Goal: Information Seeking & Learning: Learn about a topic

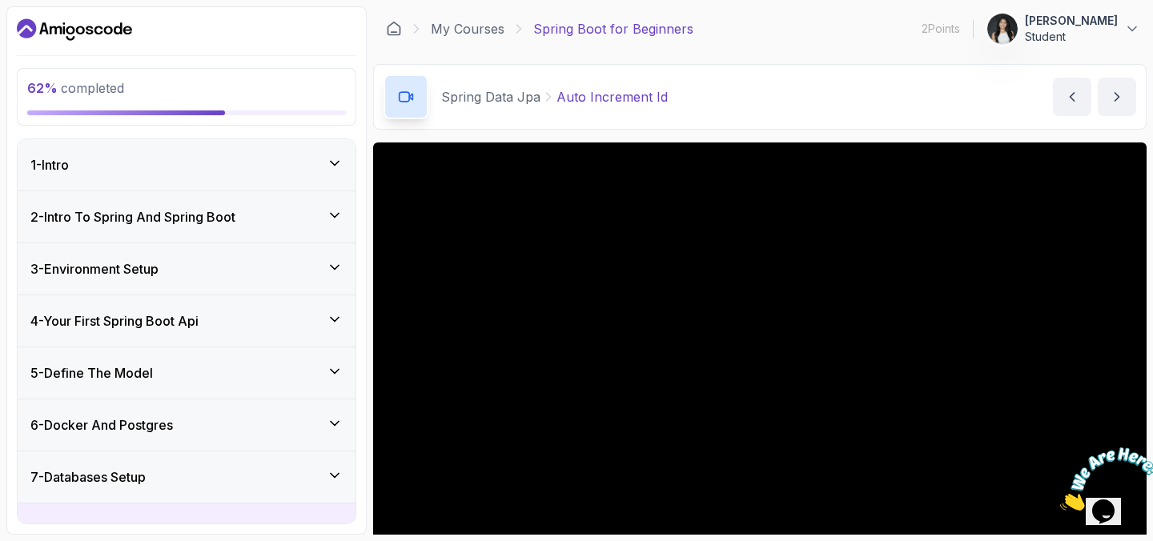
scroll to position [99, 0]
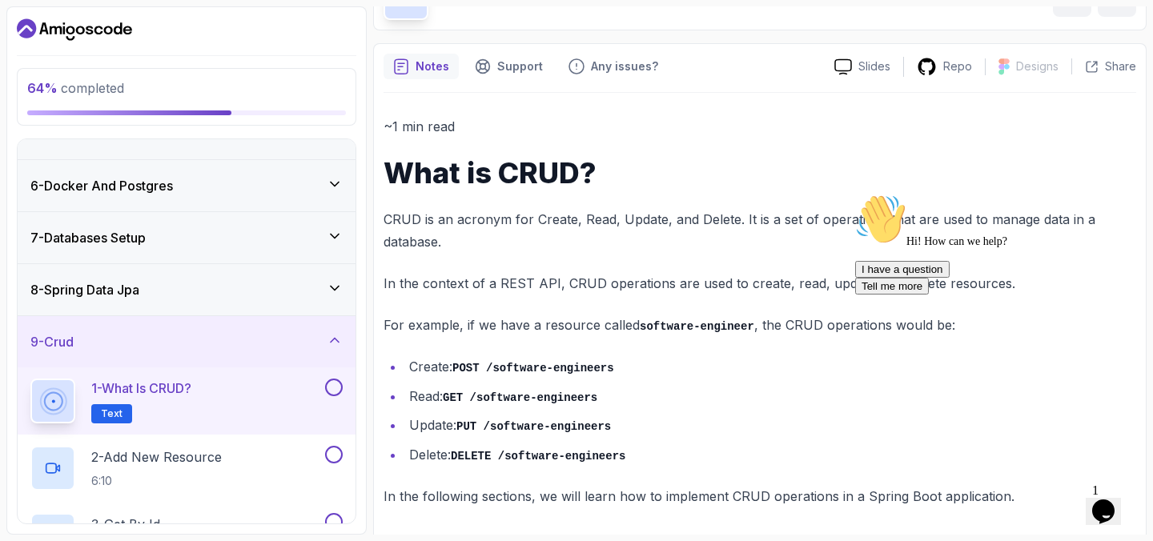
scroll to position [103, 0]
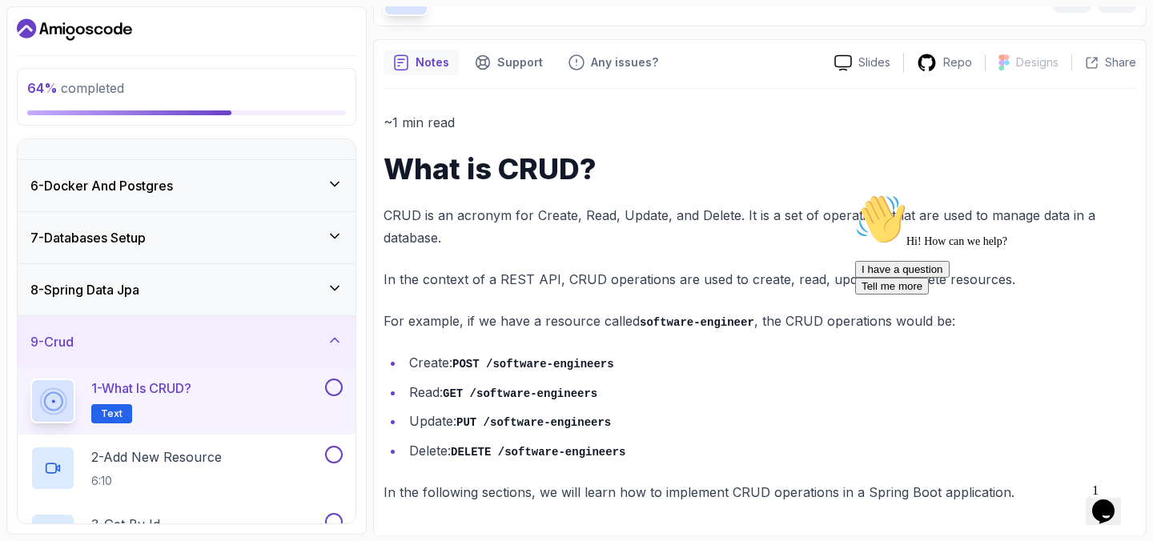
click at [332, 388] on button at bounding box center [334, 388] width 18 height 18
click at [287, 462] on div "2 - Add New Resource 6:10" at bounding box center [175, 468] width 291 height 45
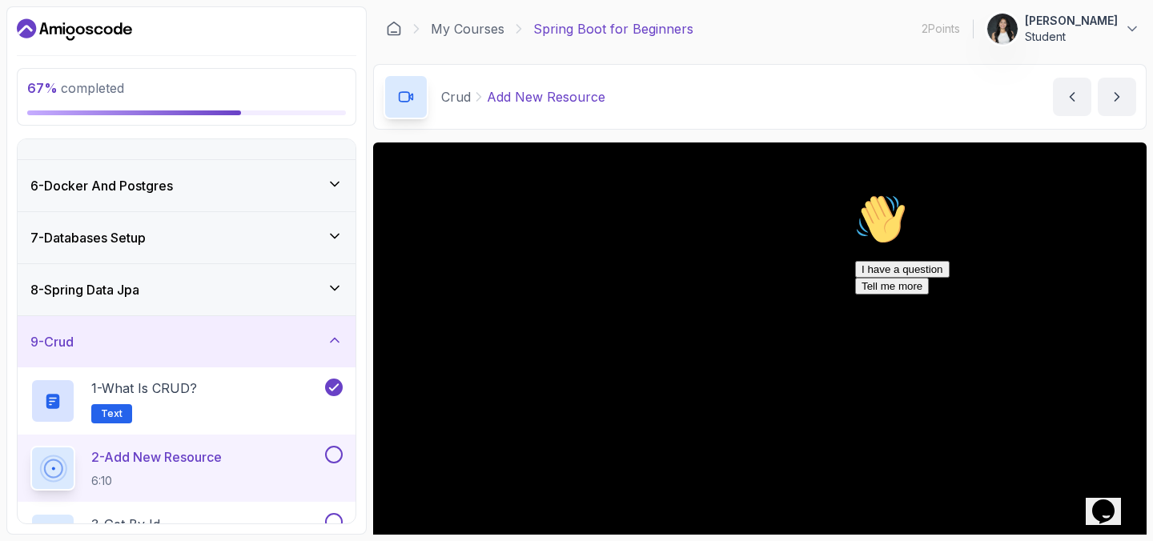
click at [855, 194] on icon "Chat attention grabber" at bounding box center [855, 194] width 0 height 0
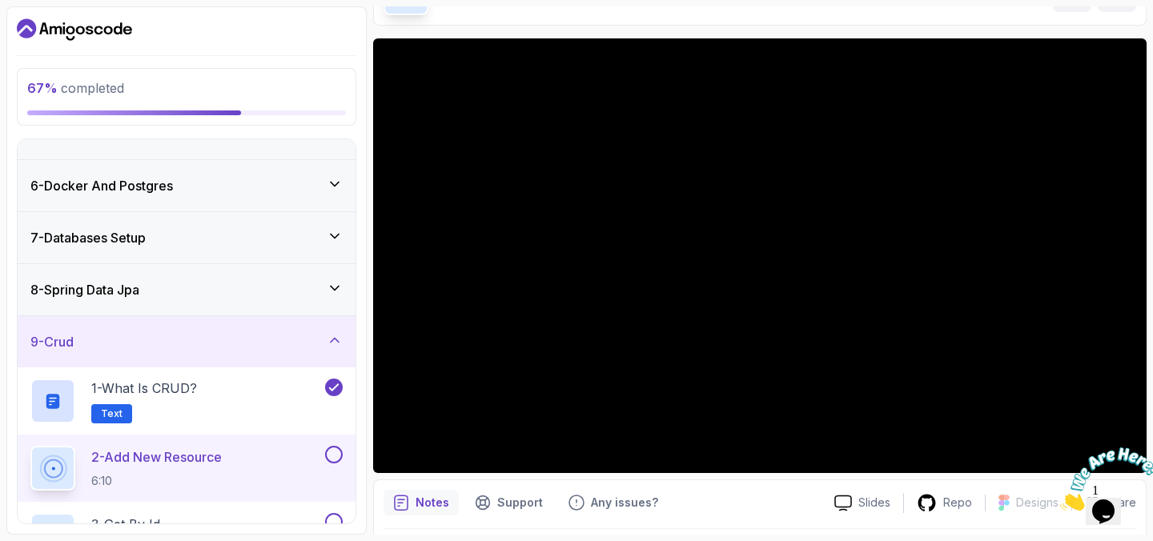
scroll to position [106, 0]
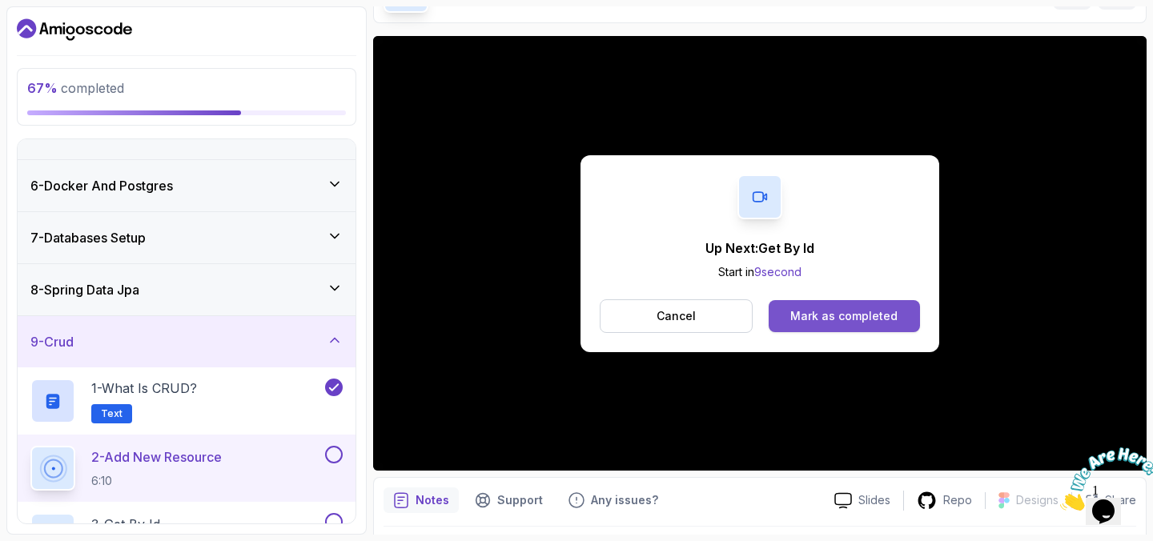
click at [886, 321] on div "Mark as completed" at bounding box center [843, 316] width 107 height 16
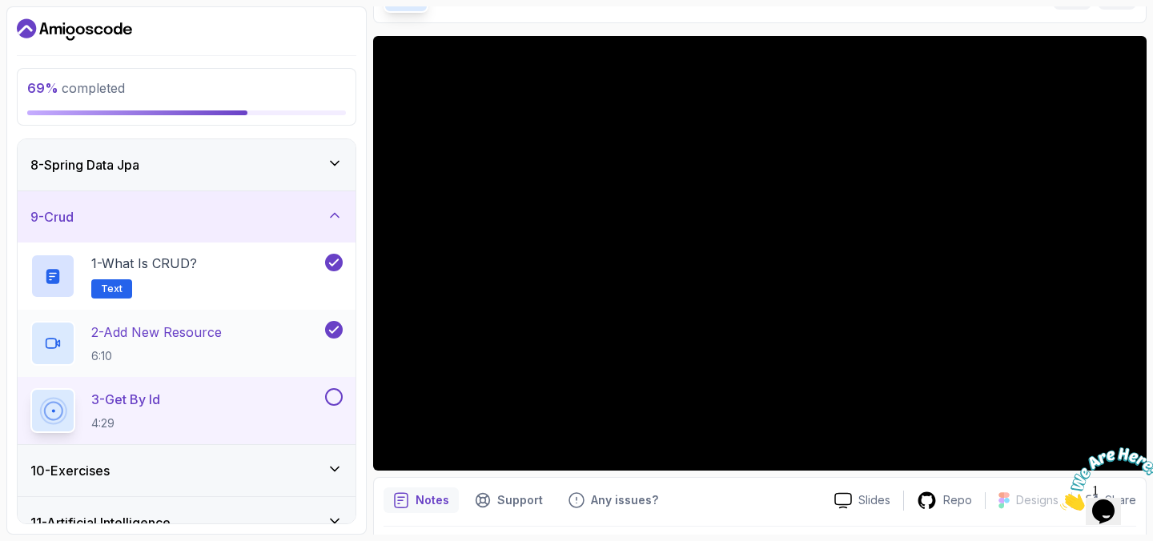
scroll to position [379, 0]
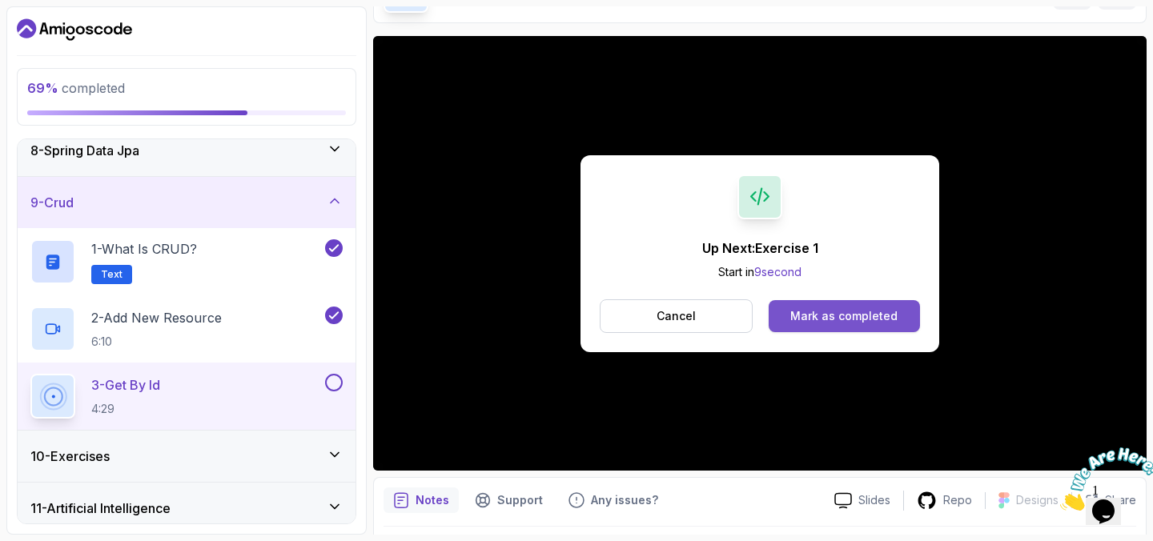
click at [844, 327] on button "Mark as completed" at bounding box center [844, 316] width 151 height 32
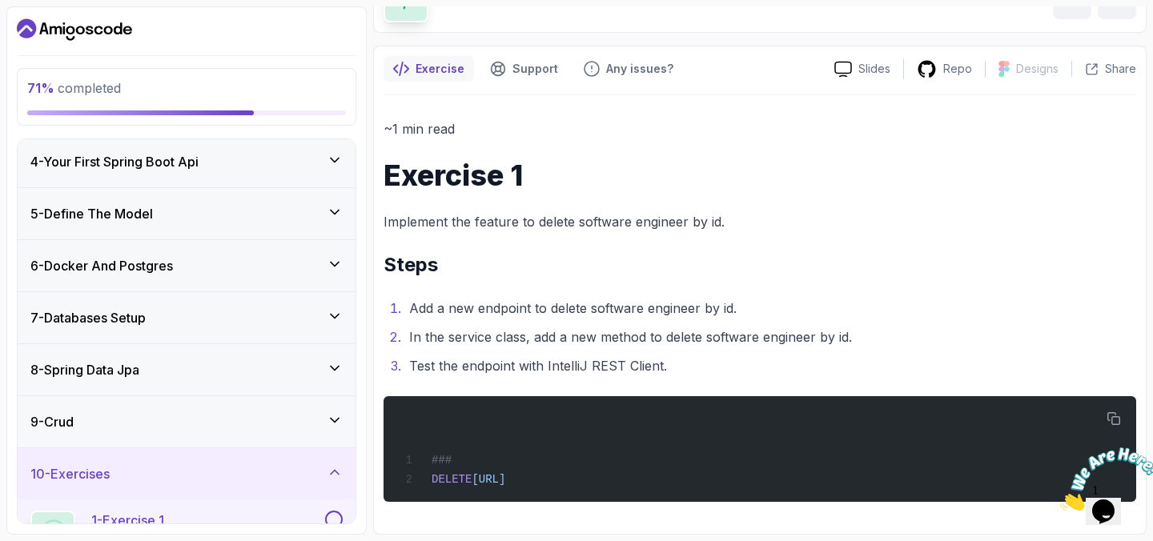
scroll to position [153, 0]
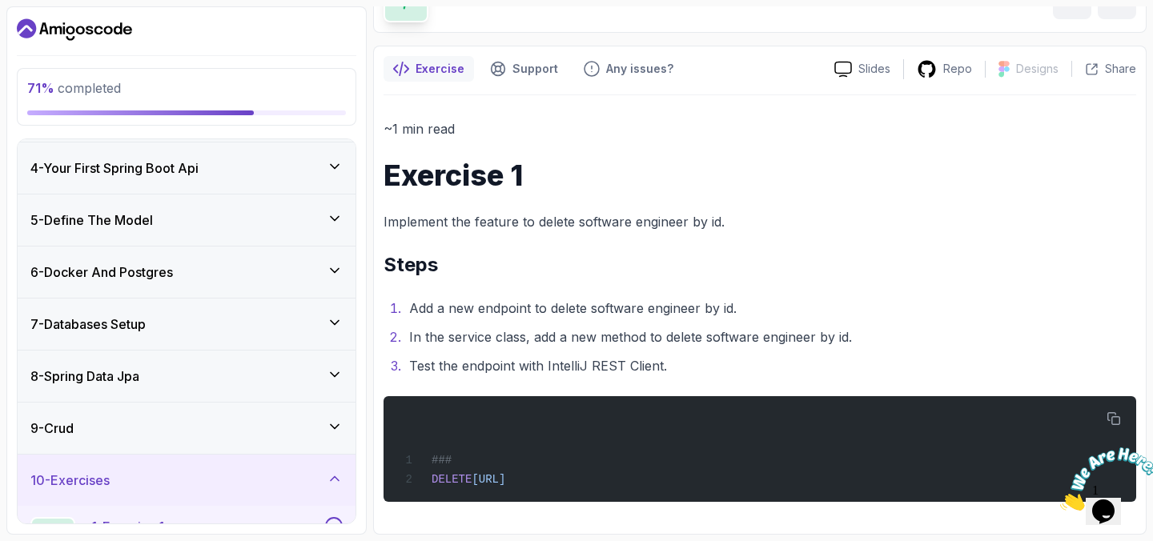
click at [235, 283] on div "6 - Docker And Postgres" at bounding box center [187, 272] width 338 height 51
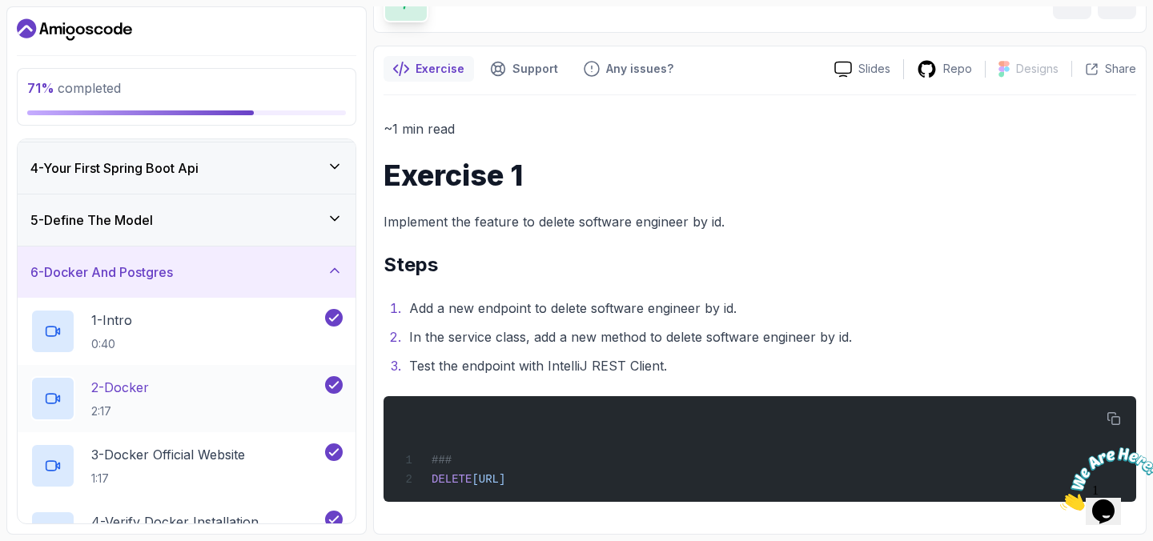
click at [236, 400] on div "2 - Docker 2:17" at bounding box center [175, 398] width 291 height 45
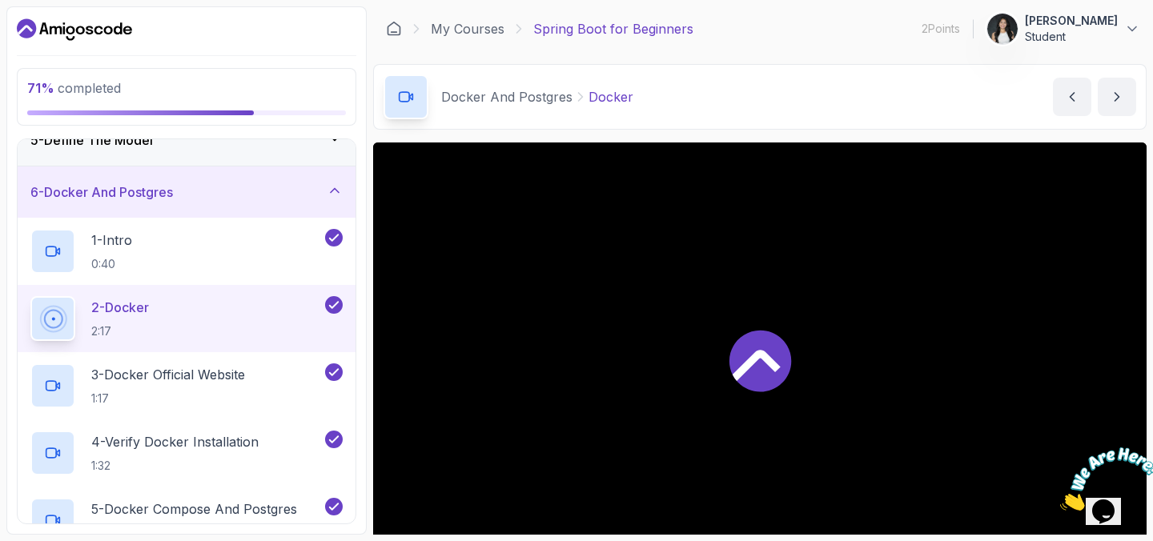
scroll to position [247, 0]
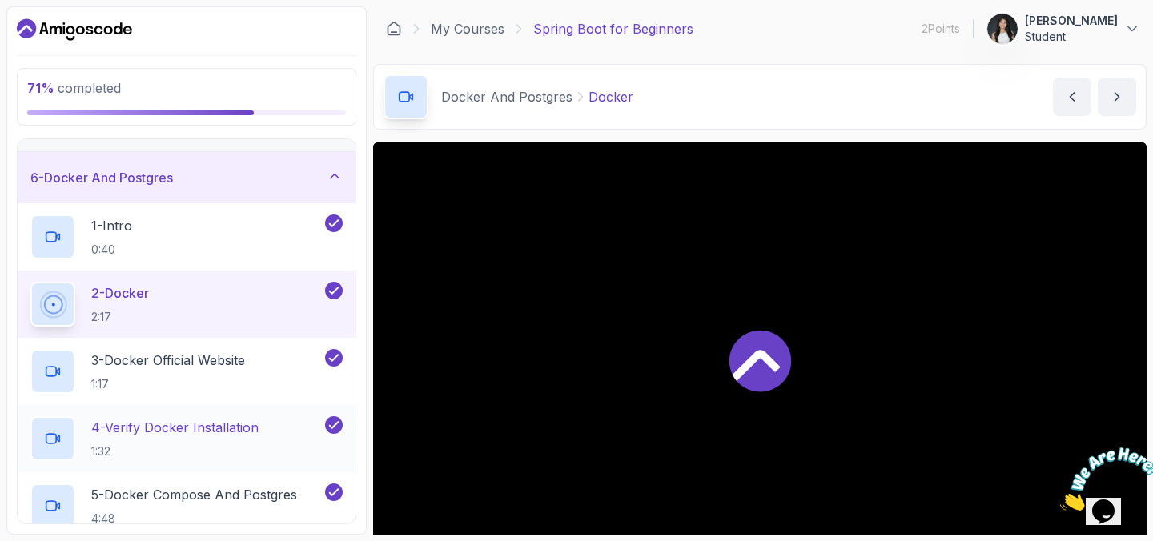
click at [240, 433] on p "4 - Verify Docker Installation" at bounding box center [174, 427] width 167 height 19
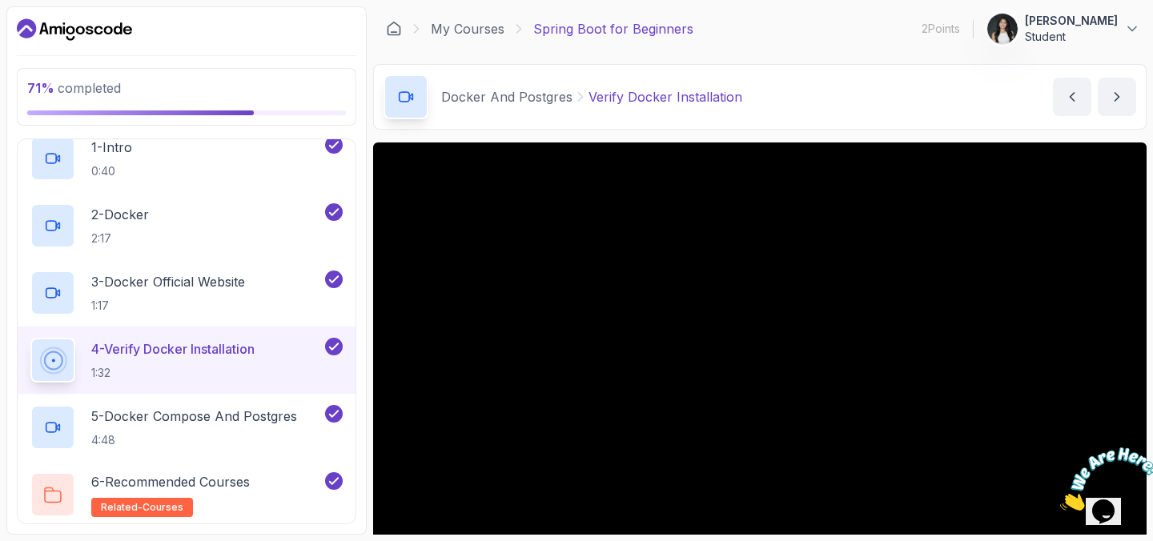
scroll to position [334, 0]
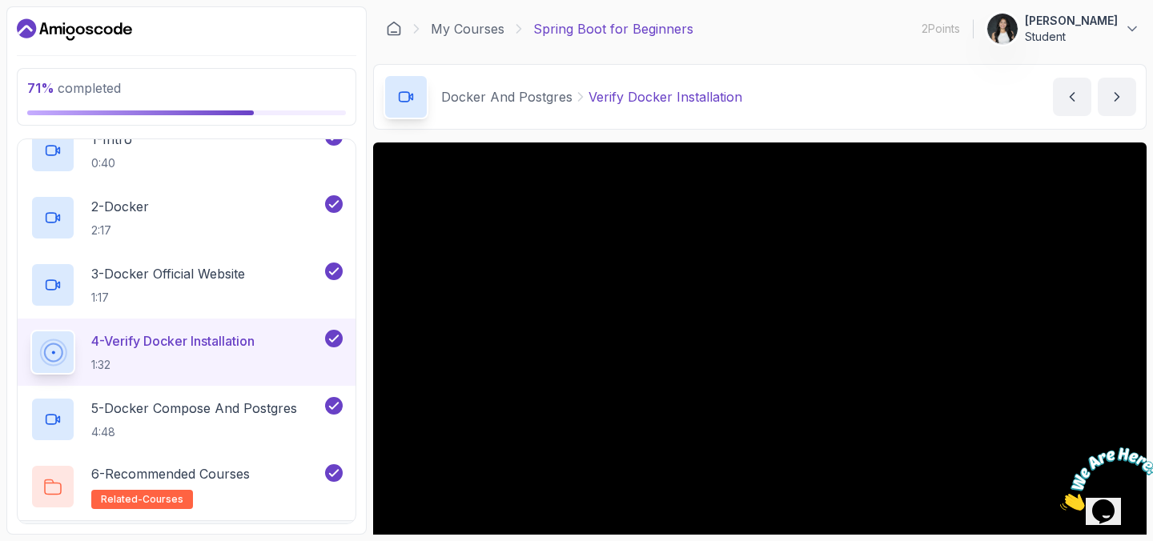
click at [240, 426] on p "4:48" at bounding box center [194, 432] width 206 height 16
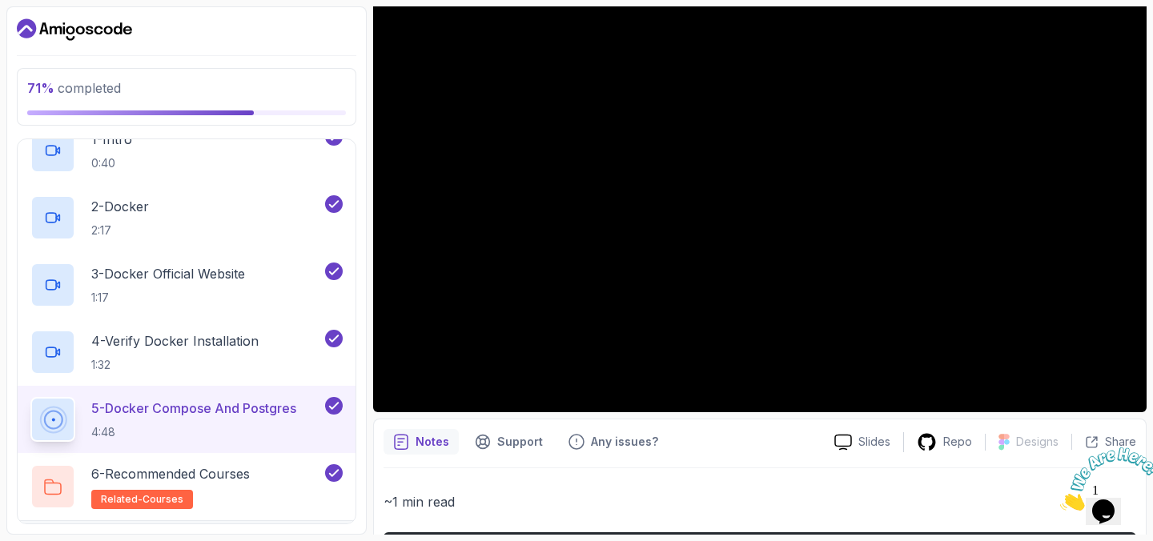
scroll to position [164, 0]
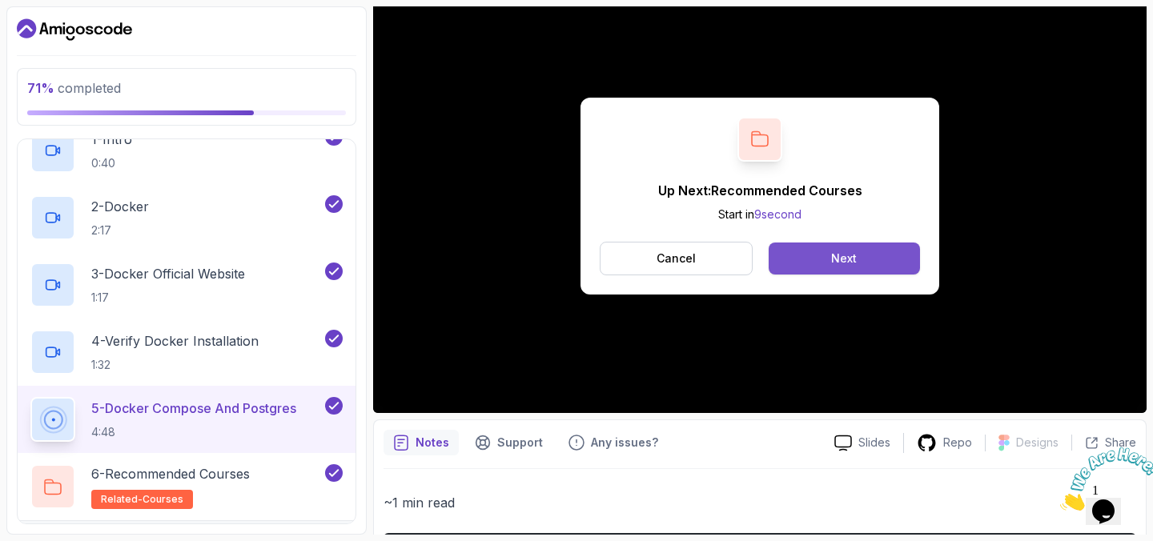
click at [810, 262] on button "Next" at bounding box center [844, 259] width 151 height 32
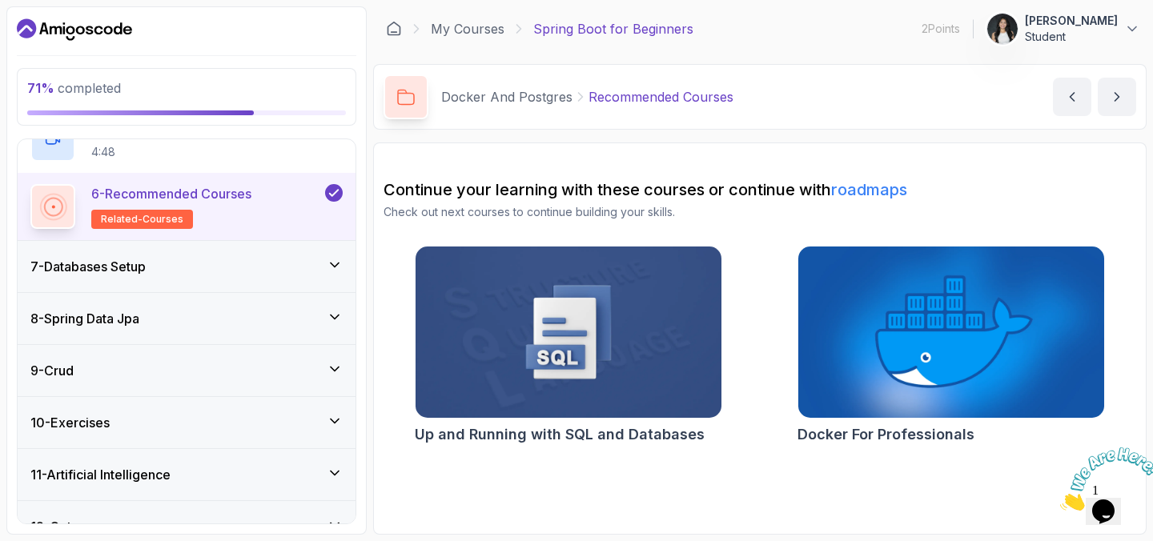
click at [241, 260] on div "7 - Databases Setup" at bounding box center [186, 266] width 312 height 19
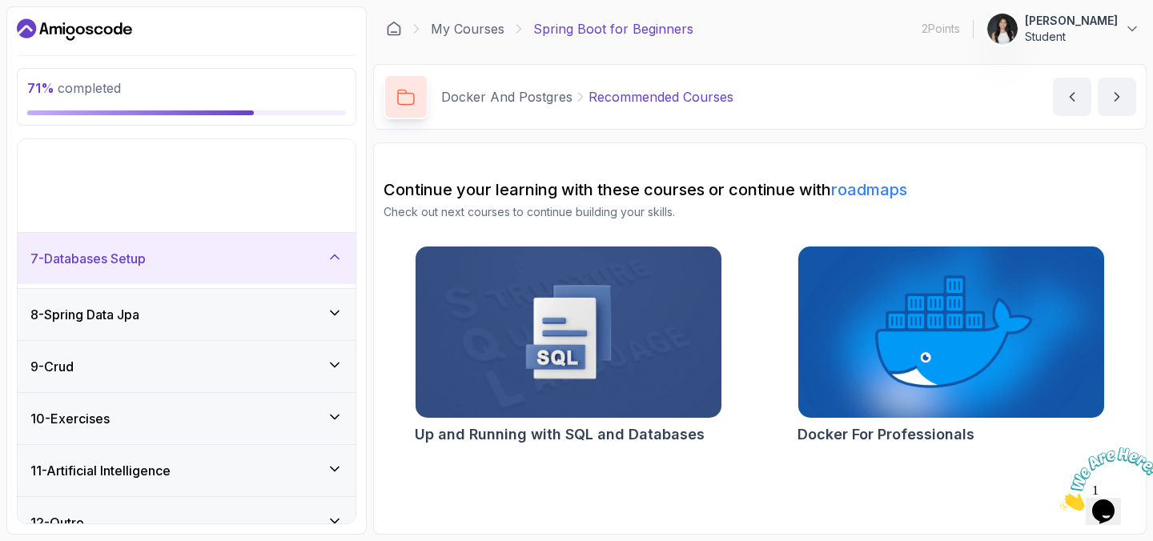
scroll to position [239, 0]
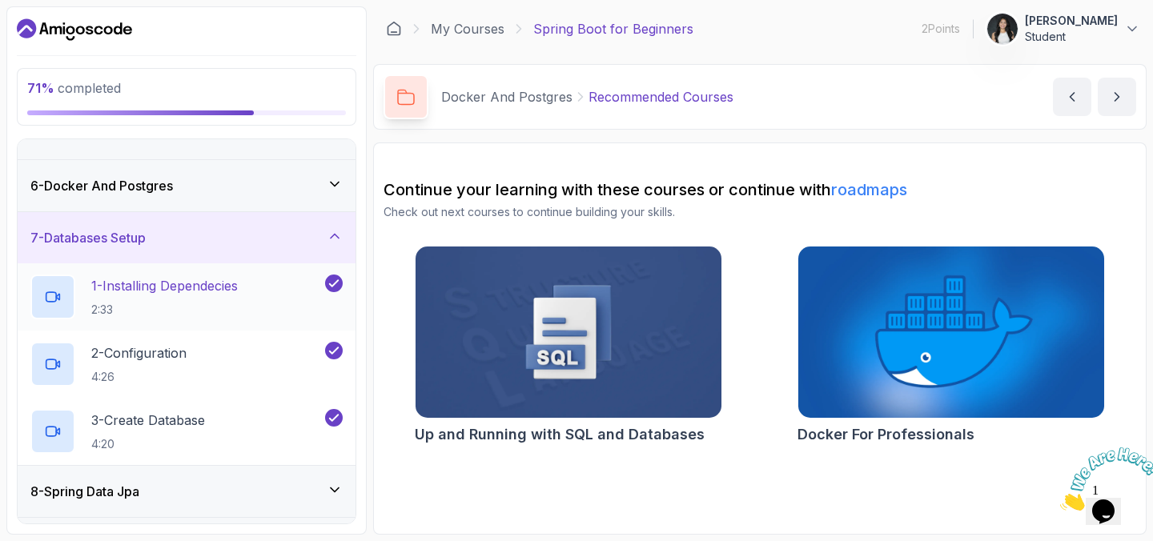
click at [196, 317] on p "2:33" at bounding box center [164, 310] width 147 height 16
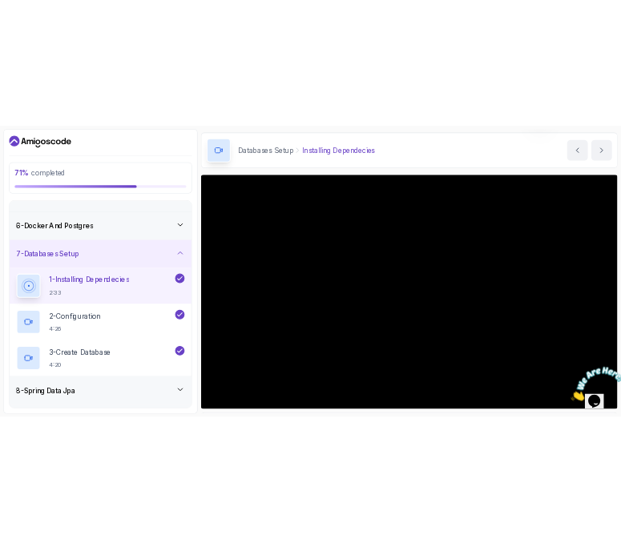
scroll to position [95, 0]
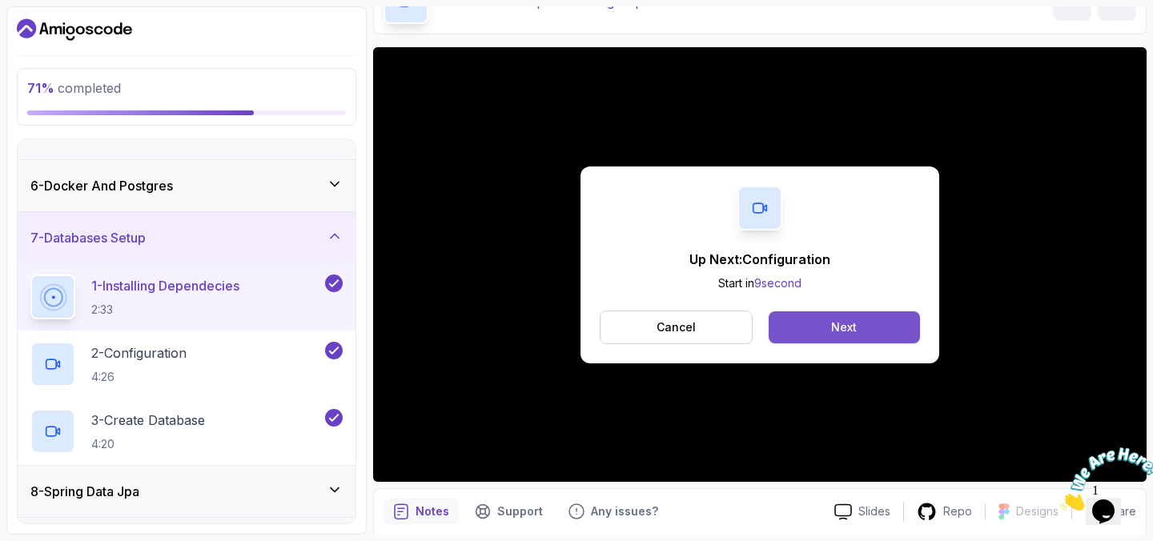
click at [838, 335] on div "Next" at bounding box center [844, 327] width 26 height 16
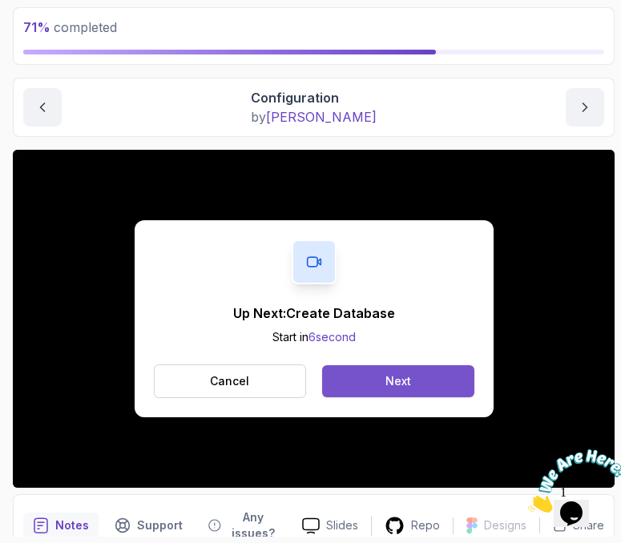
click at [431, 374] on button "Next" at bounding box center [397, 381] width 151 height 32
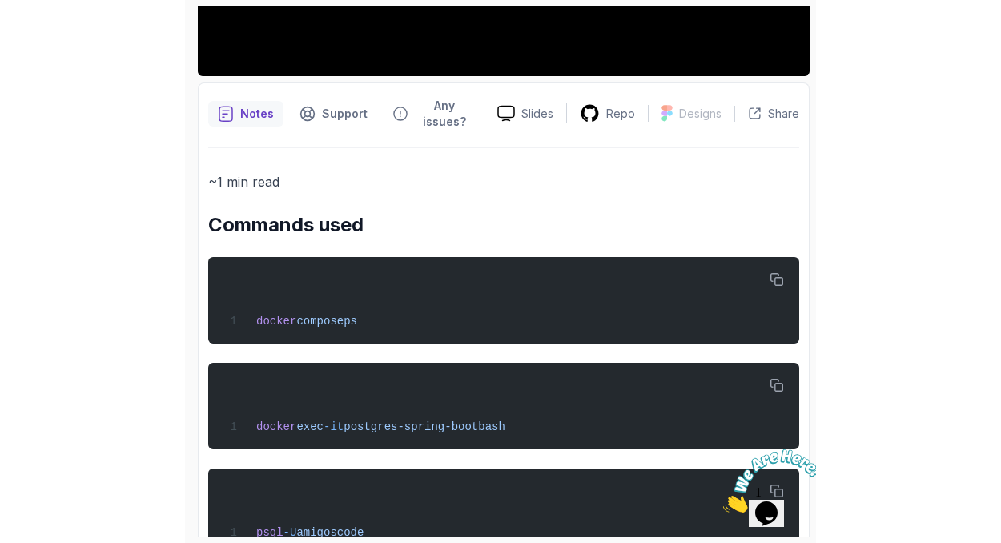
scroll to position [411, 0]
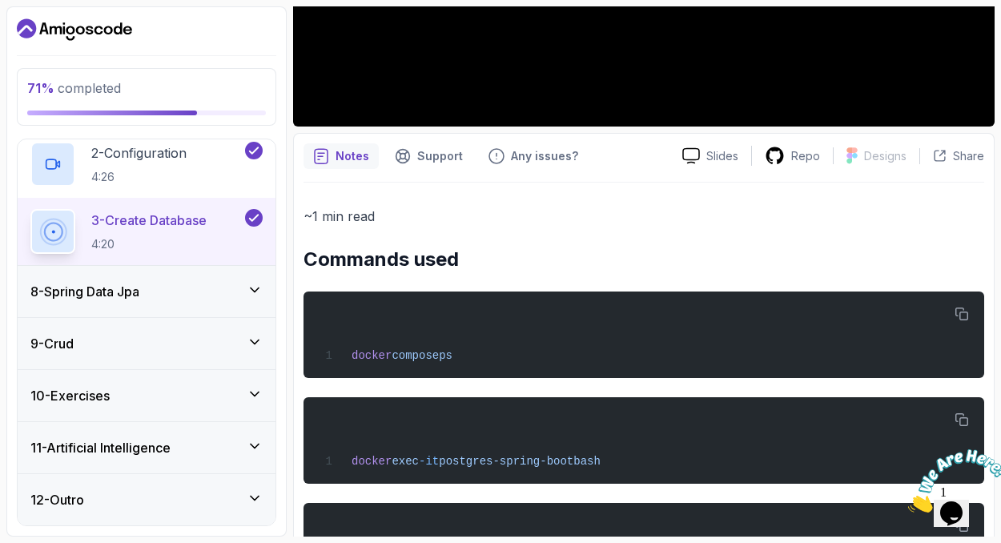
click at [227, 396] on div "10 - Exercises" at bounding box center [146, 395] width 232 height 19
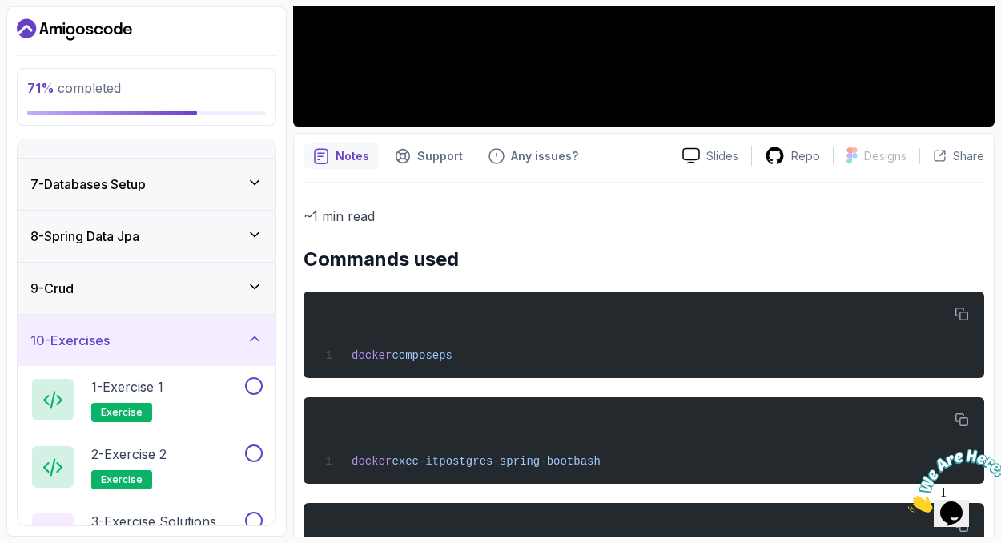
scroll to position [294, 0]
click at [251, 383] on button at bounding box center [254, 385] width 18 height 18
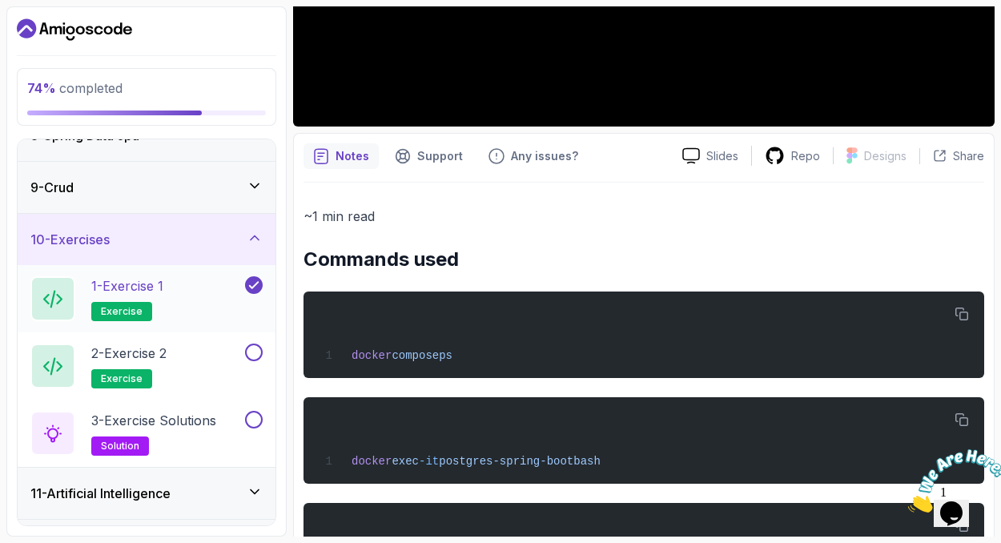
scroll to position [401, 0]
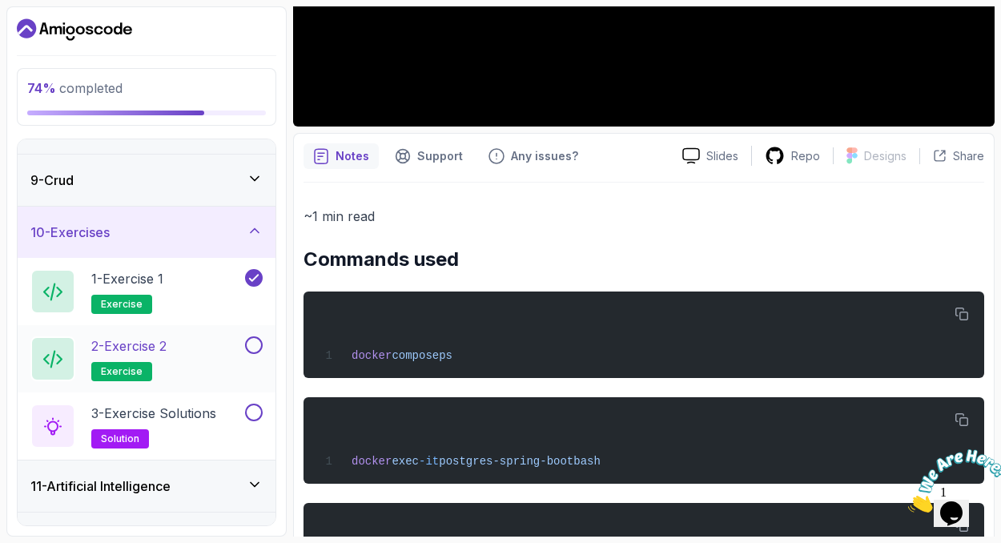
click at [198, 368] on div "2 - Exercise 2 exercise" at bounding box center [135, 358] width 211 height 45
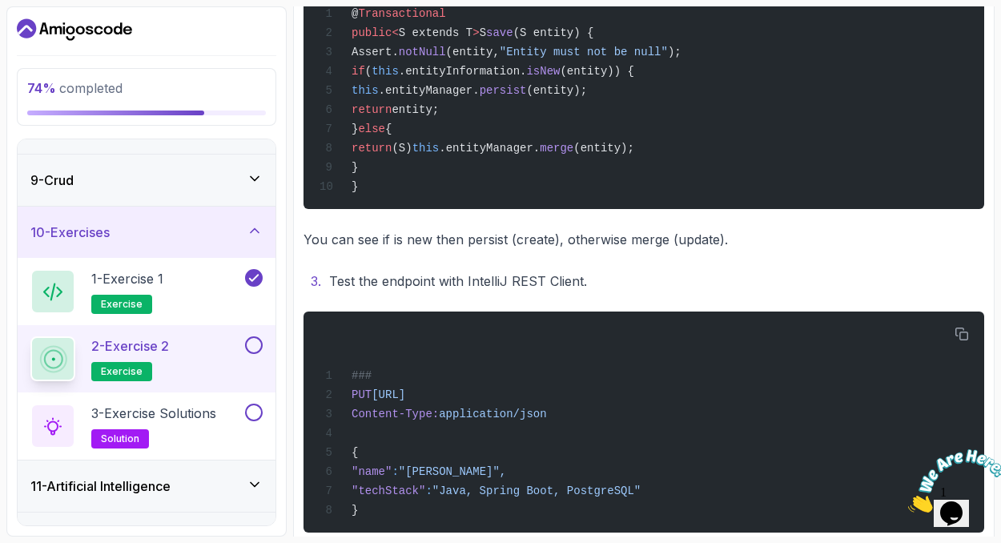
scroll to position [706, 0]
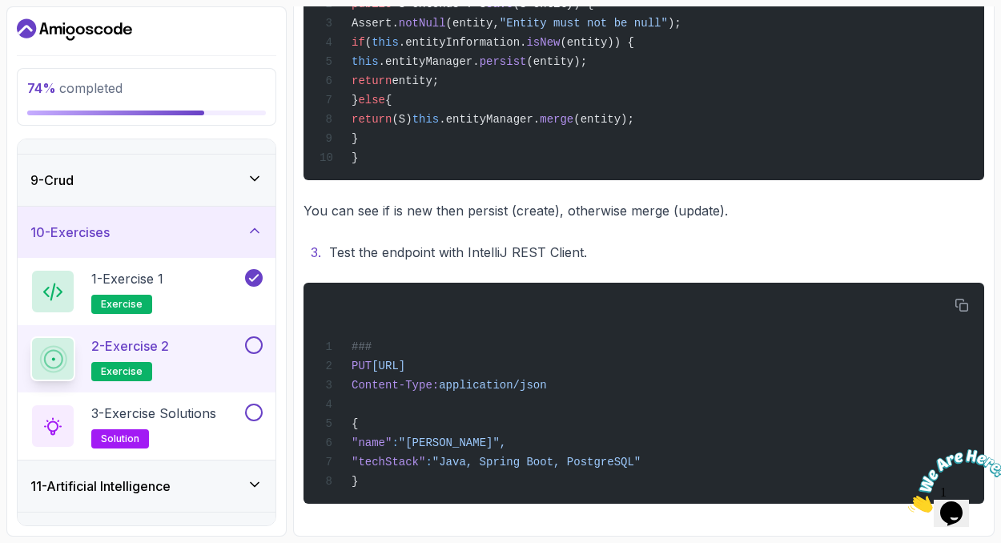
click at [263, 353] on div "2 - Exercise 2 exercise" at bounding box center [147, 358] width 258 height 67
click at [252, 335] on div "2 - Exercise 2 exercise" at bounding box center [147, 358] width 258 height 67
click at [252, 341] on button at bounding box center [254, 345] width 18 height 18
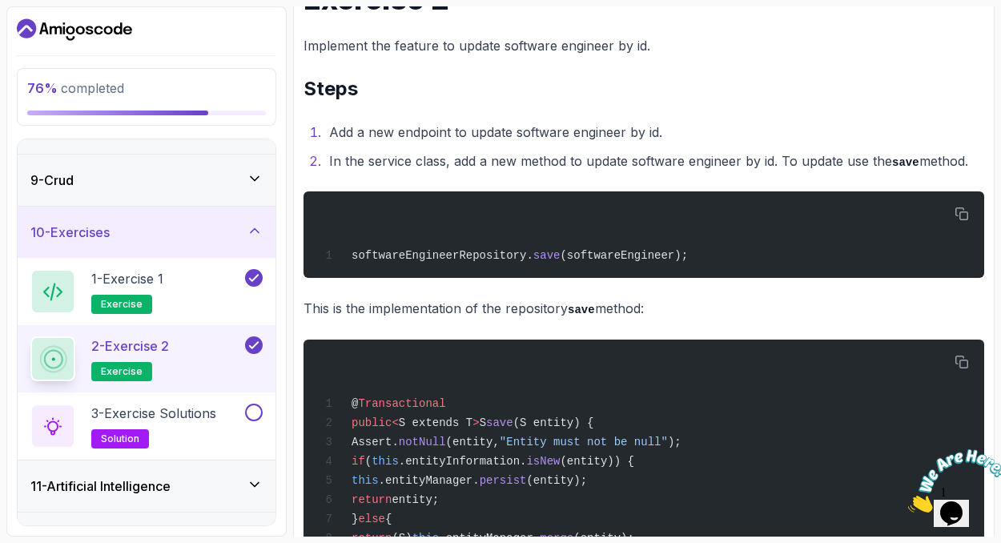
scroll to position [267, 0]
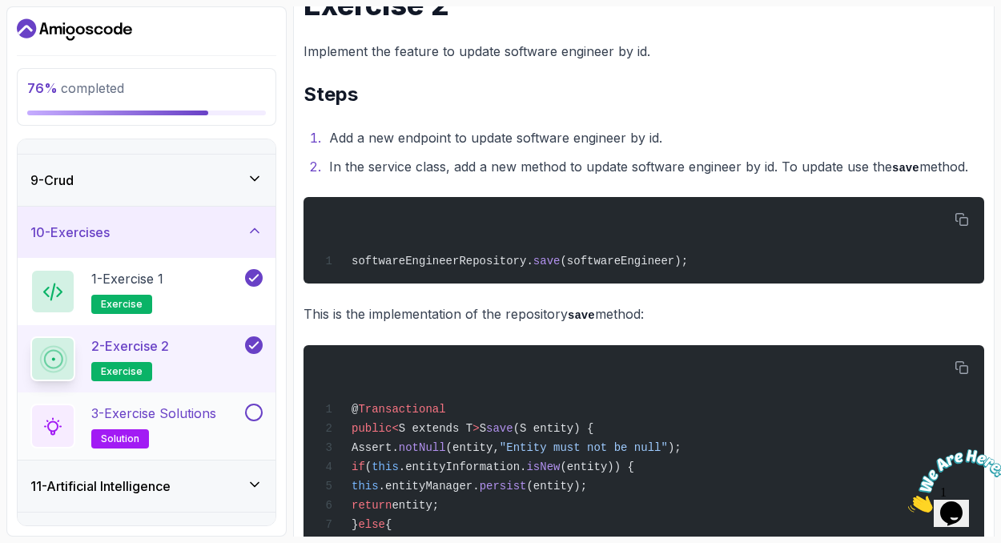
click at [202, 418] on p "3 - Exercise Solutions" at bounding box center [153, 413] width 125 height 19
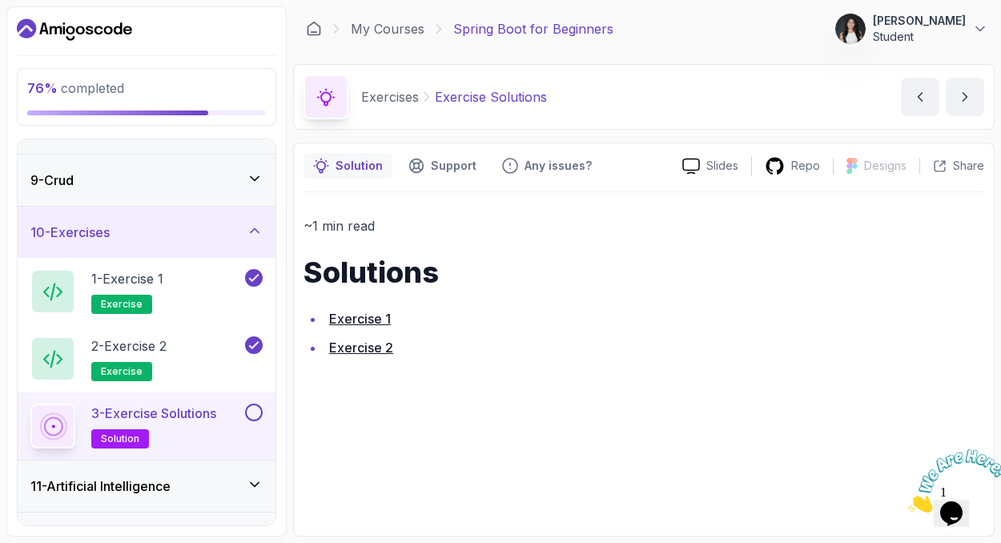
click at [367, 323] on link "Exercise 1" at bounding box center [360, 319] width 62 height 16
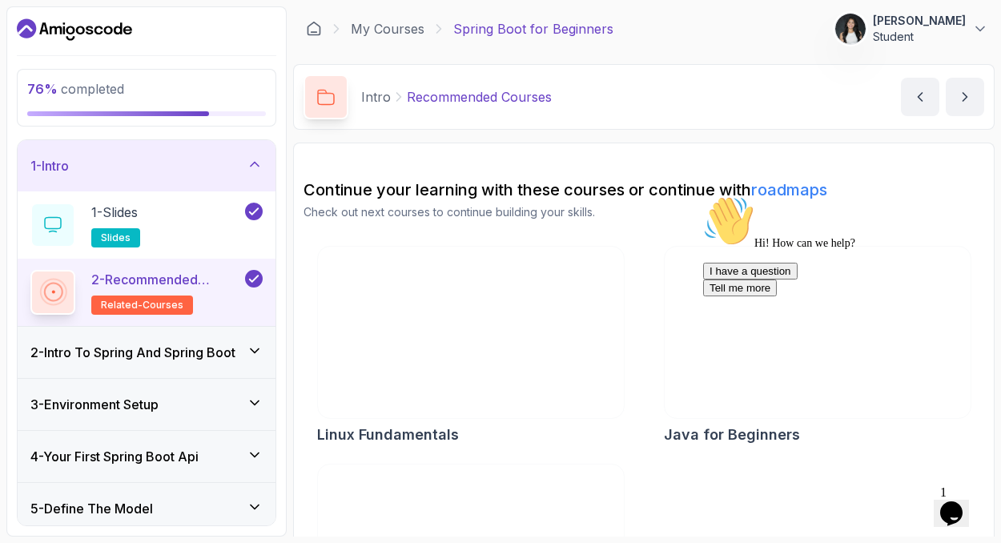
scroll to position [372, 0]
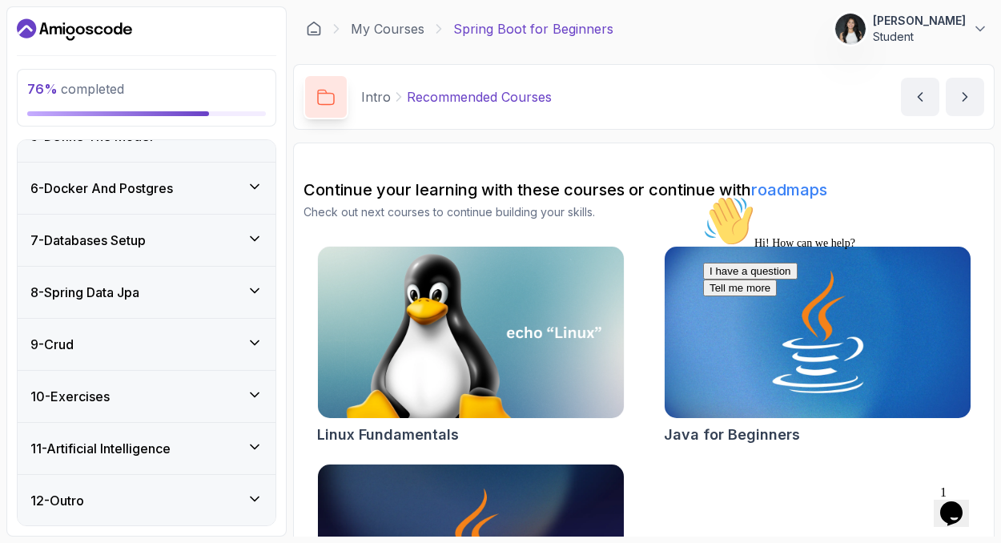
click at [254, 408] on div "10 - Exercises" at bounding box center [147, 396] width 258 height 51
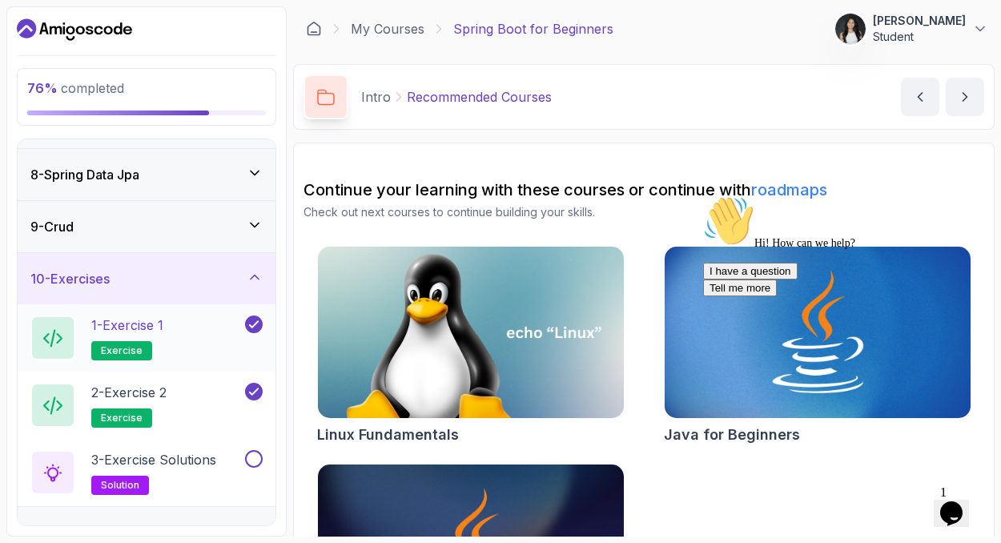
scroll to position [440, 0]
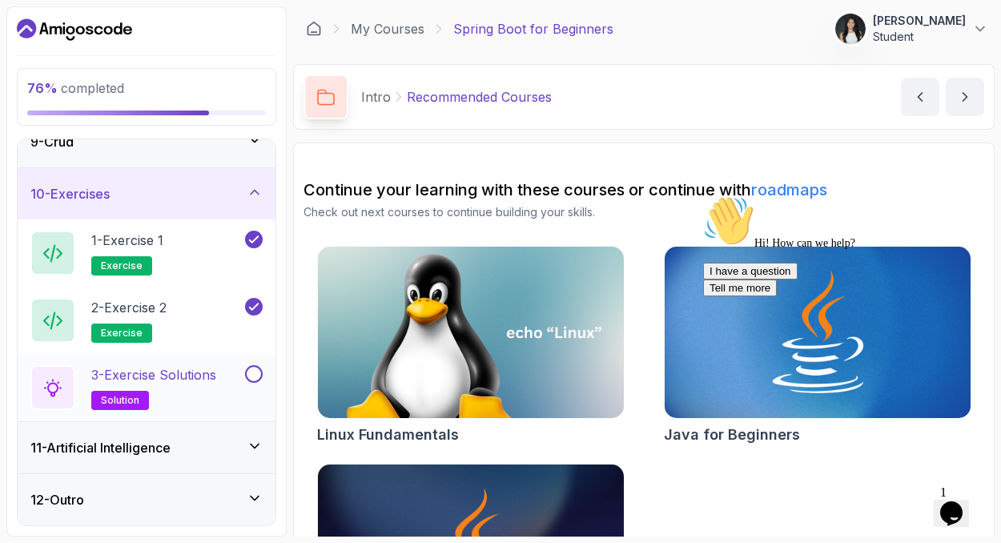
click at [180, 378] on p "3 - Exercise Solutions" at bounding box center [153, 374] width 125 height 19
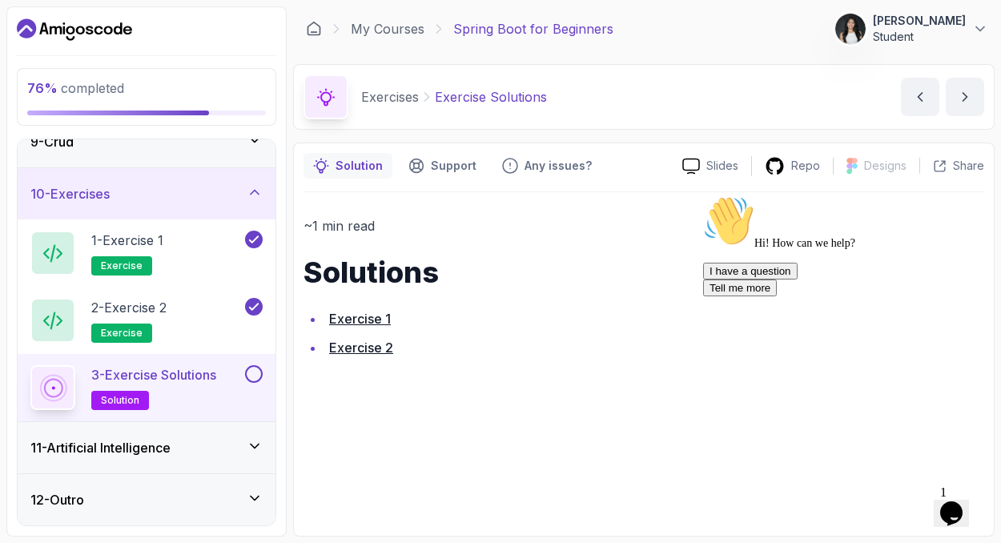
click at [373, 349] on link "Exercise 2" at bounding box center [361, 348] width 64 height 16
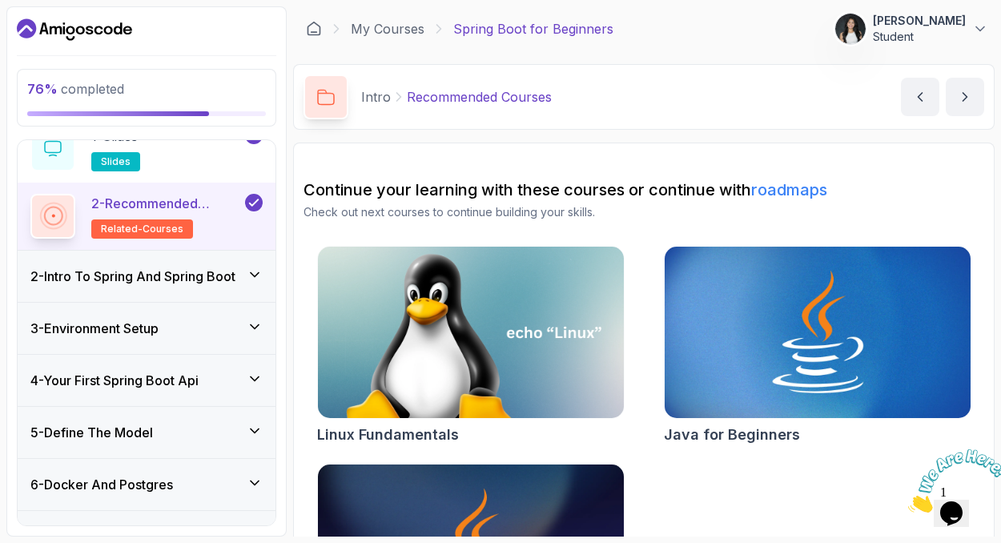
scroll to position [372, 0]
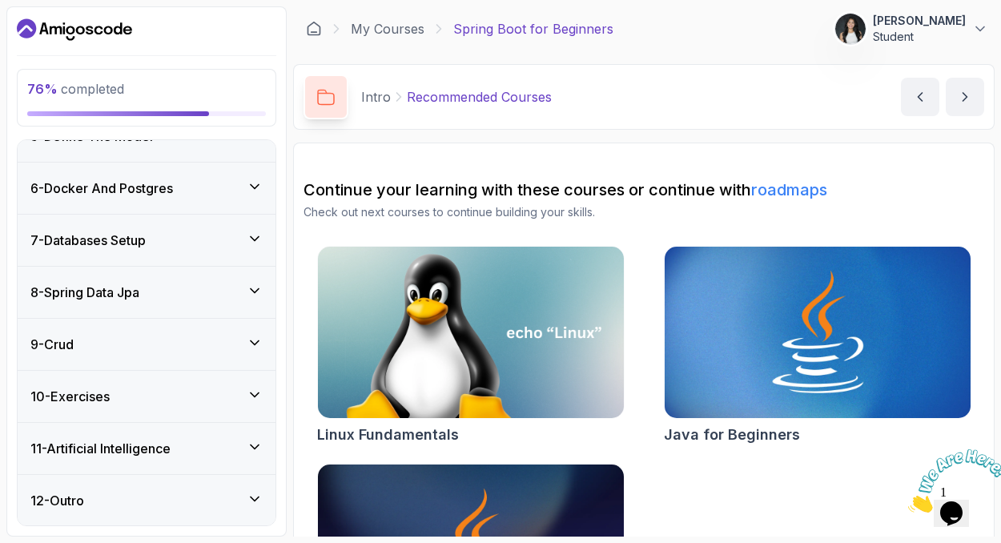
click at [251, 395] on icon at bounding box center [255, 395] width 16 height 16
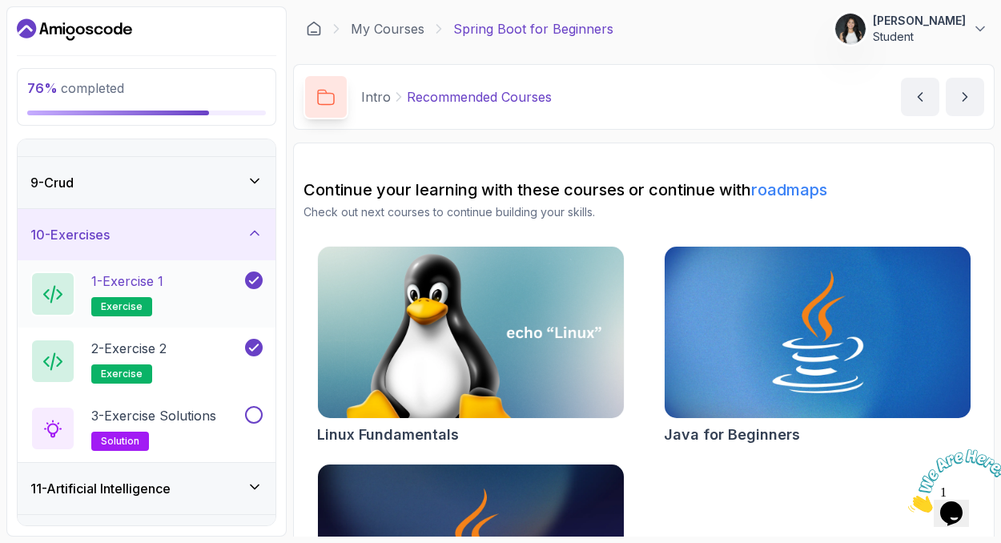
scroll to position [440, 0]
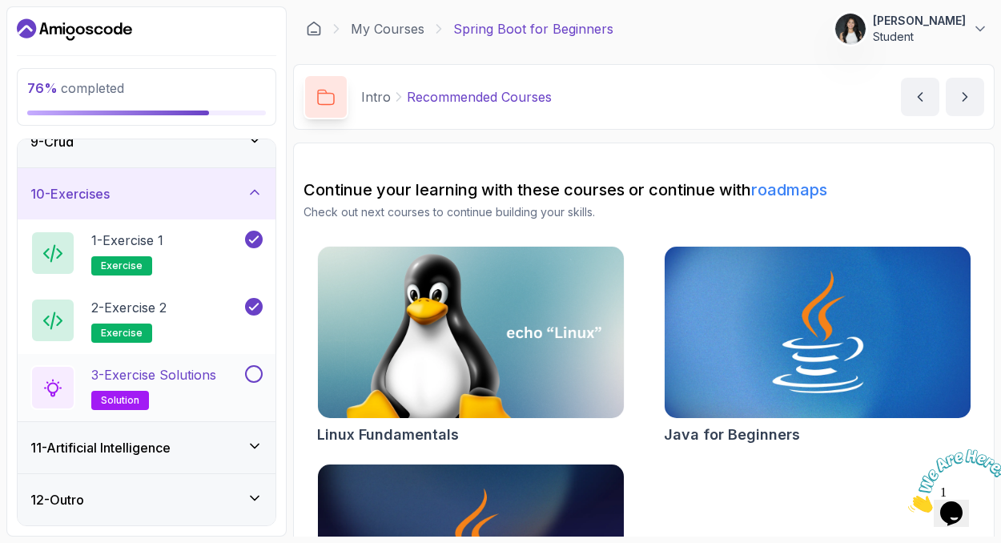
click at [255, 374] on button at bounding box center [254, 374] width 18 height 18
click at [249, 435] on div "11 - Artificial Intelligence" at bounding box center [147, 447] width 258 height 51
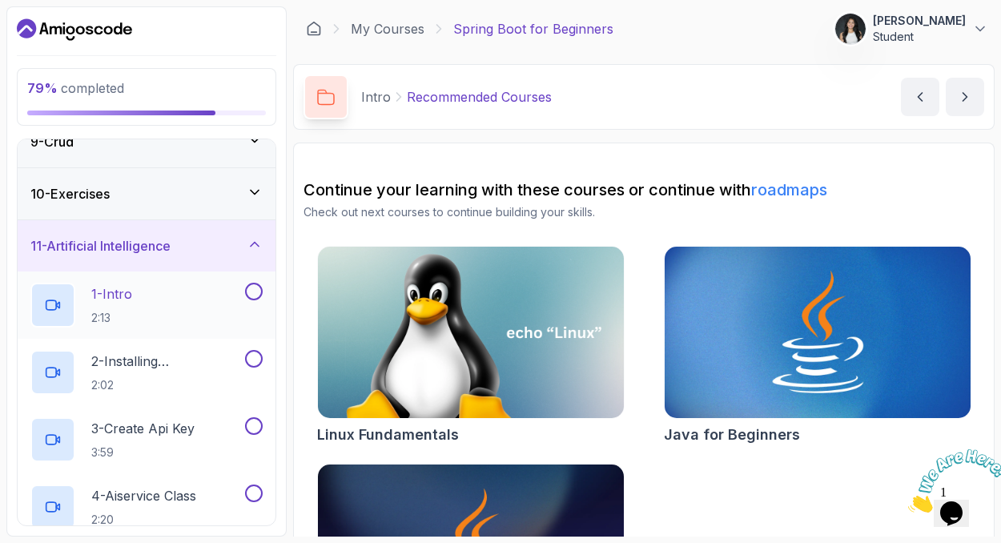
click at [167, 314] on div "1 - Intro 2:13" at bounding box center [135, 305] width 211 height 45
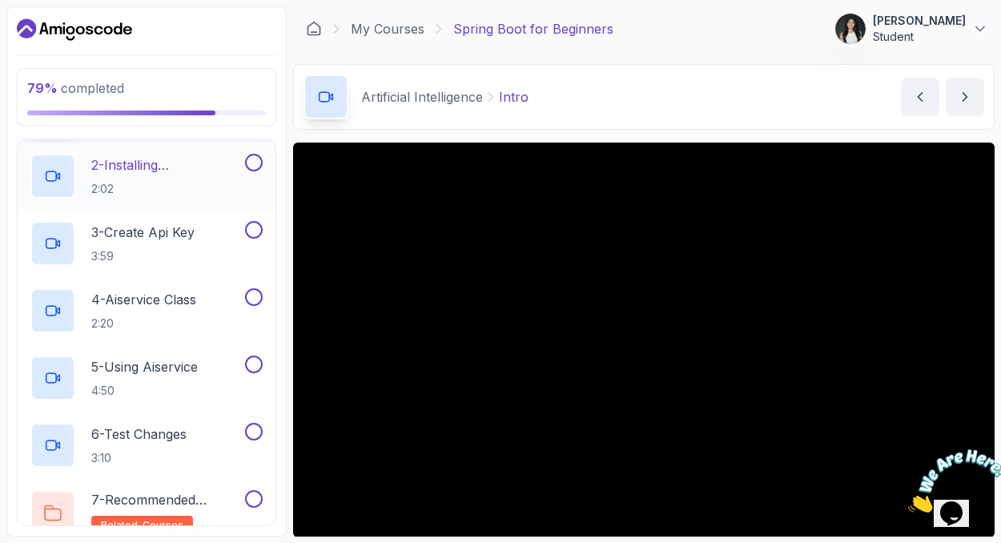
scroll to position [639, 0]
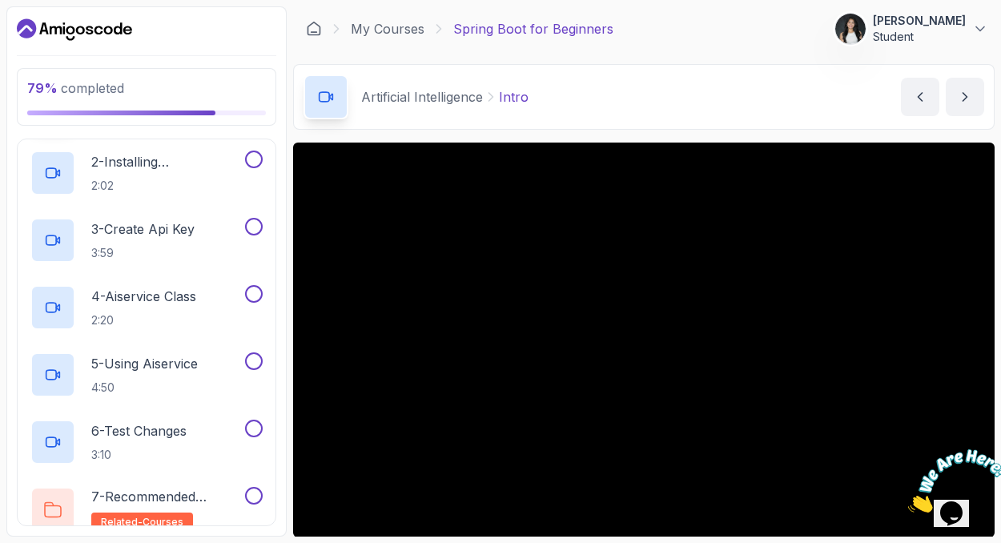
click at [908, 501] on icon "Close" at bounding box center [908, 508] width 0 height 14
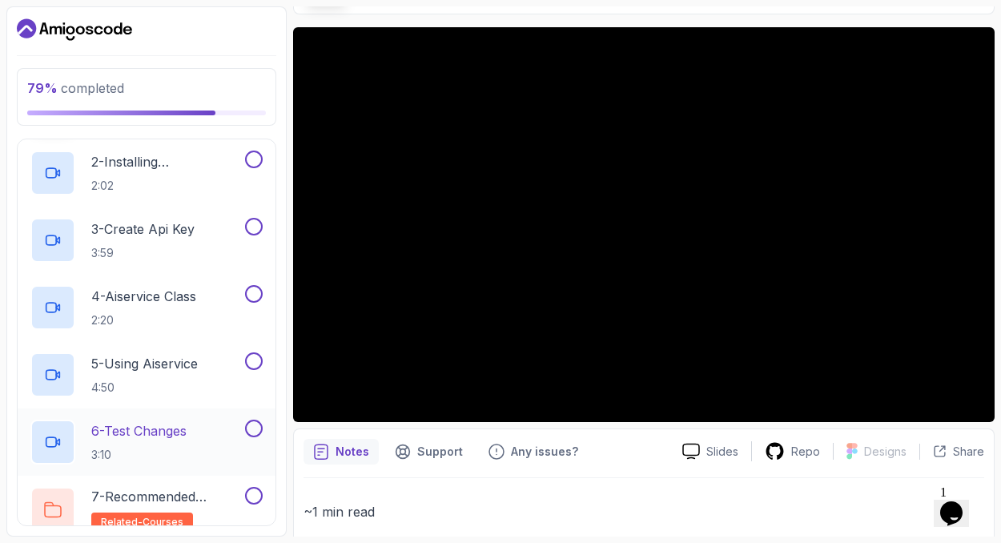
scroll to position [709, 0]
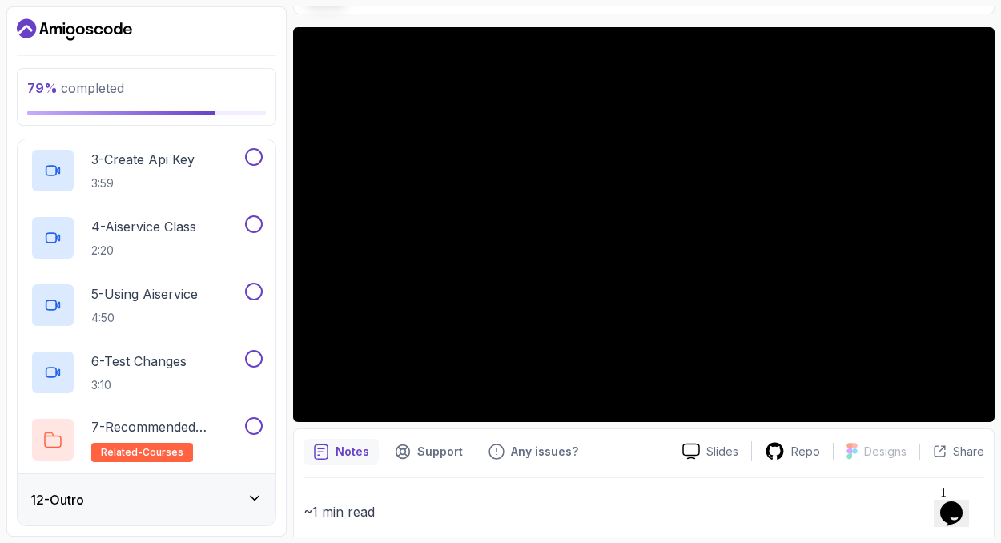
click at [199, 488] on div "12 - Outro" at bounding box center [147, 499] width 258 height 51
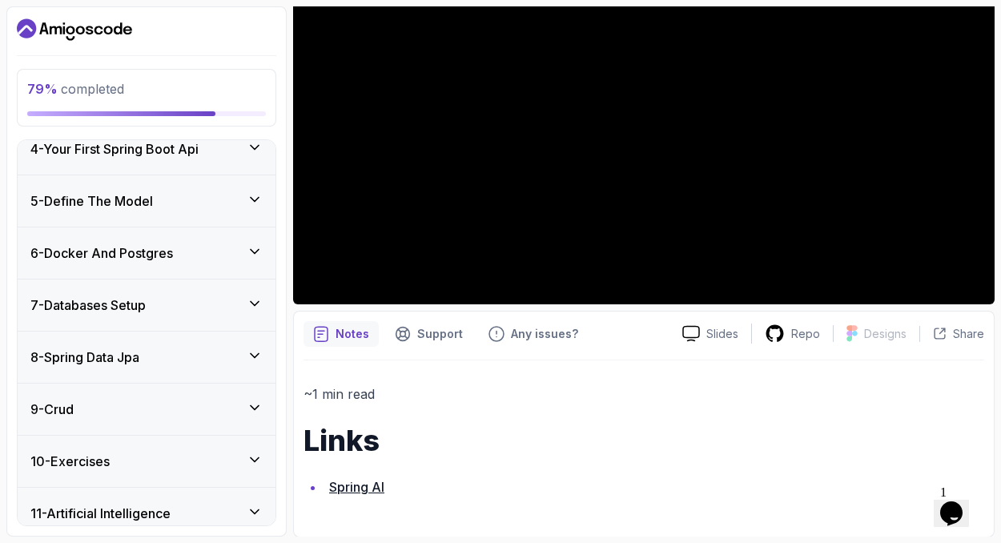
scroll to position [0, 0]
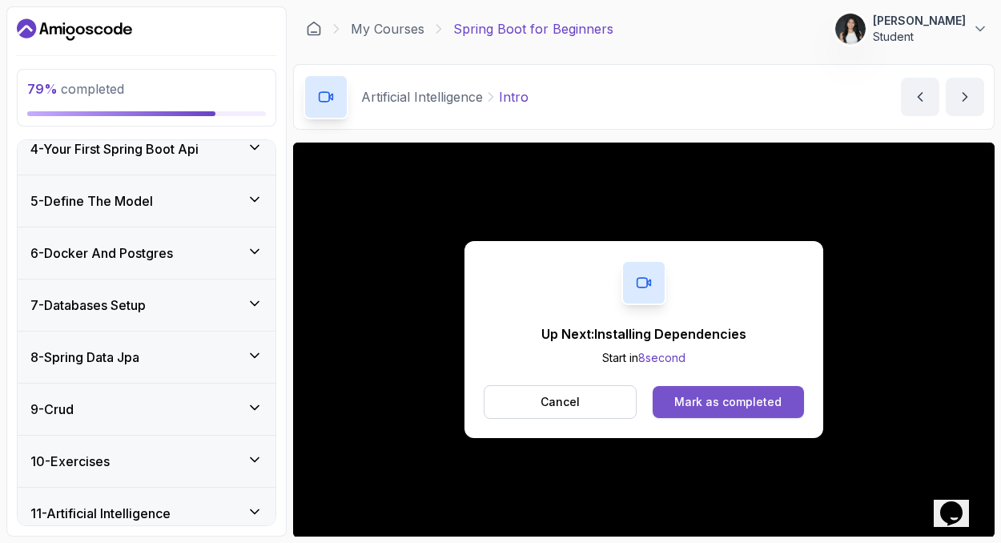
click at [725, 410] on button "Mark as completed" at bounding box center [728, 402] width 151 height 32
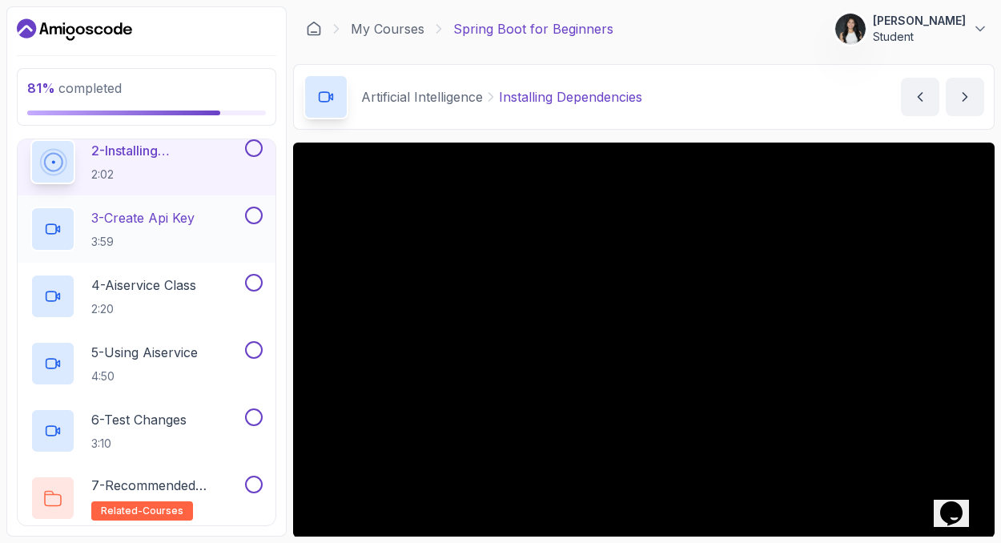
scroll to position [651, 0]
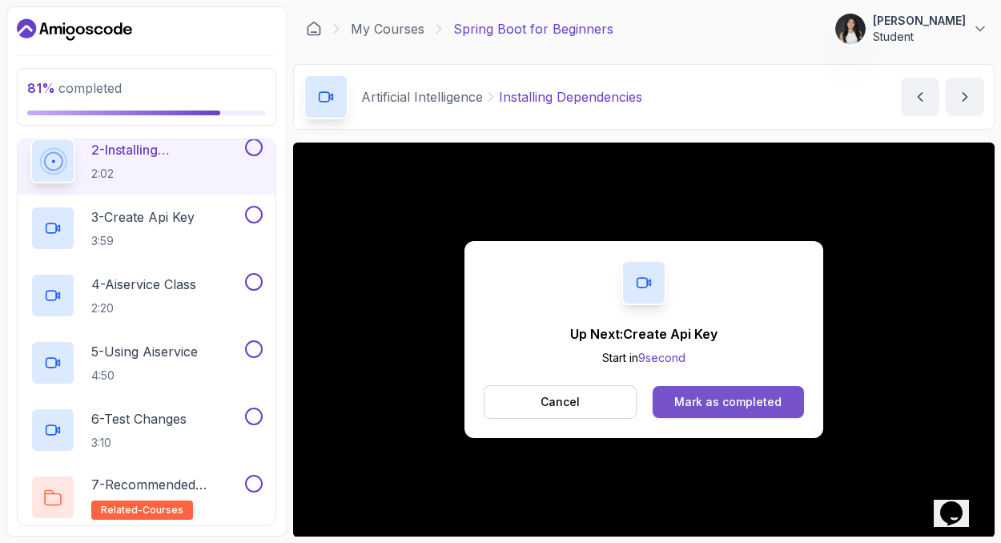
click at [708, 409] on div "Mark as completed" at bounding box center [727, 402] width 107 height 16
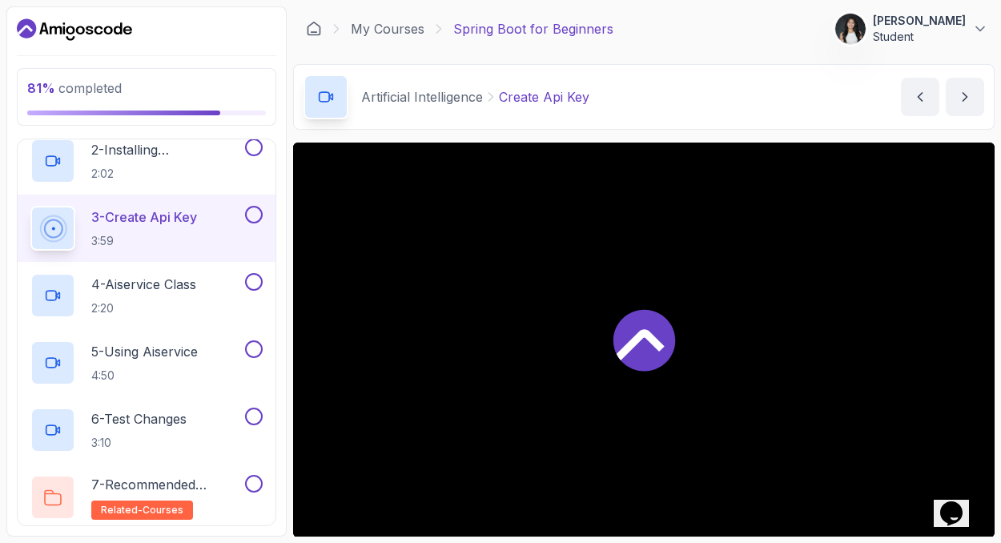
scroll to position [662, 0]
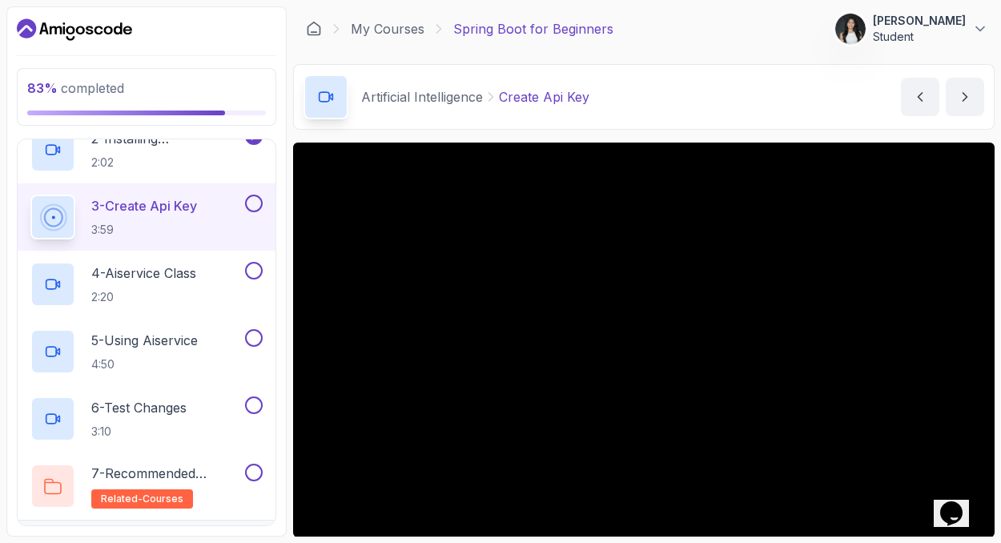
drag, startPoint x: 961, startPoint y: 499, endPoint x: 860, endPoint y: 199, distance: 316.8
click html "1 Opens Chat This icon Opens the chat window."
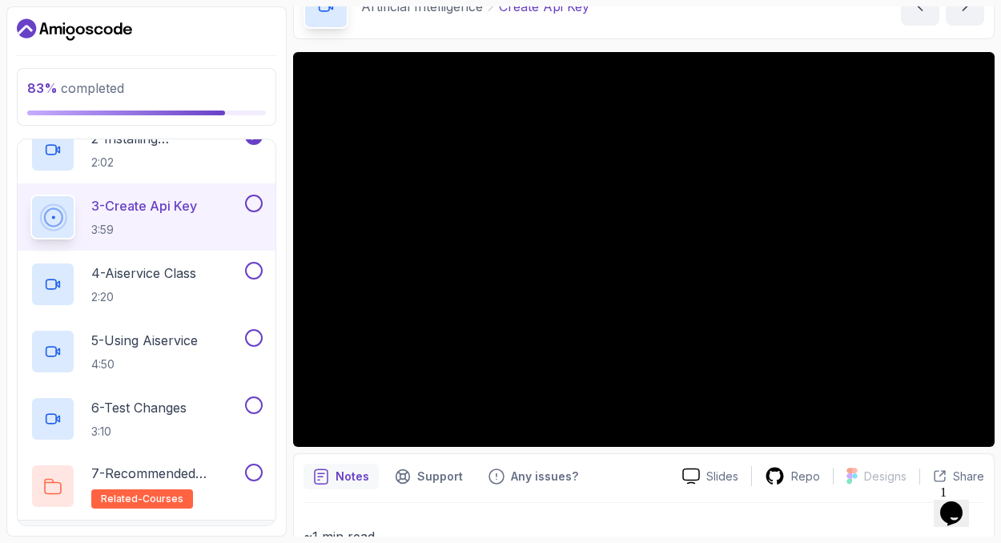
scroll to position [158, 0]
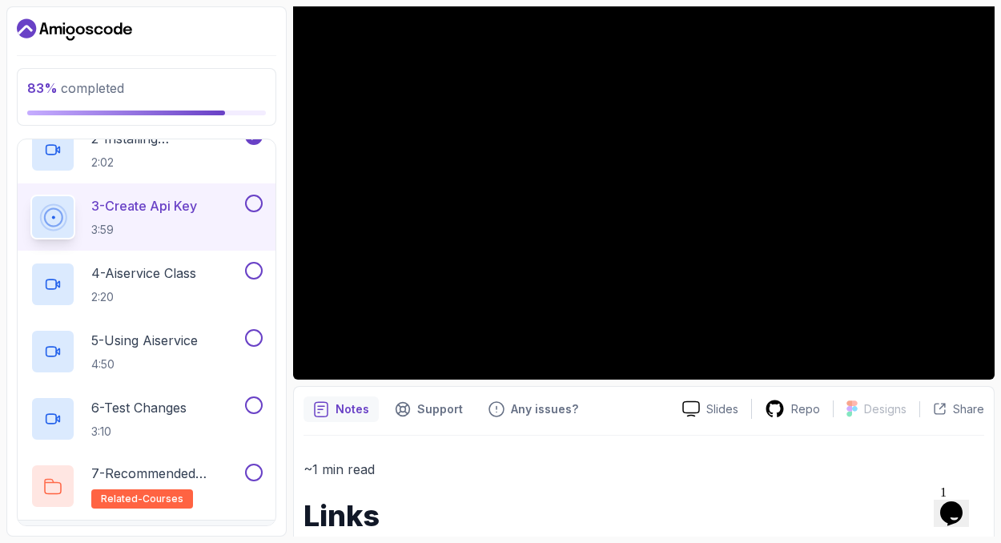
click at [606, 418] on div "Notes Support Any issues?" at bounding box center [486, 409] width 366 height 26
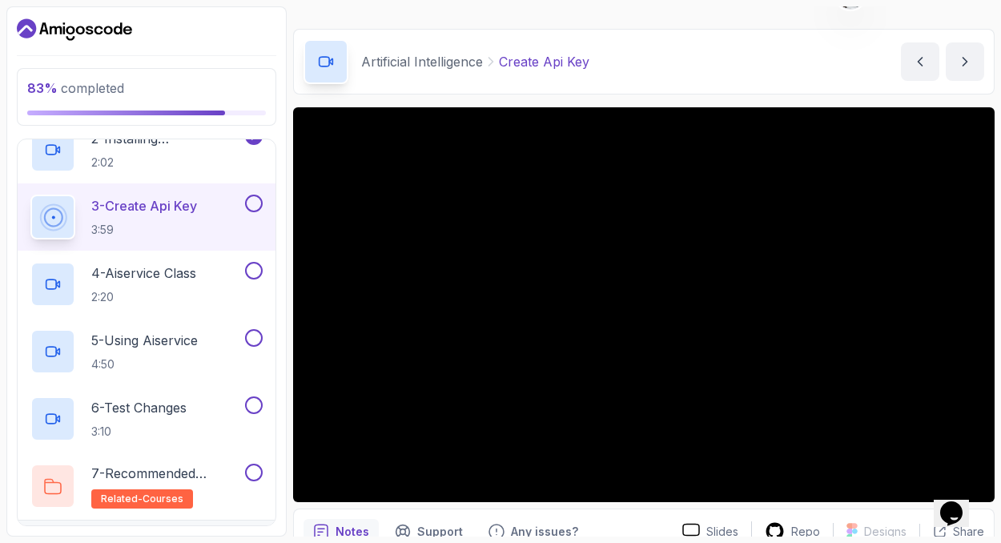
scroll to position [34, 0]
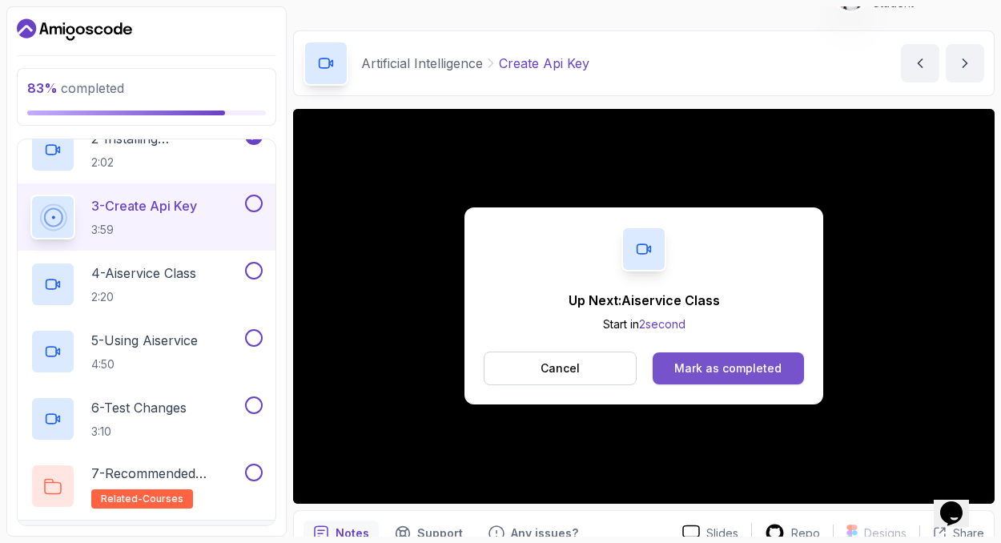
click at [765, 365] on div "Mark as completed" at bounding box center [727, 368] width 107 height 16
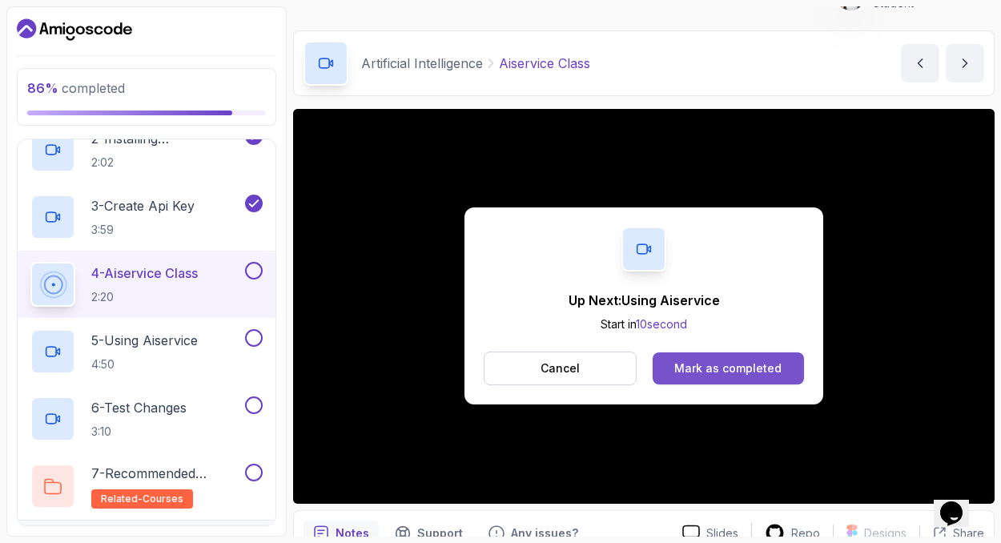
click at [709, 371] on div "Mark as completed" at bounding box center [727, 368] width 107 height 16
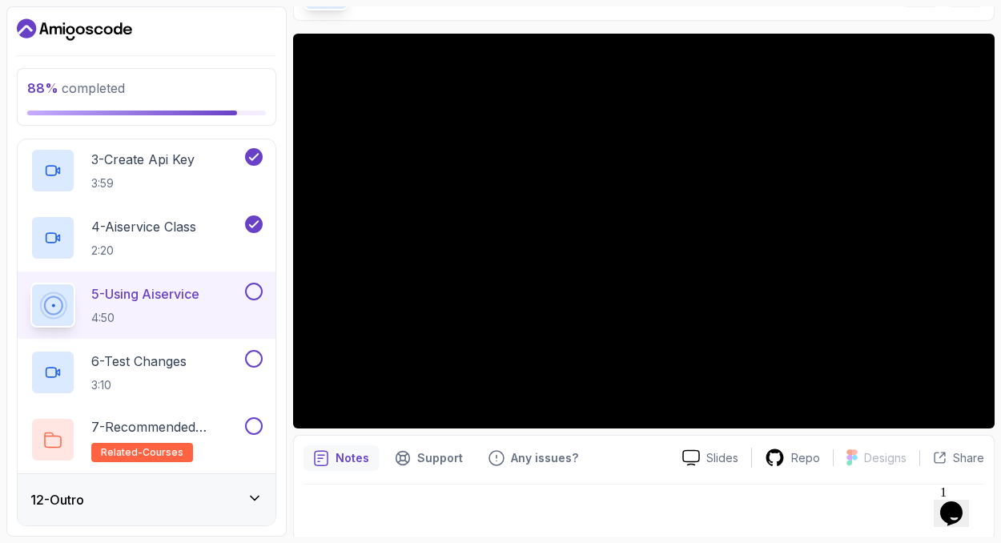
scroll to position [112, 0]
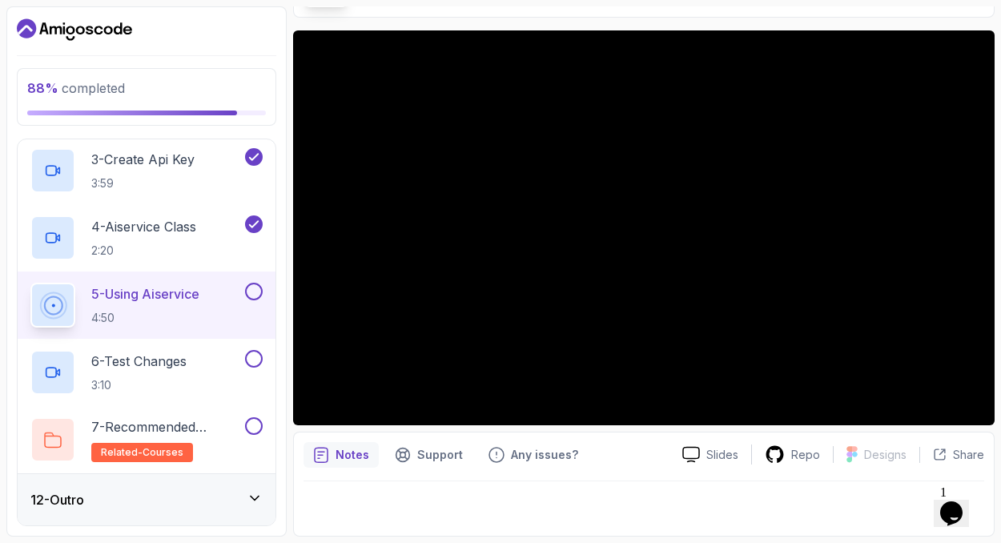
click at [593, 488] on div at bounding box center [643, 503] width 681 height 45
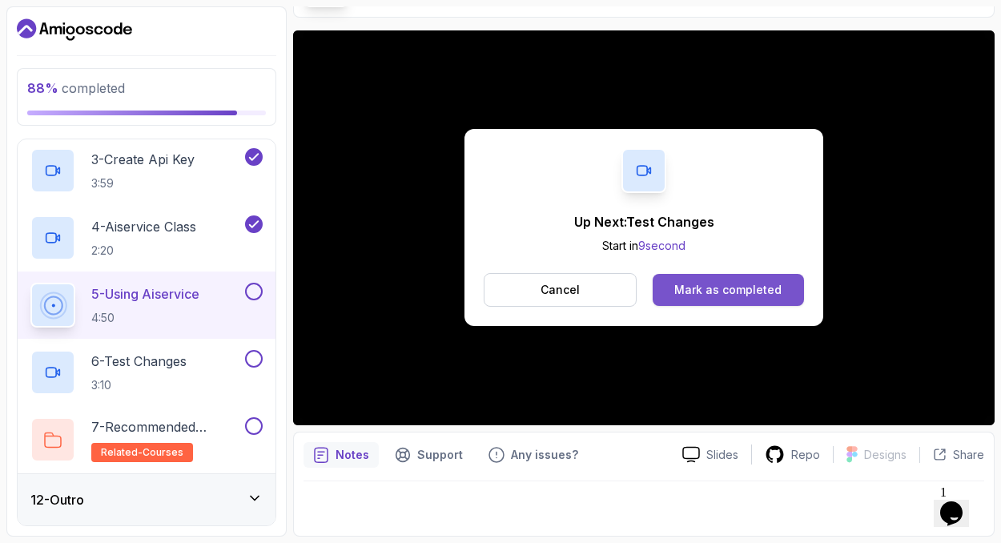
click at [736, 297] on div "Mark as completed" at bounding box center [727, 290] width 107 height 16
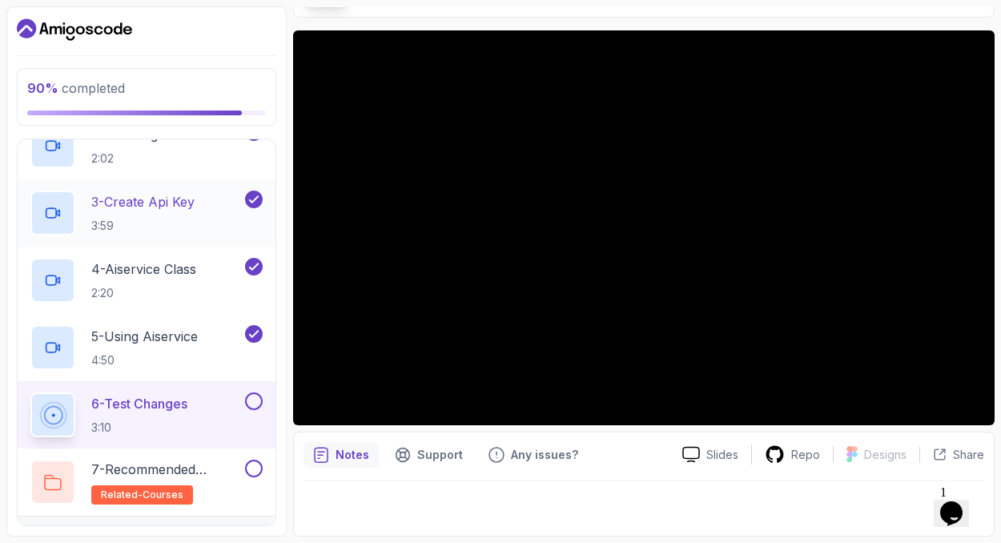
scroll to position [665, 0]
click at [163, 222] on p "3:59" at bounding box center [142, 227] width 103 height 16
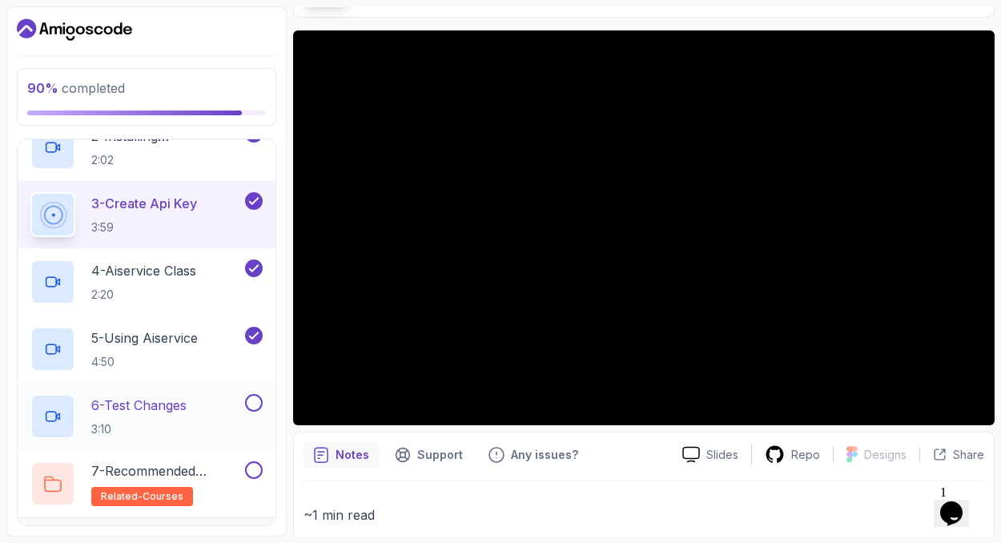
click at [196, 409] on div "6 - Test Changes 3:10" at bounding box center [135, 416] width 211 height 45
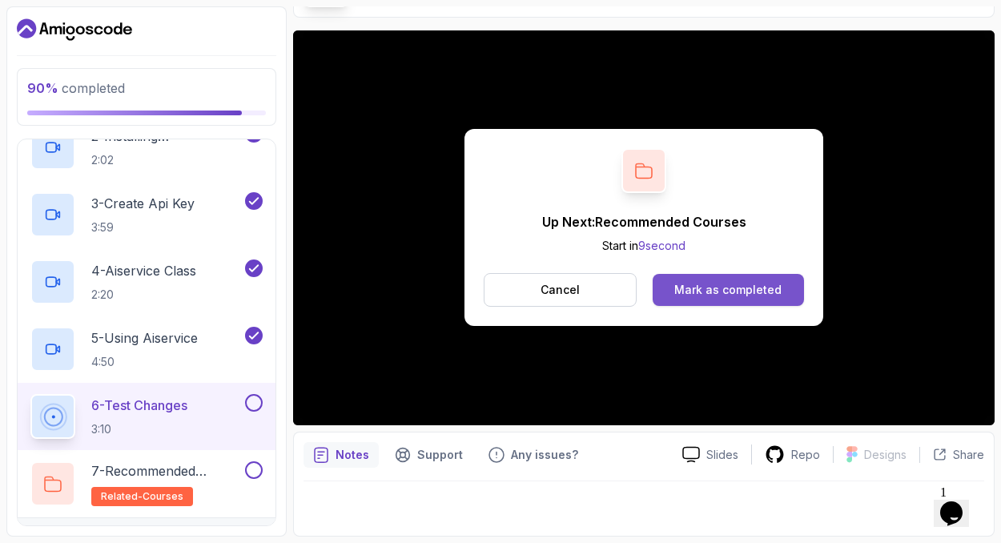
click at [756, 303] on button "Mark as completed" at bounding box center [728, 290] width 151 height 32
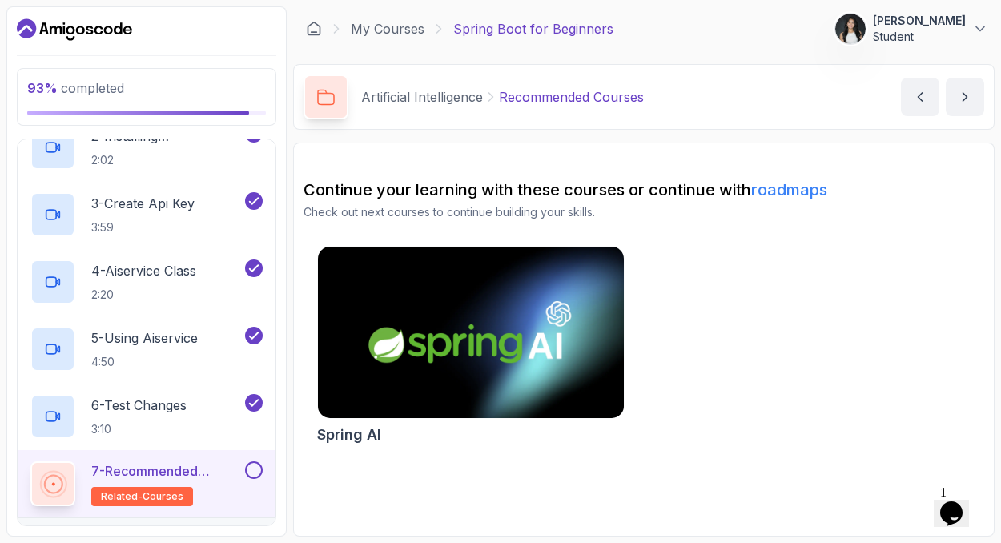
click at [482, 355] on img at bounding box center [470, 333] width 321 height 180
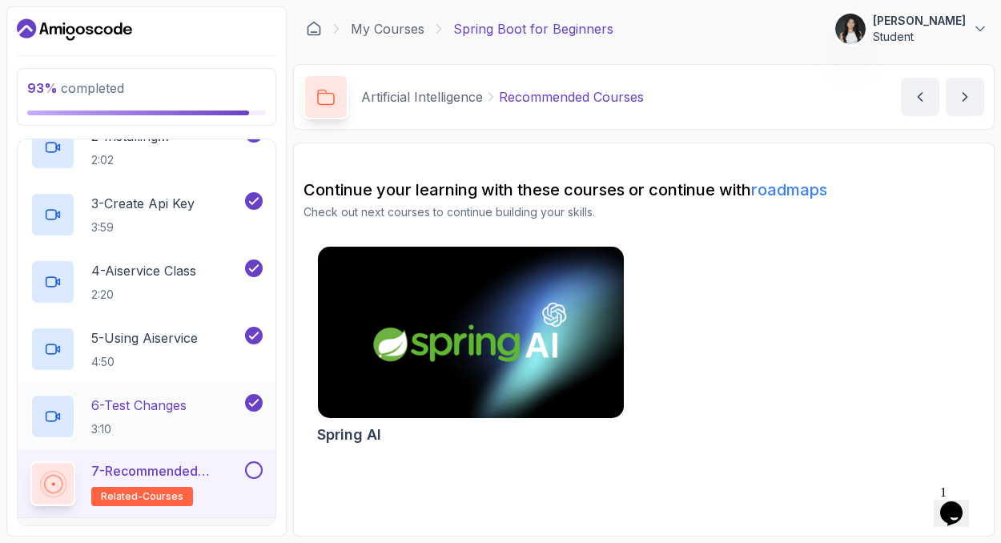
scroll to position [709, 0]
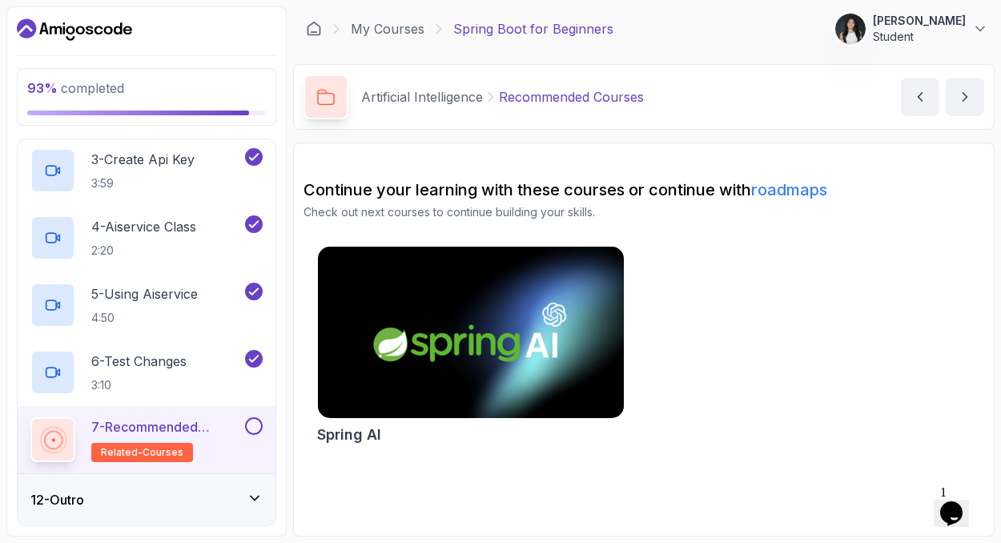
click at [256, 428] on button at bounding box center [254, 426] width 18 height 18
click at [256, 524] on div "12 - Outro" at bounding box center [147, 499] width 258 height 51
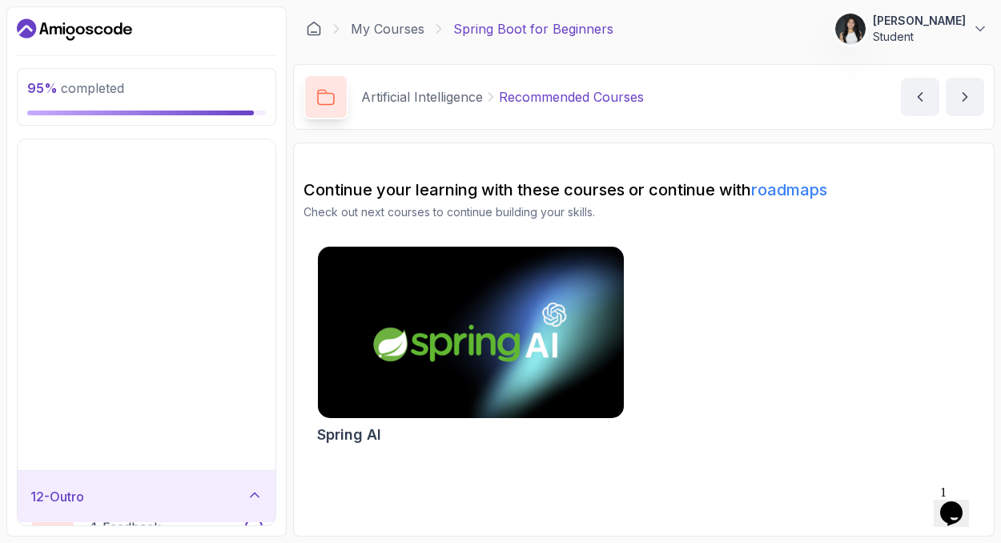
scroll to position [238, 0]
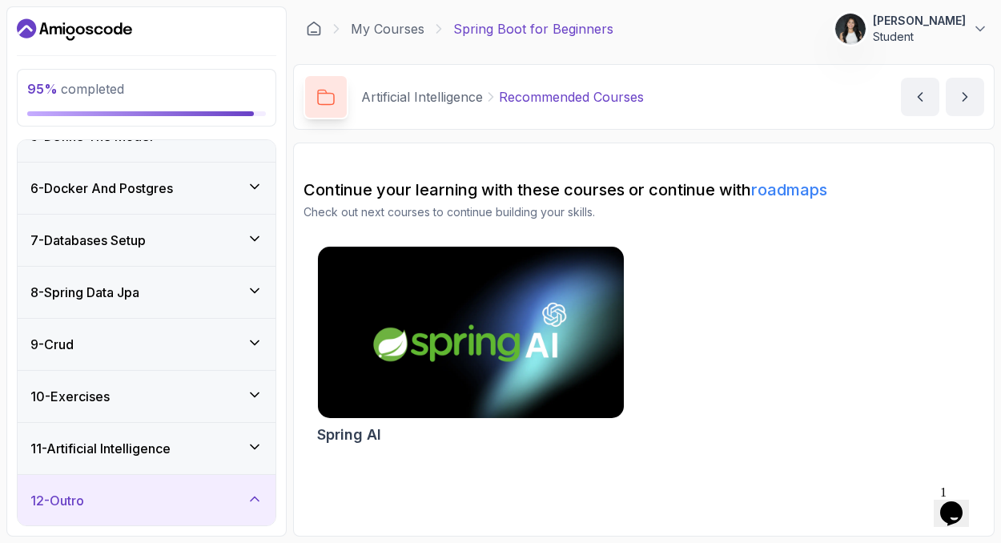
click at [251, 500] on icon at bounding box center [255, 498] width 8 height 4
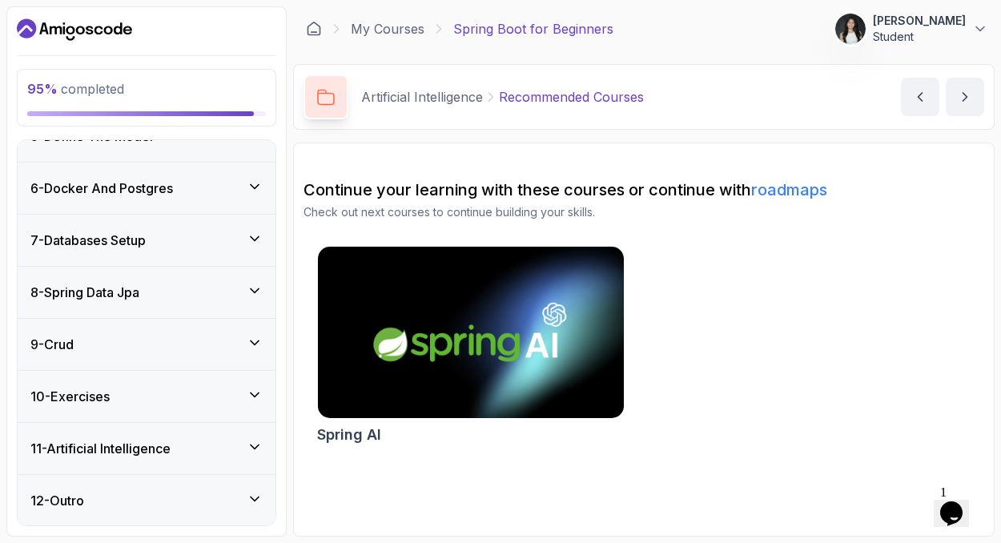
click at [171, 492] on div "12 - Outro" at bounding box center [146, 500] width 232 height 19
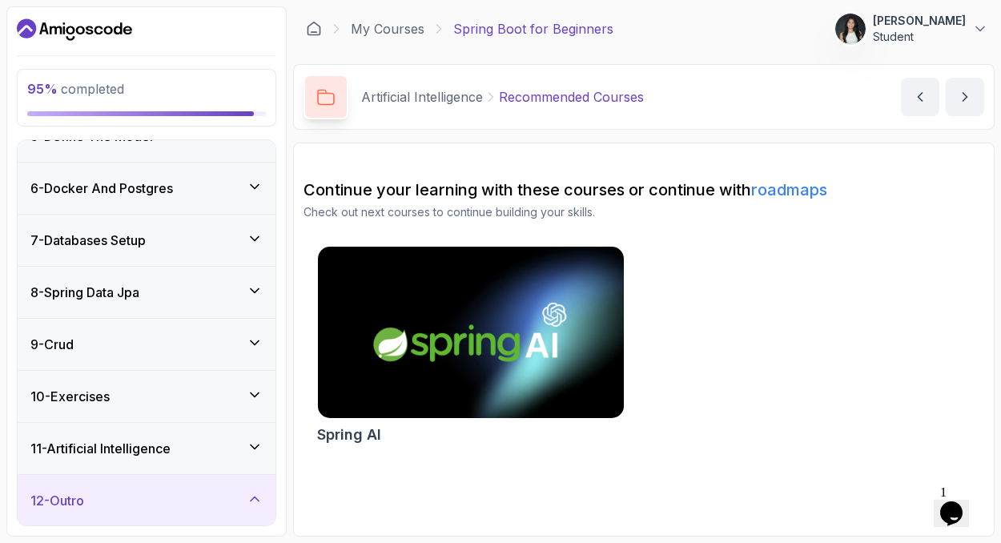
click at [171, 492] on div "12 - Outro" at bounding box center [146, 500] width 232 height 19
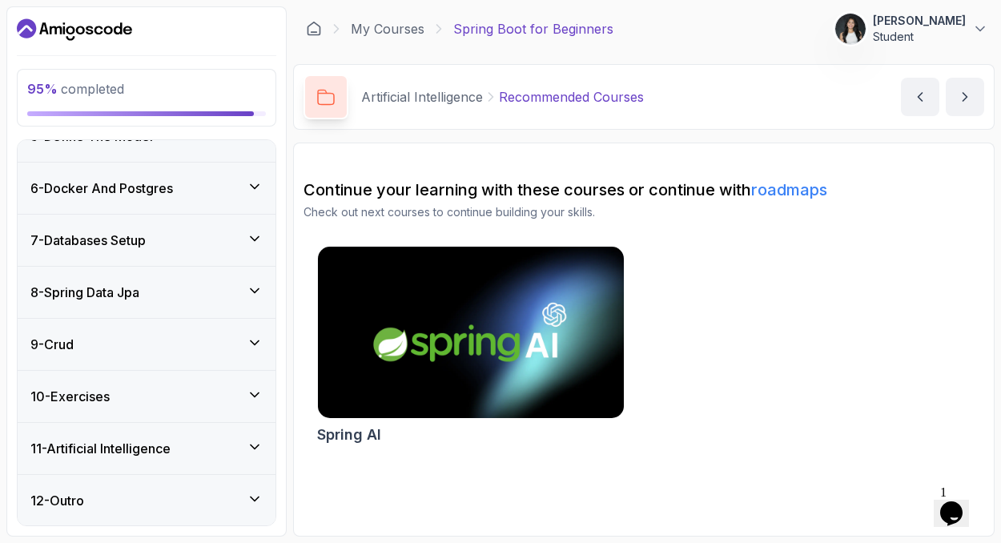
scroll to position [0, 0]
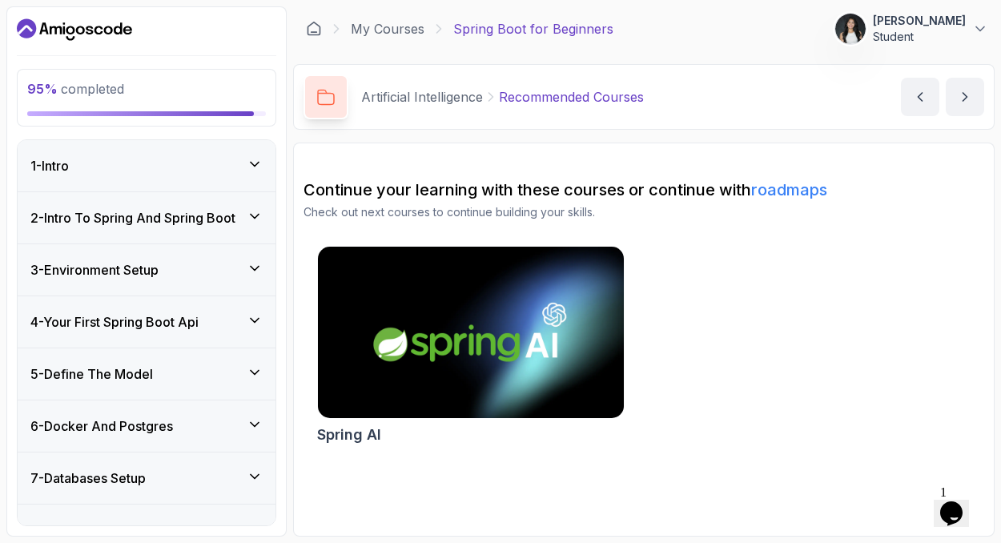
click at [263, 151] on div "1 - Intro" at bounding box center [147, 165] width 258 height 51
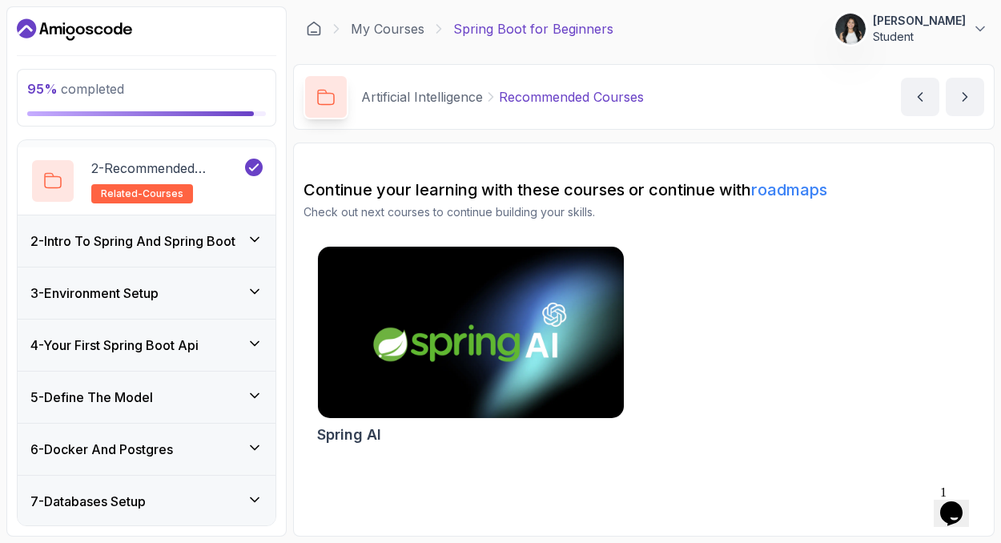
click at [254, 236] on icon at bounding box center [255, 239] width 16 height 16
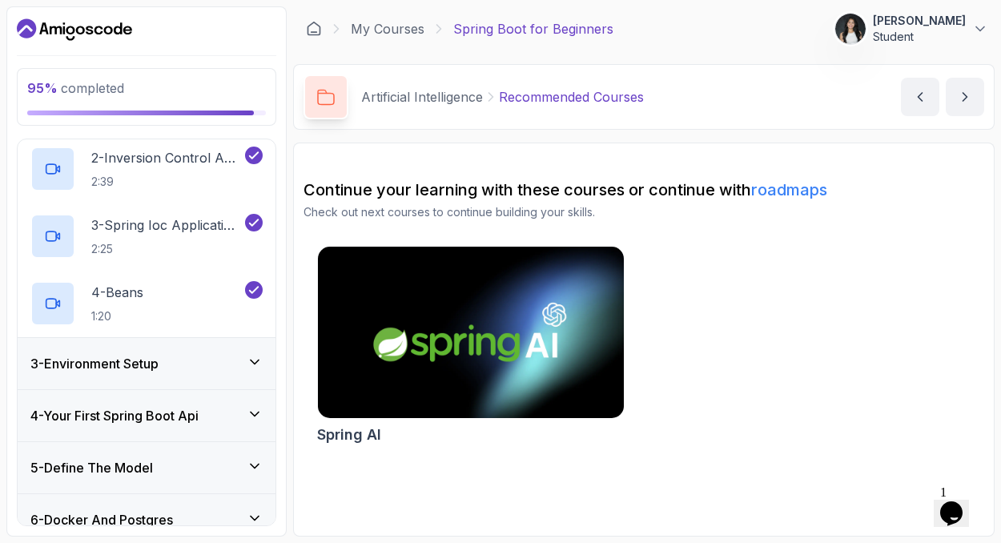
scroll to position [185, 0]
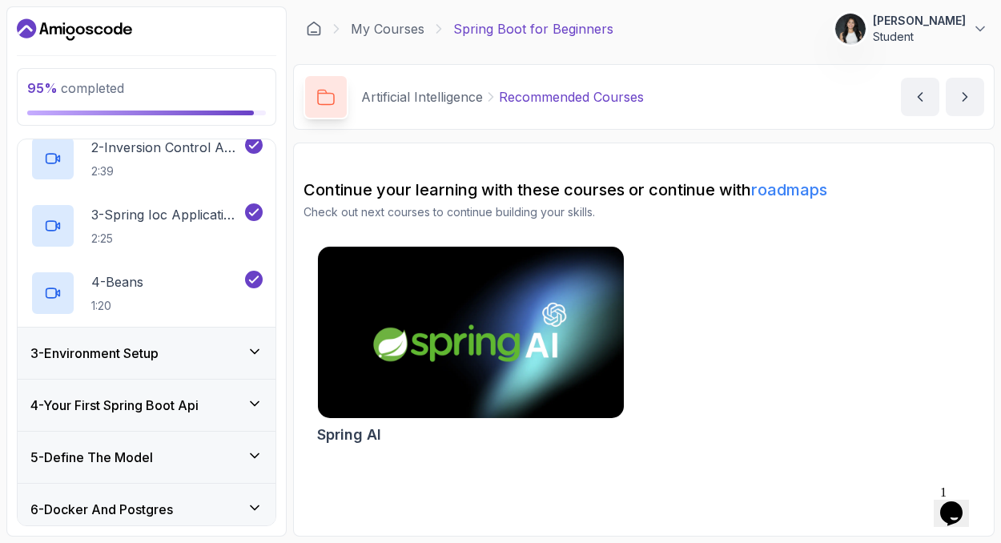
click at [251, 353] on icon at bounding box center [255, 352] width 16 height 16
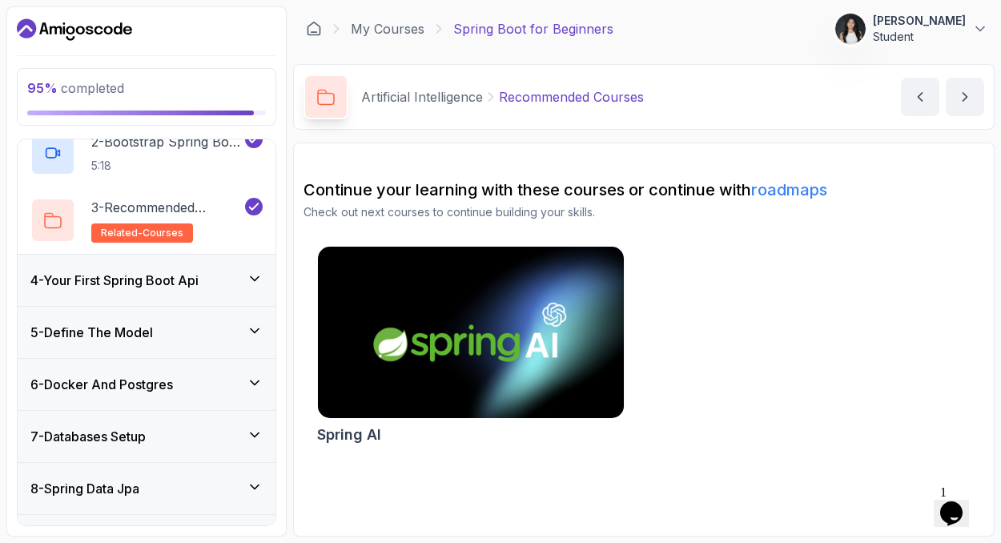
scroll to position [257, 0]
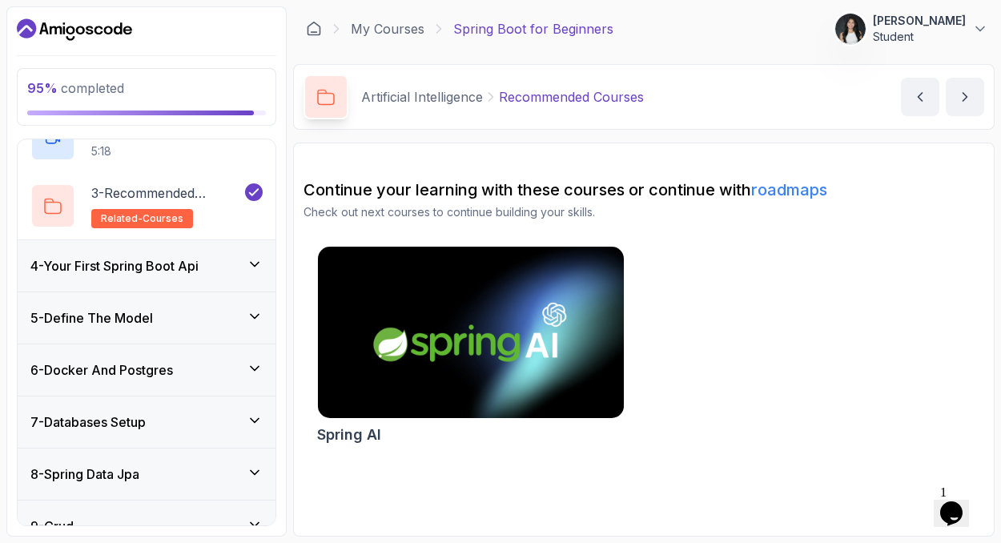
click at [243, 286] on div "4 - Your First Spring Boot Api" at bounding box center [147, 265] width 258 height 51
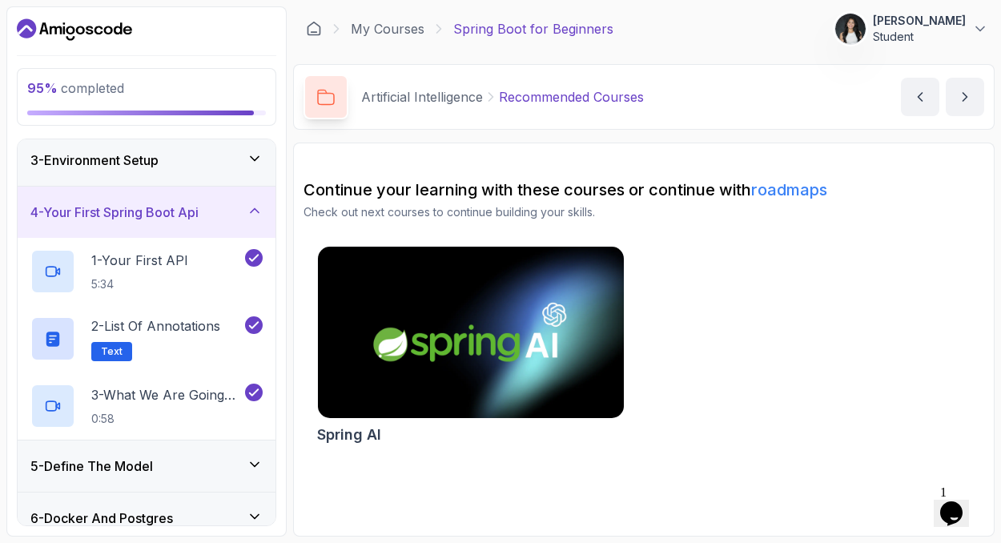
scroll to position [107, 0]
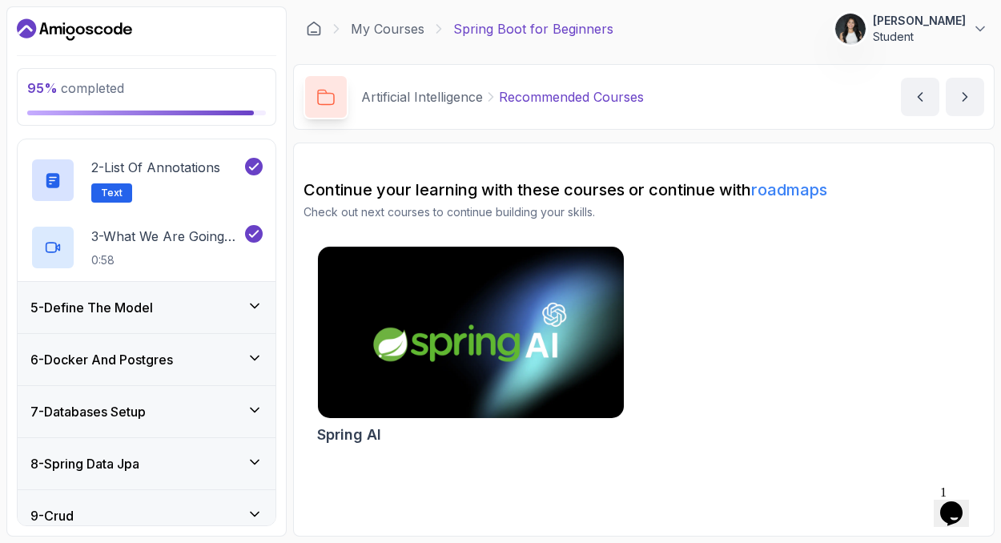
click at [259, 320] on div "5 - Define The Model" at bounding box center [147, 307] width 258 height 51
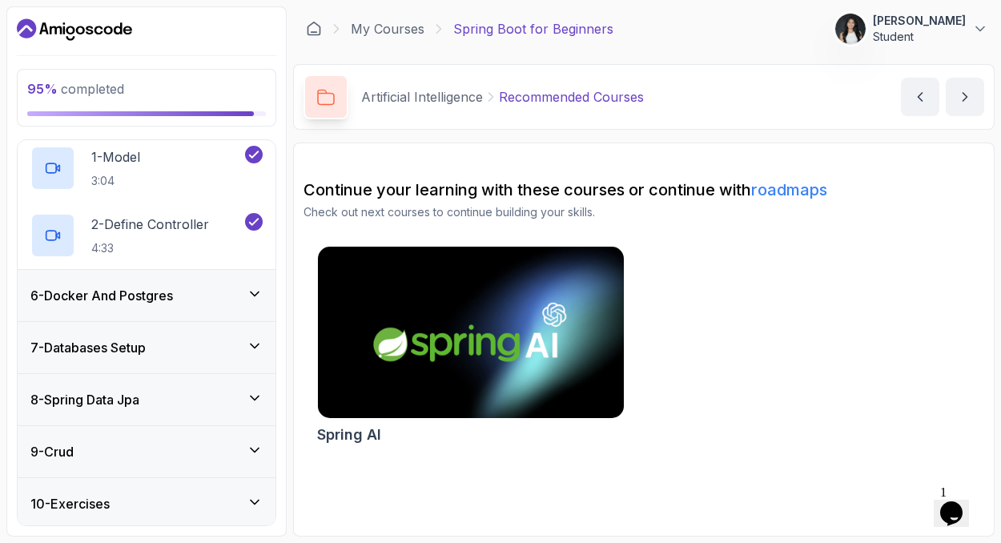
click at [258, 306] on div "6 - Docker And Postgres" at bounding box center [147, 295] width 258 height 51
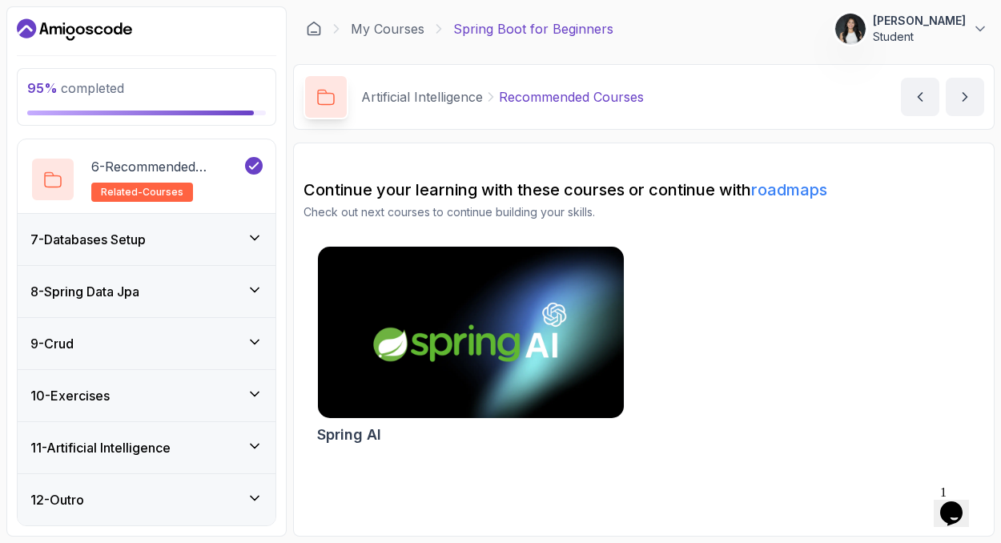
click at [251, 238] on icon at bounding box center [255, 238] width 16 height 16
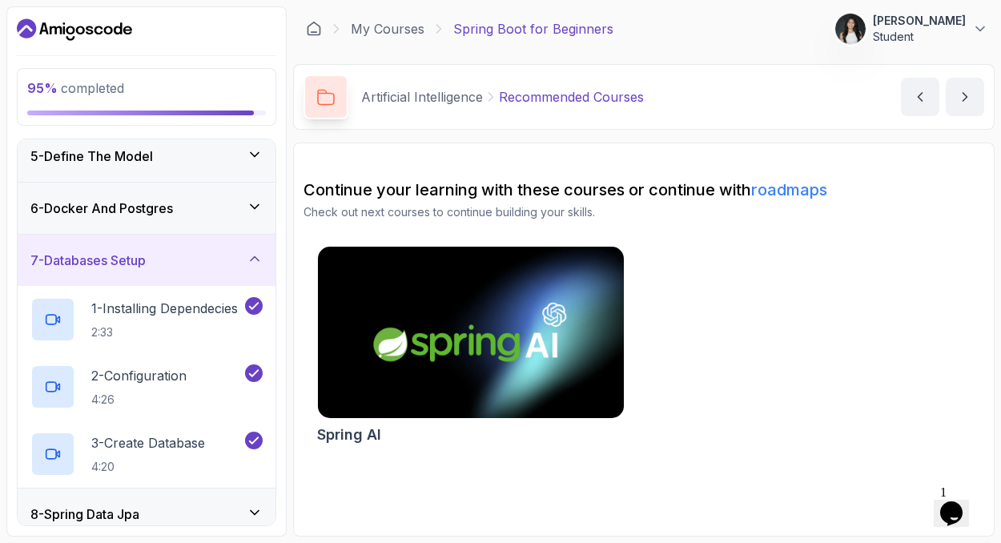
scroll to position [206, 0]
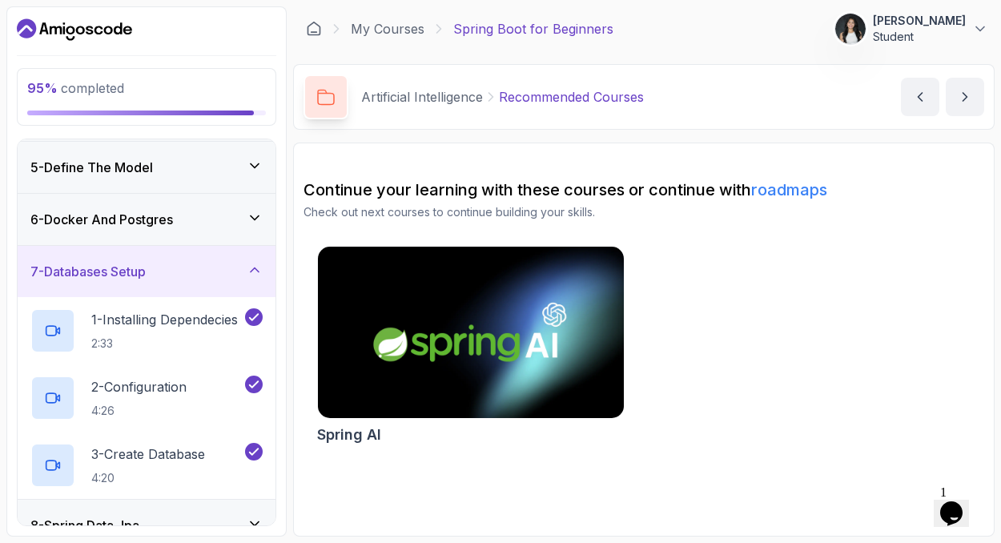
click at [249, 267] on icon at bounding box center [255, 270] width 16 height 16
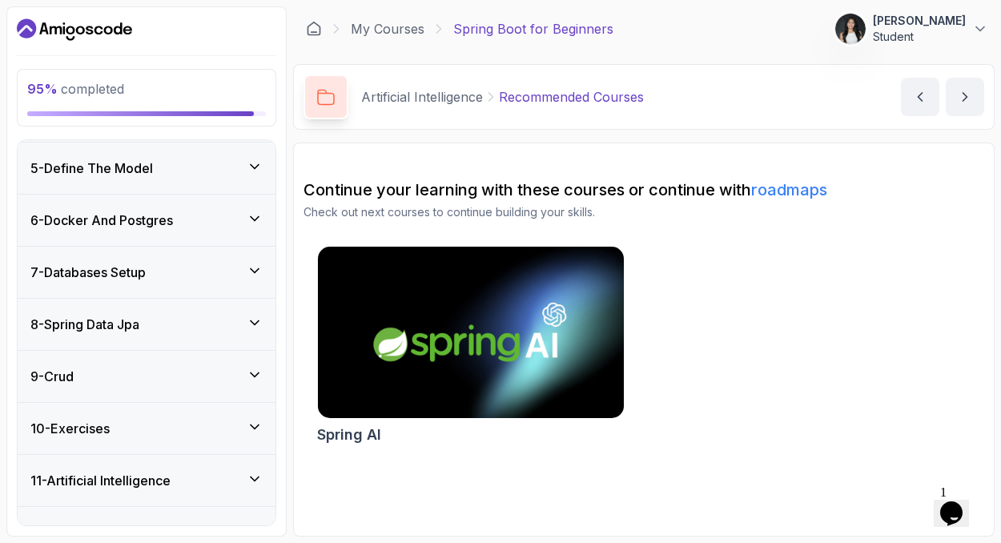
click at [249, 267] on icon at bounding box center [255, 271] width 16 height 16
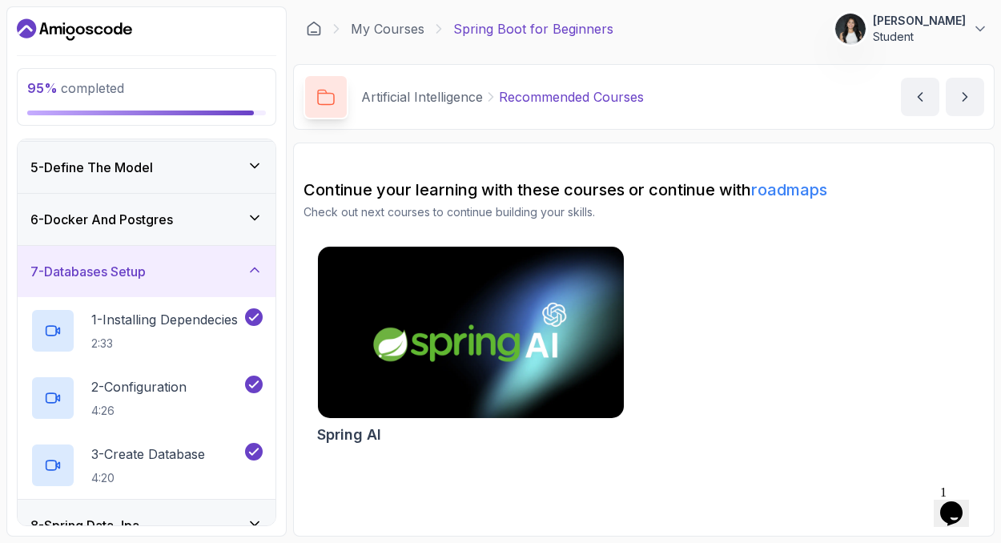
click at [253, 216] on icon at bounding box center [255, 218] width 16 height 16
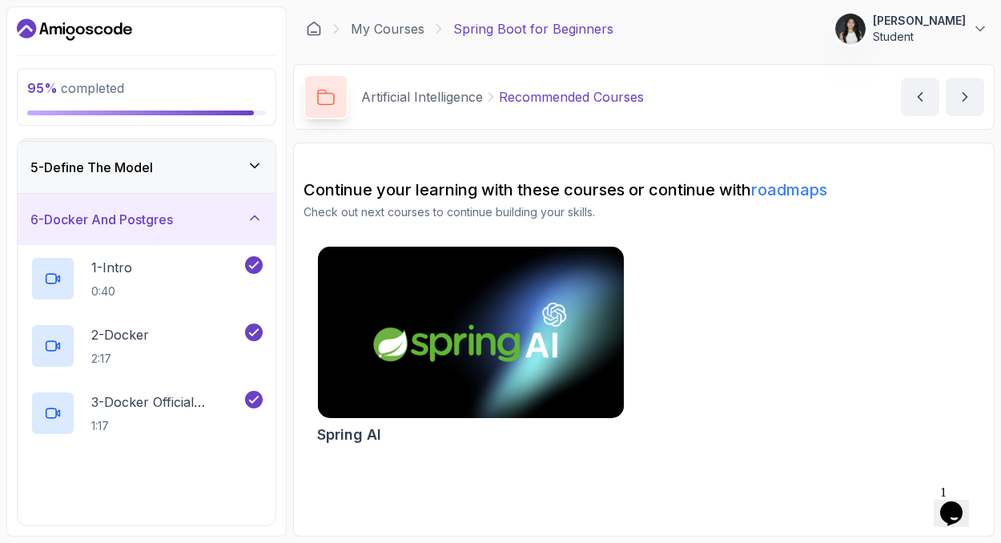
click at [253, 216] on icon at bounding box center [255, 218] width 8 height 4
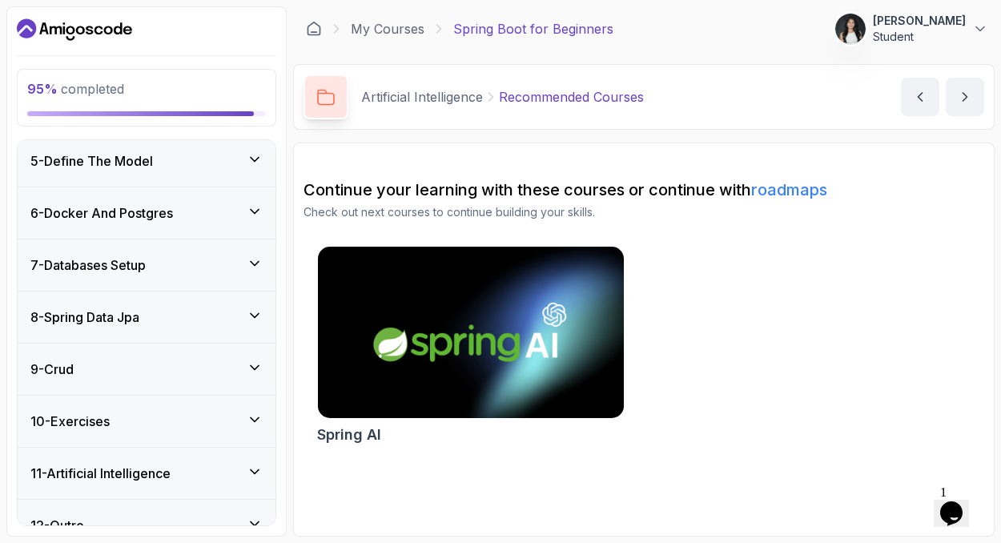
click at [253, 216] on icon at bounding box center [255, 211] width 16 height 16
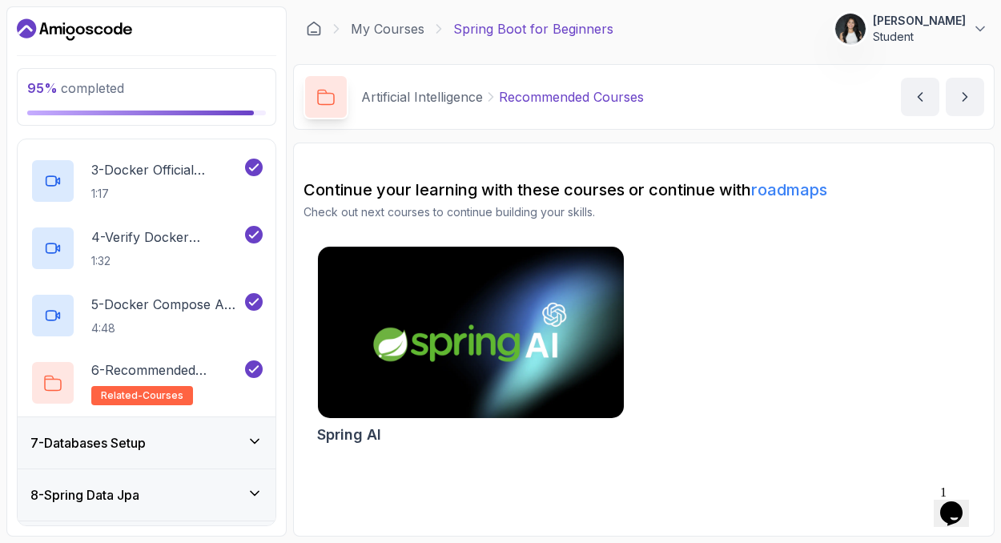
click at [239, 435] on div "7 - Databases Setup" at bounding box center [146, 442] width 232 height 19
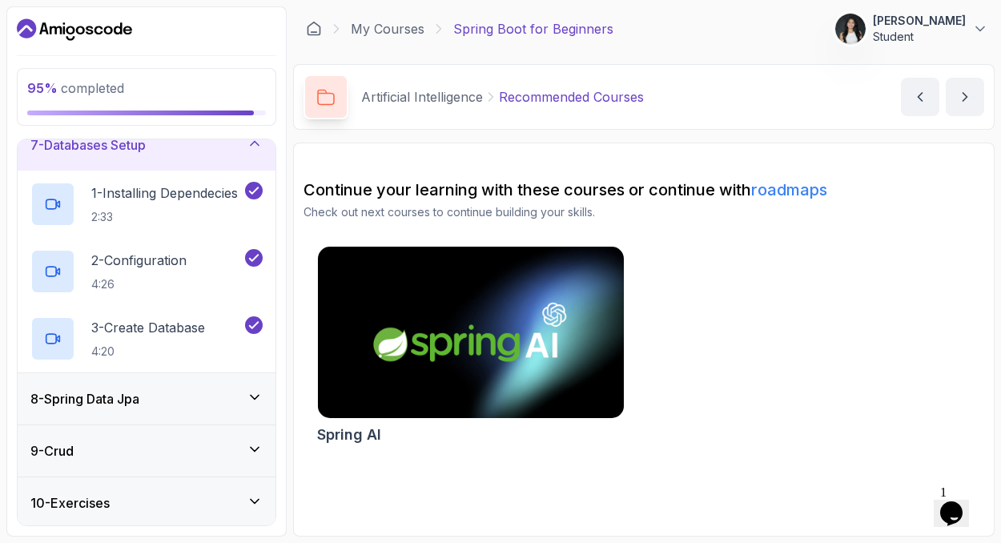
scroll to position [344, 0]
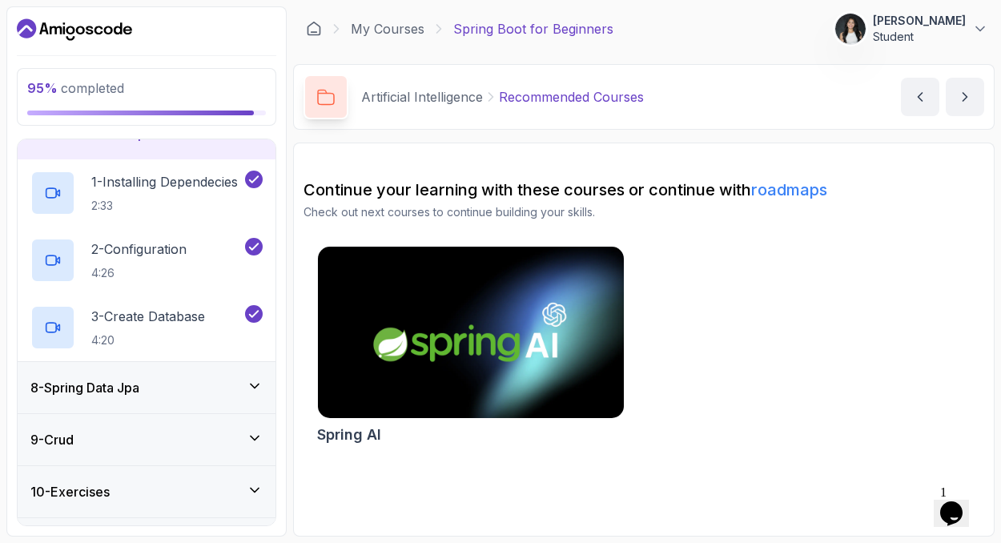
click at [261, 389] on icon at bounding box center [255, 386] width 16 height 16
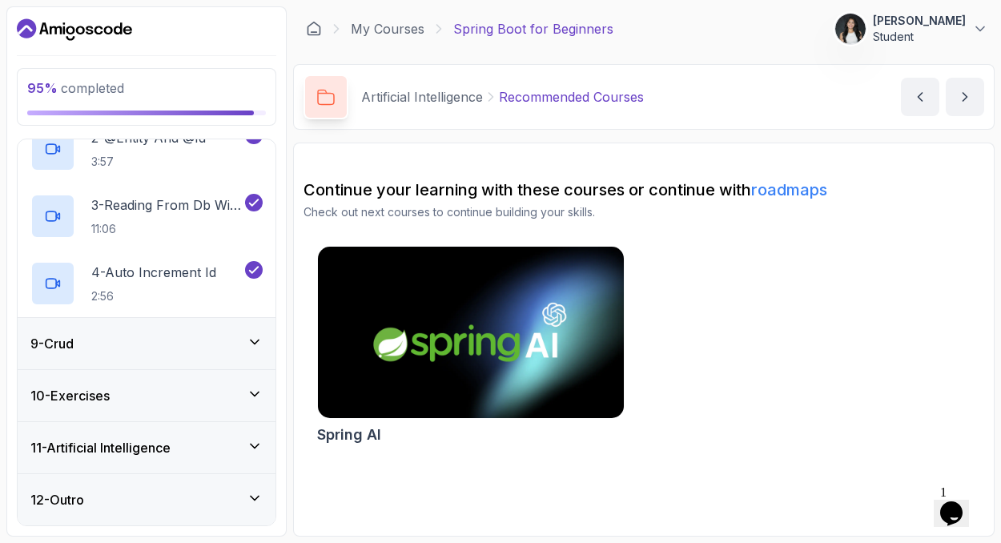
click at [235, 345] on div "9 - Crud" at bounding box center [146, 343] width 232 height 19
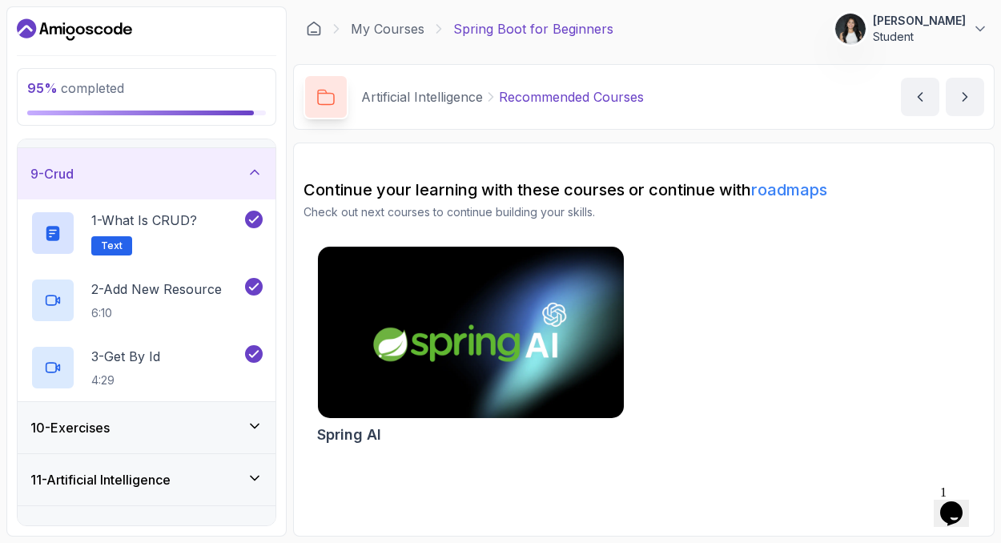
scroll to position [440, 0]
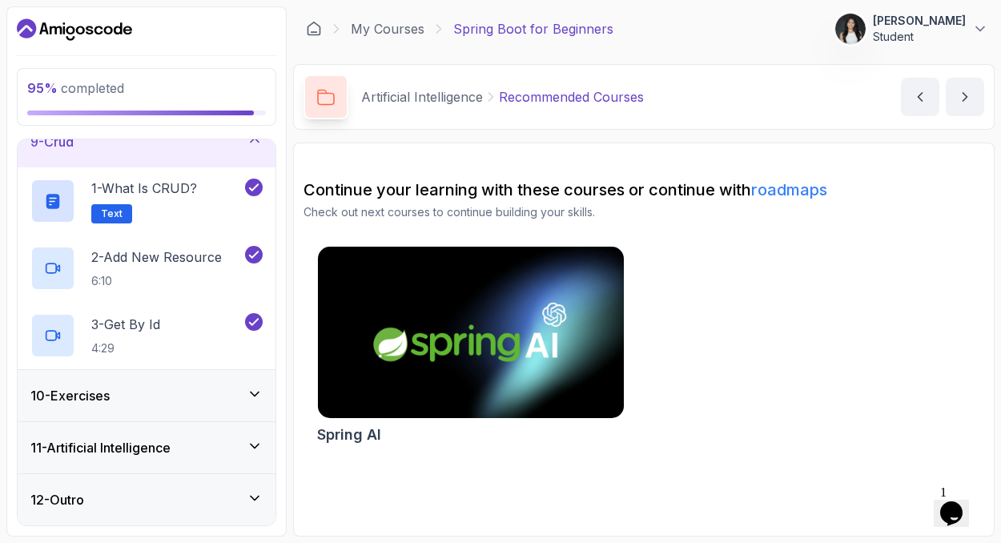
click at [244, 408] on div "10 - Exercises" at bounding box center [147, 395] width 258 height 51
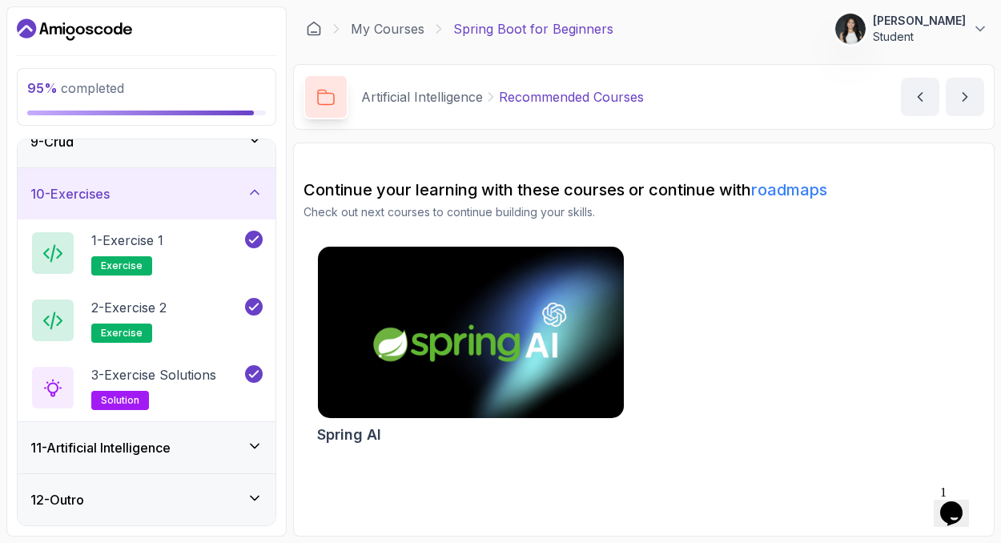
click at [262, 440] on icon at bounding box center [255, 446] width 16 height 16
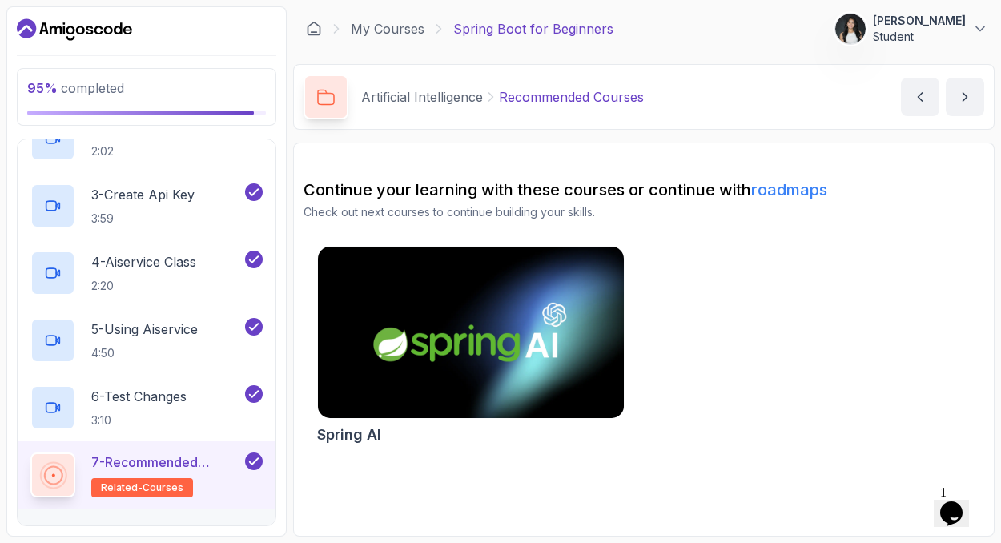
scroll to position [709, 0]
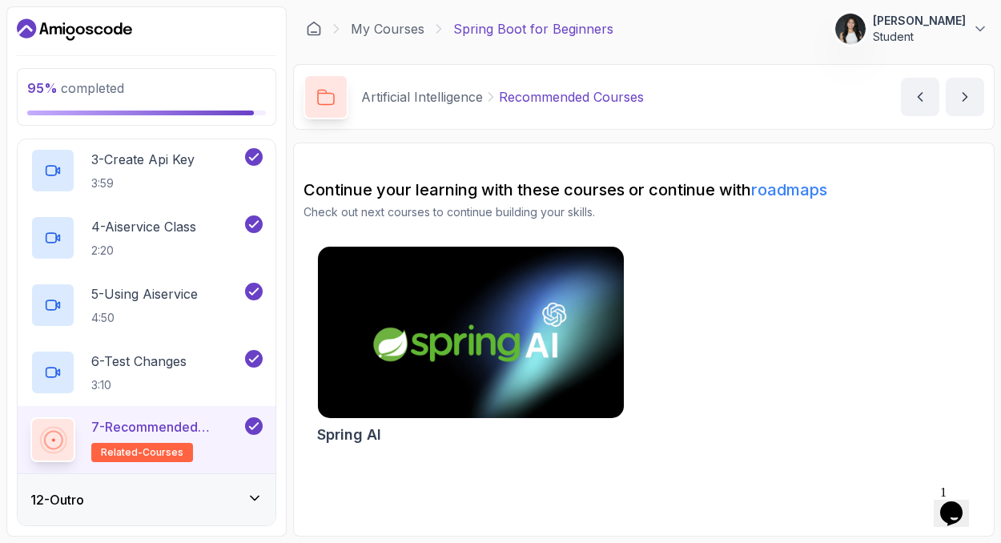
click at [255, 504] on icon at bounding box center [255, 498] width 16 height 16
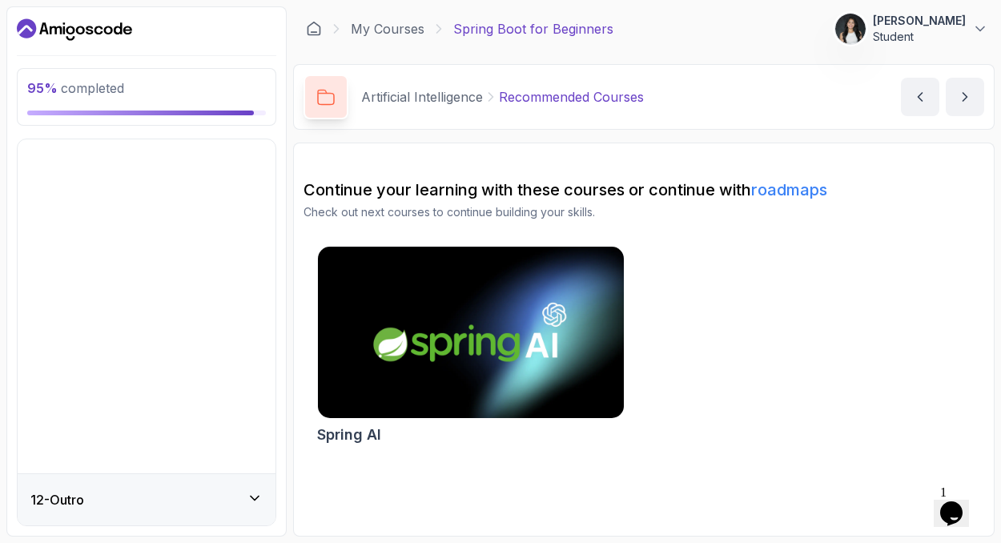
scroll to position [238, 0]
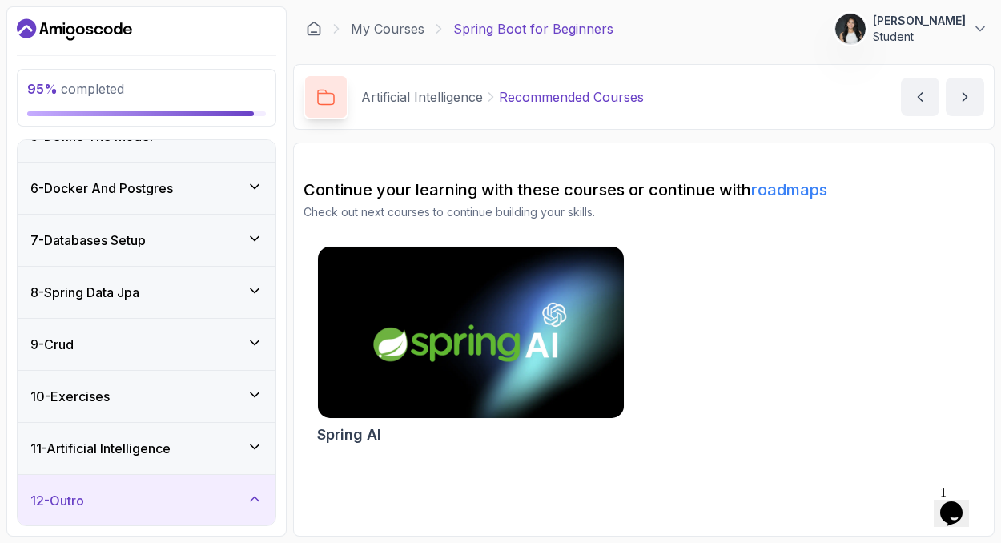
click at [255, 504] on icon at bounding box center [255, 499] width 16 height 16
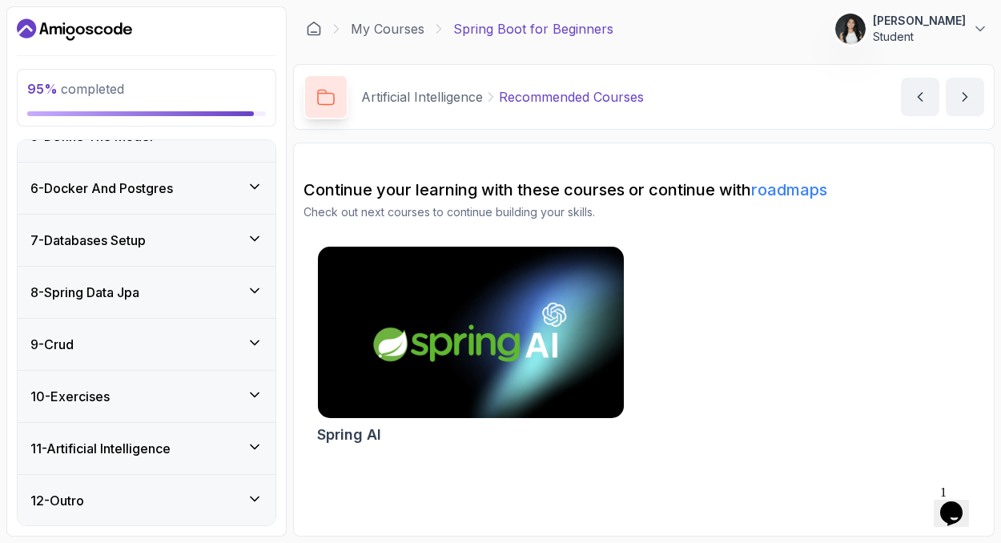
click at [255, 504] on icon at bounding box center [255, 499] width 16 height 16
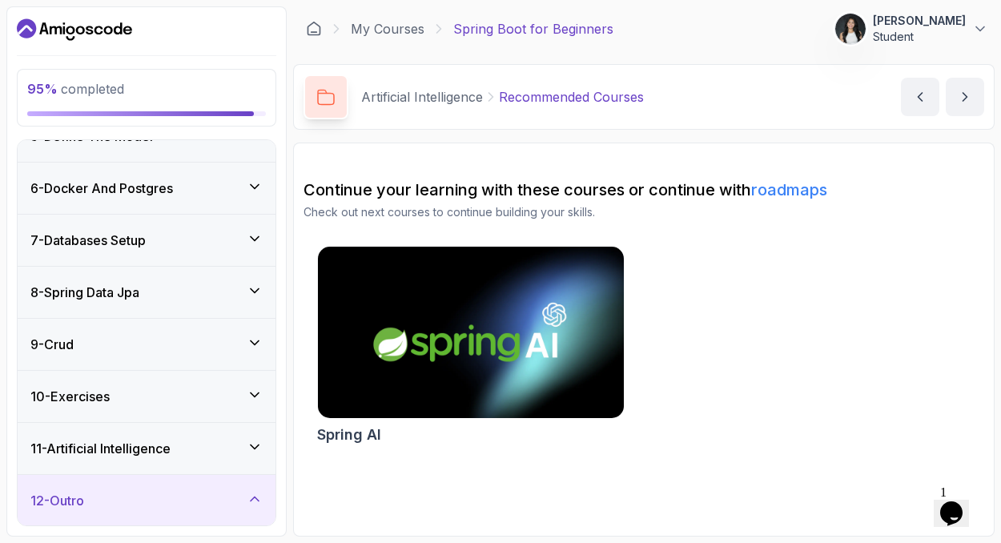
click at [255, 504] on icon at bounding box center [255, 499] width 16 height 16
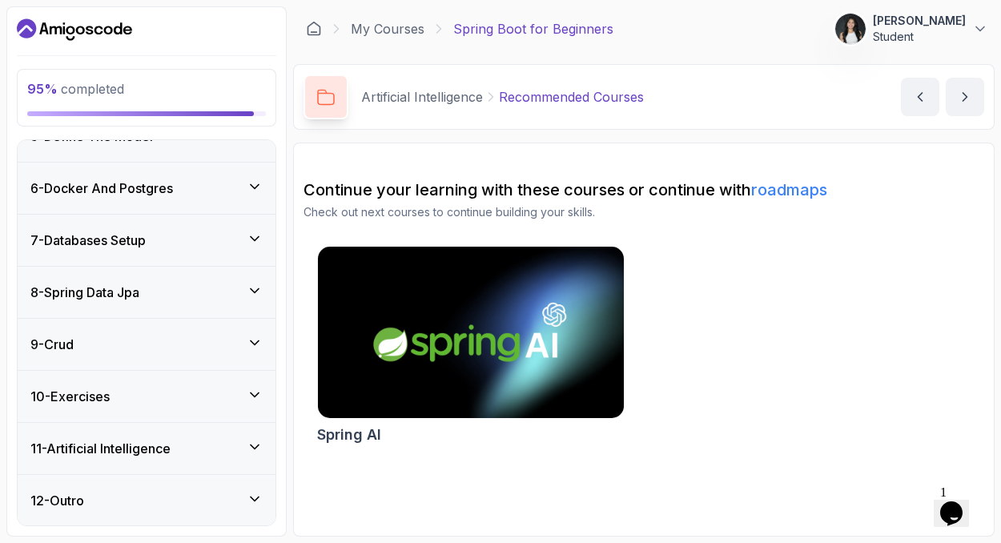
click at [135, 508] on div "12 - Outro" at bounding box center [146, 500] width 232 height 19
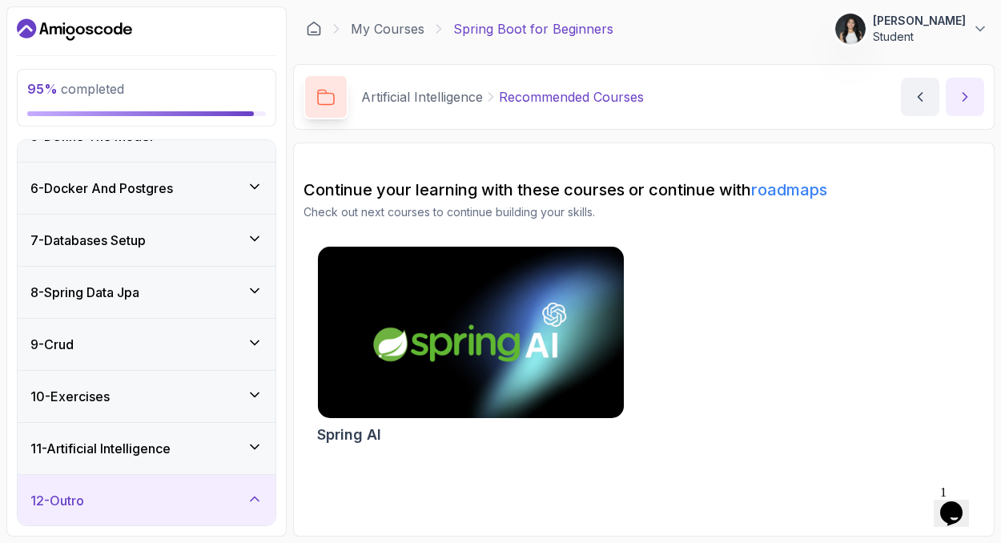
click at [965, 102] on icon "next content" at bounding box center [965, 97] width 16 height 16
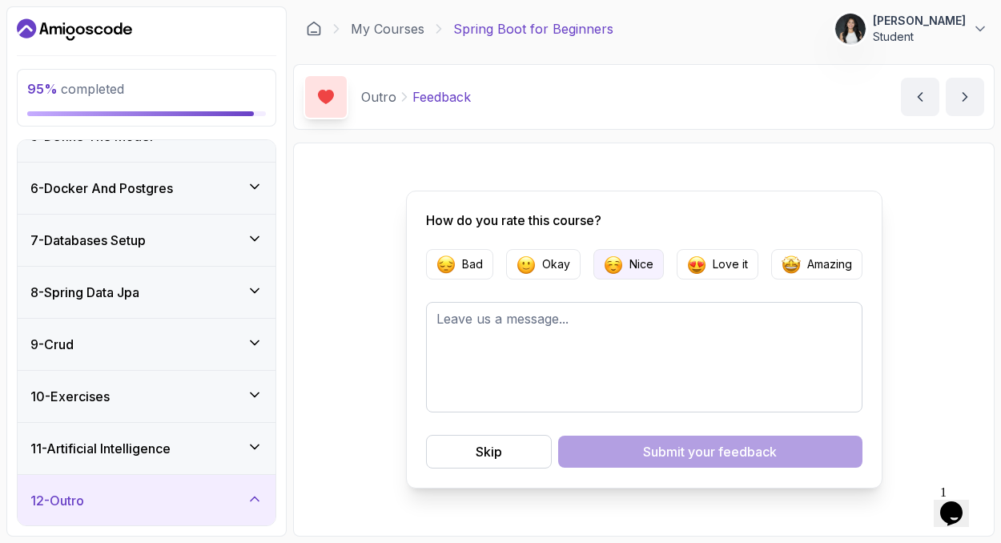
click at [611, 271] on img "button" at bounding box center [613, 264] width 19 height 19
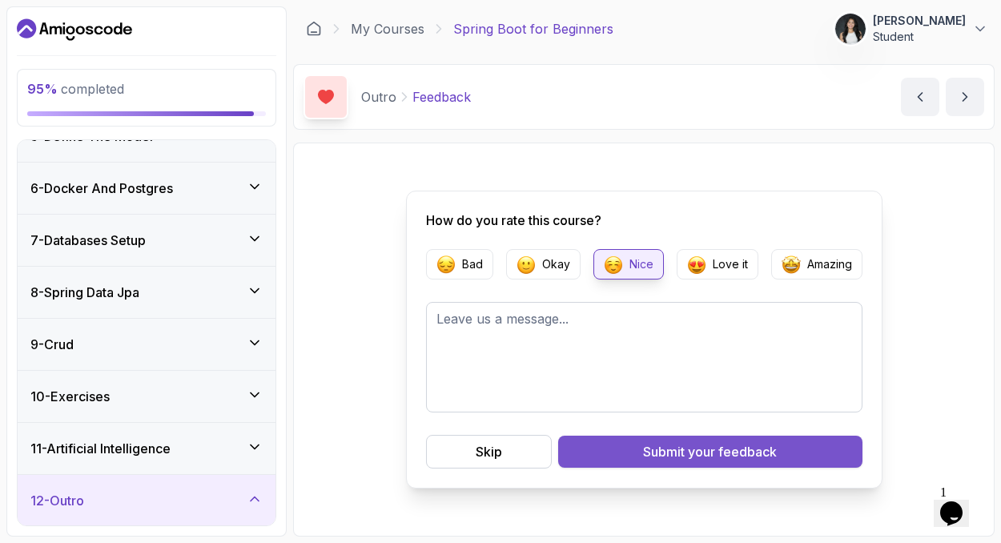
click at [629, 452] on button "Submit your feedback" at bounding box center [710, 452] width 304 height 32
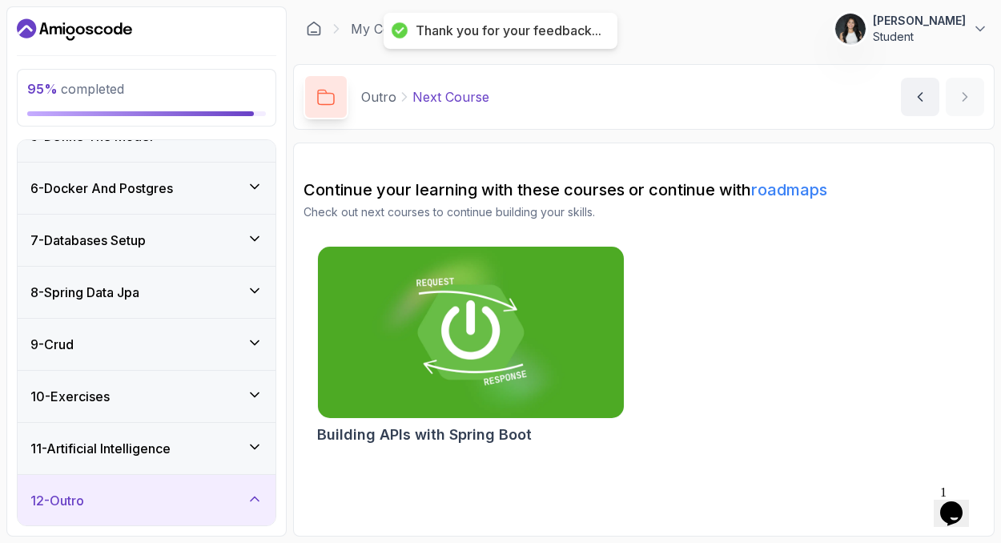
click at [489, 362] on img at bounding box center [470, 333] width 321 height 180
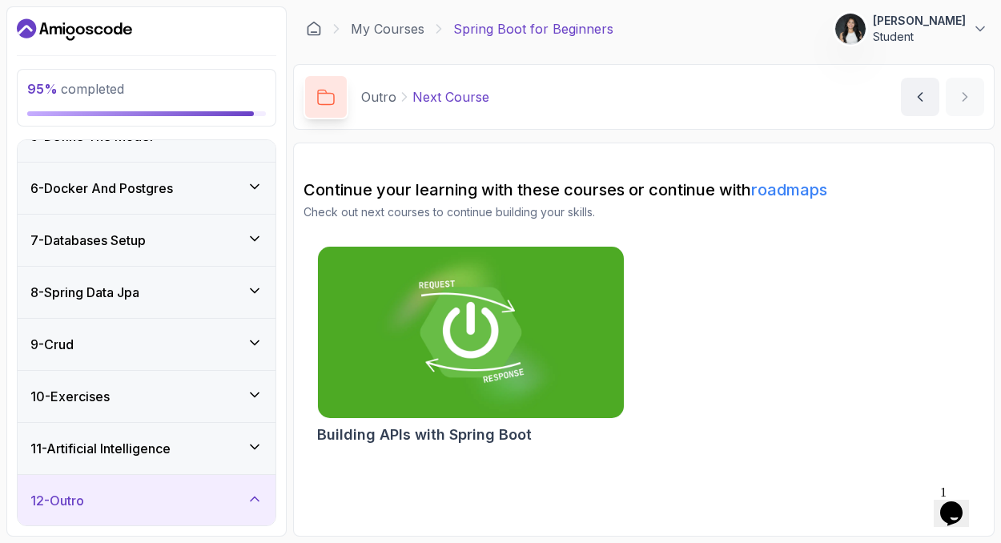
click at [199, 109] on div "95 % completed" at bounding box center [146, 97] width 239 height 37
click at [259, 111] on div at bounding box center [146, 113] width 239 height 5
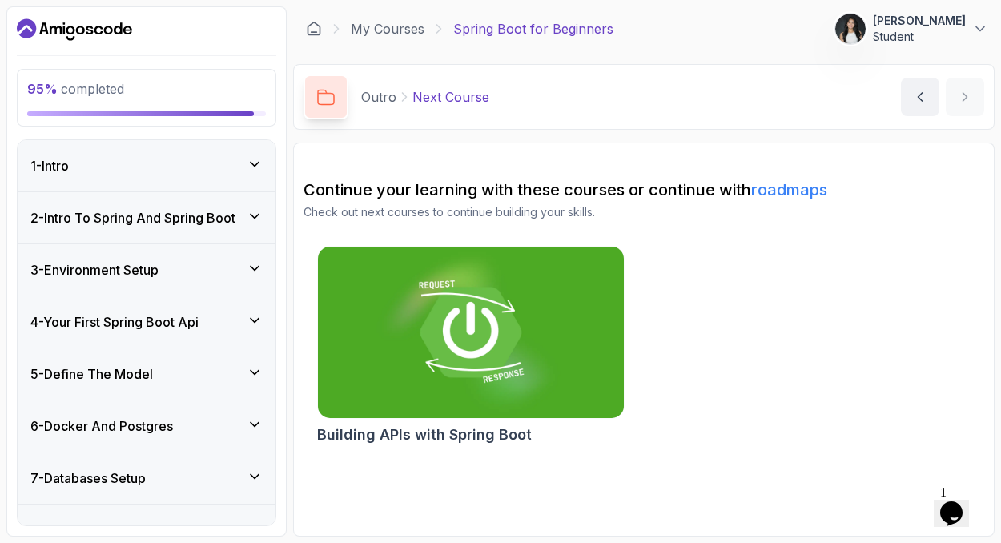
click at [266, 152] on div "1 - Intro" at bounding box center [147, 165] width 258 height 51
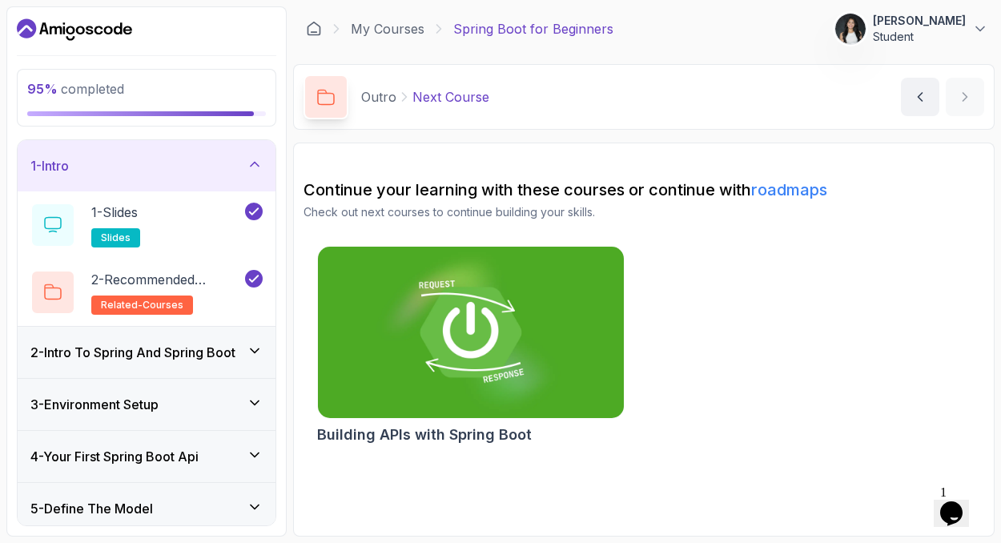
click at [251, 351] on icon at bounding box center [255, 351] width 16 height 16
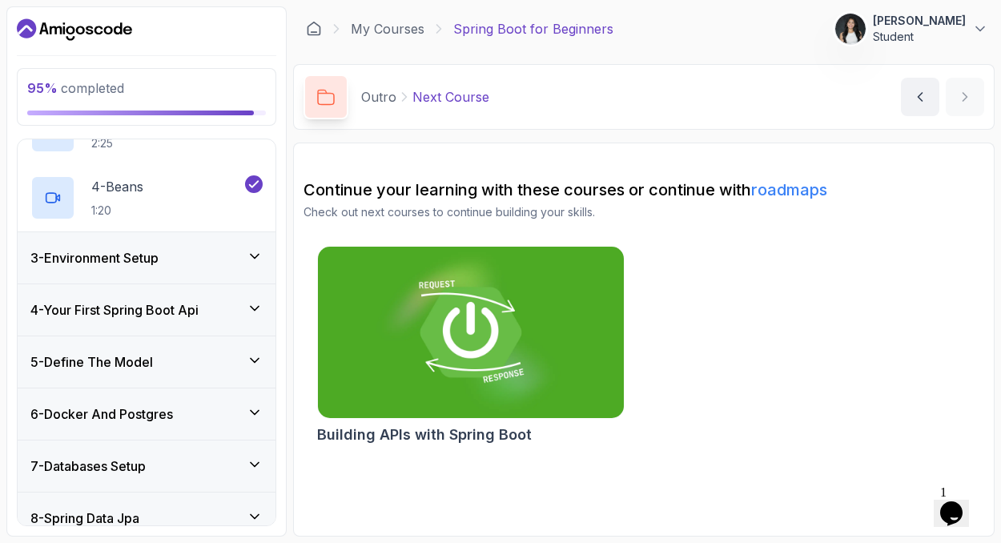
scroll to position [507, 0]
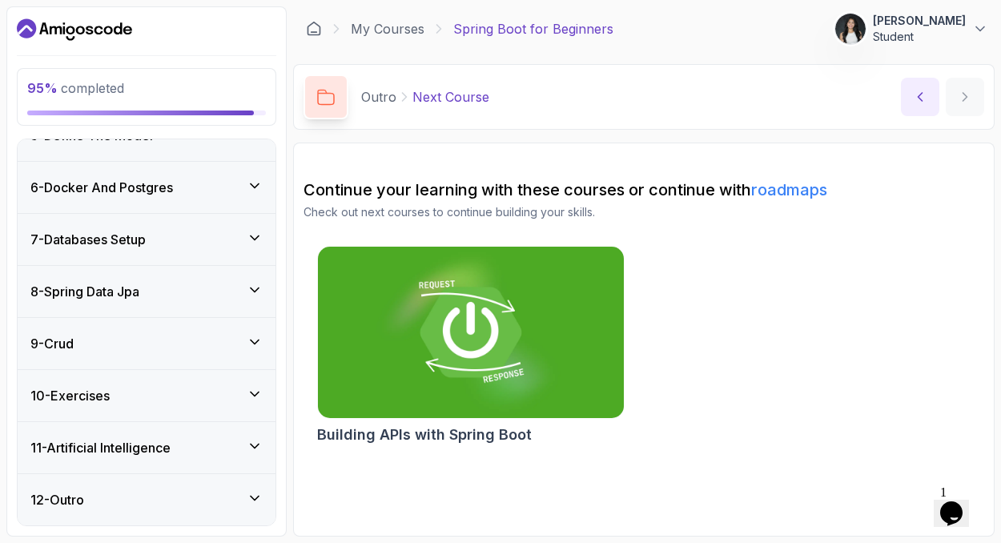
click at [923, 101] on icon "previous content" at bounding box center [920, 97] width 16 height 16
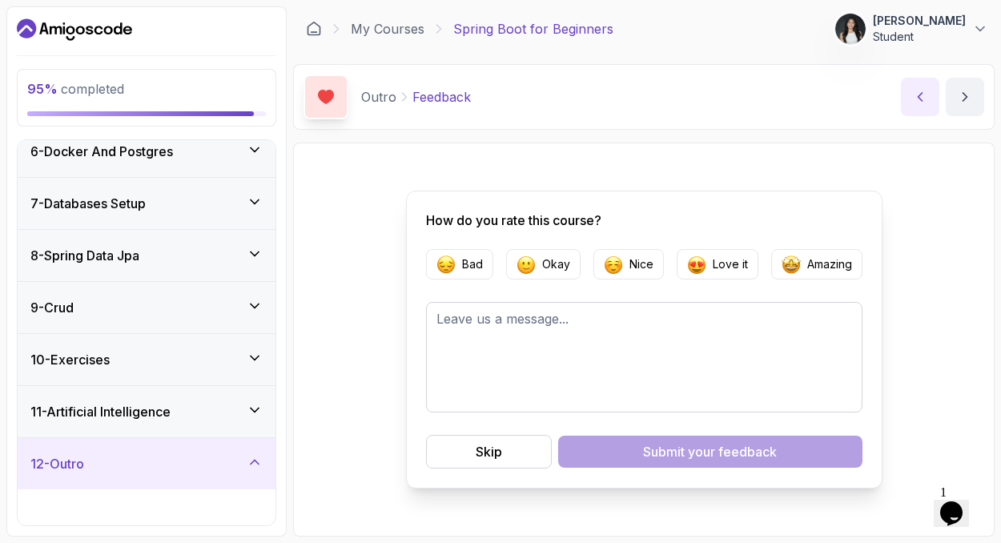
scroll to position [238, 0]
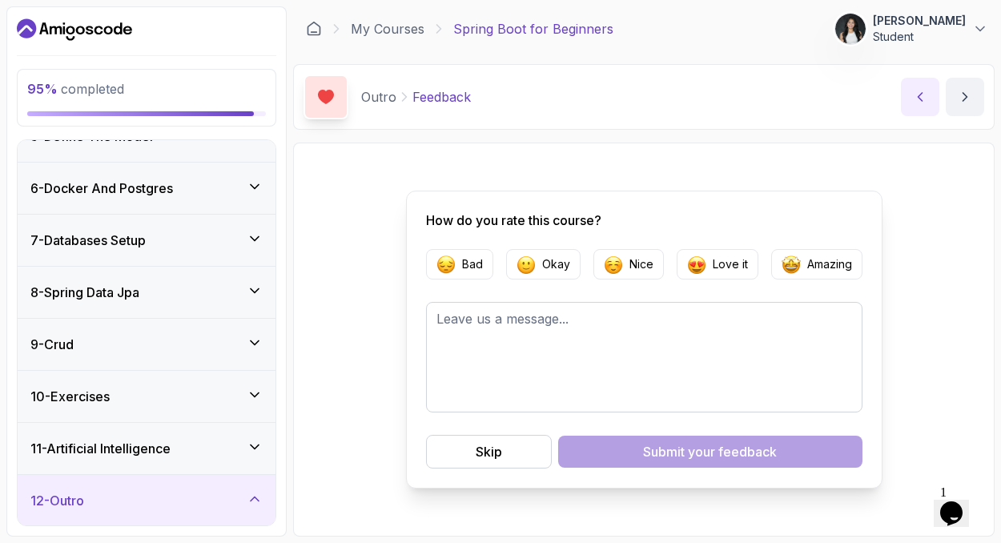
click at [923, 101] on icon "previous content" at bounding box center [920, 97] width 16 height 16
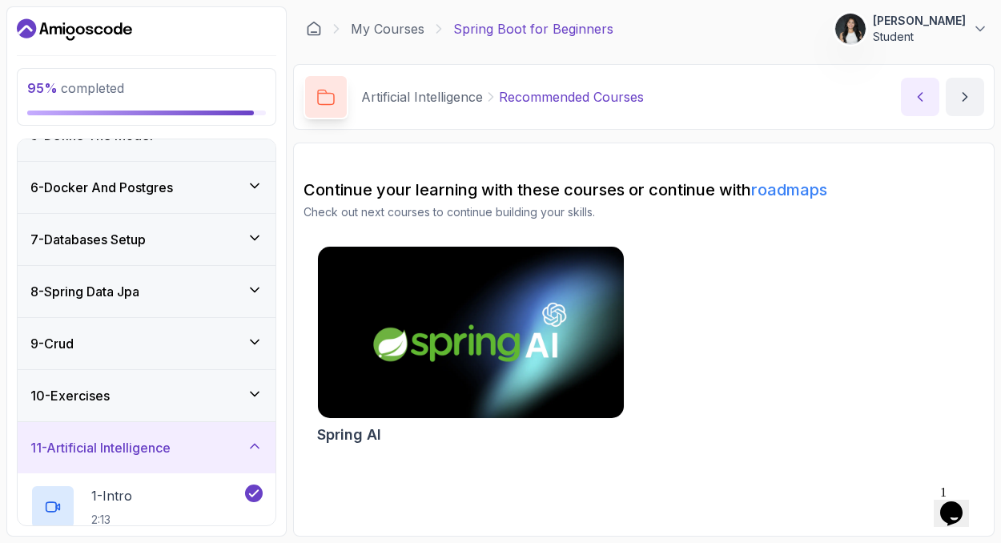
click at [923, 101] on icon "previous content" at bounding box center [920, 97] width 16 height 16
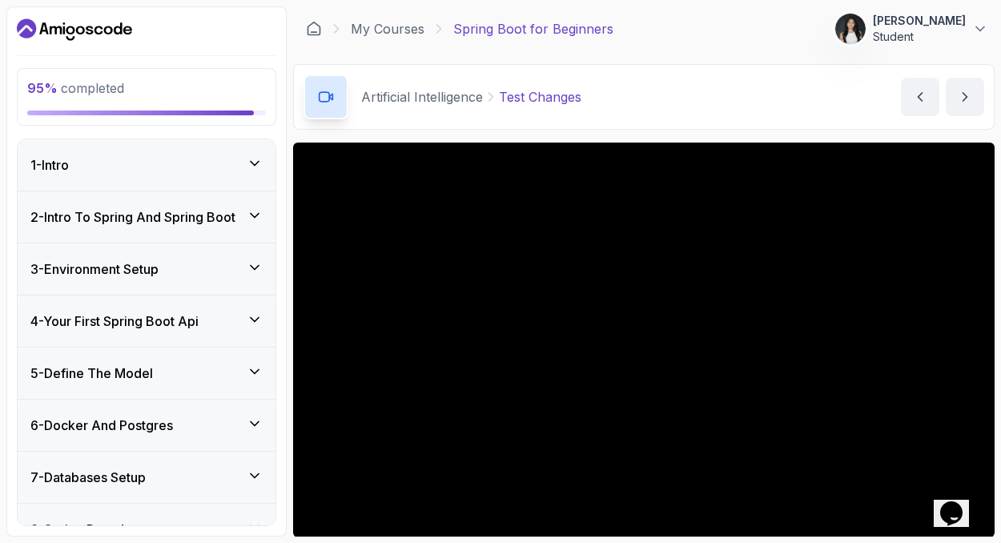
click at [74, 27] on icon "Dashboard" at bounding box center [74, 30] width 115 height 26
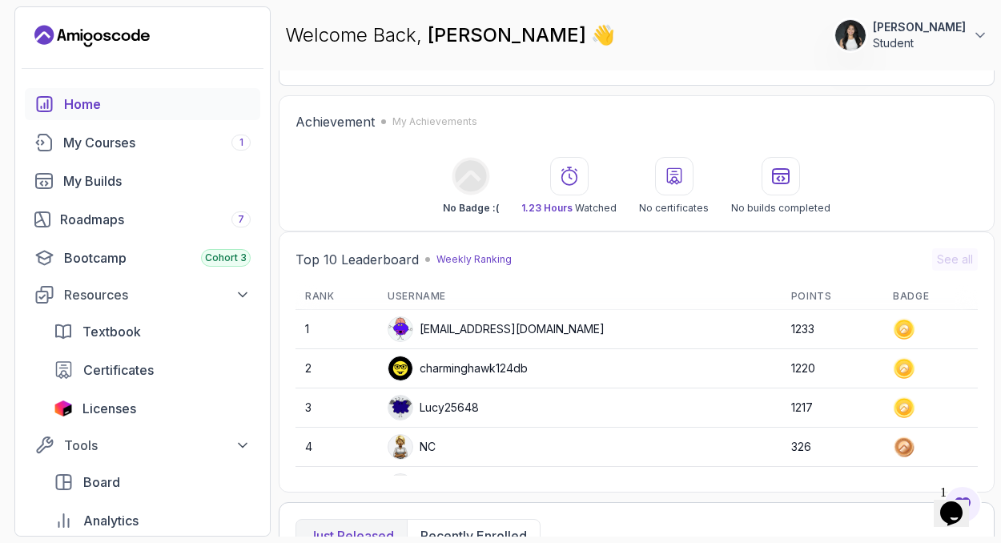
scroll to position [427, 0]
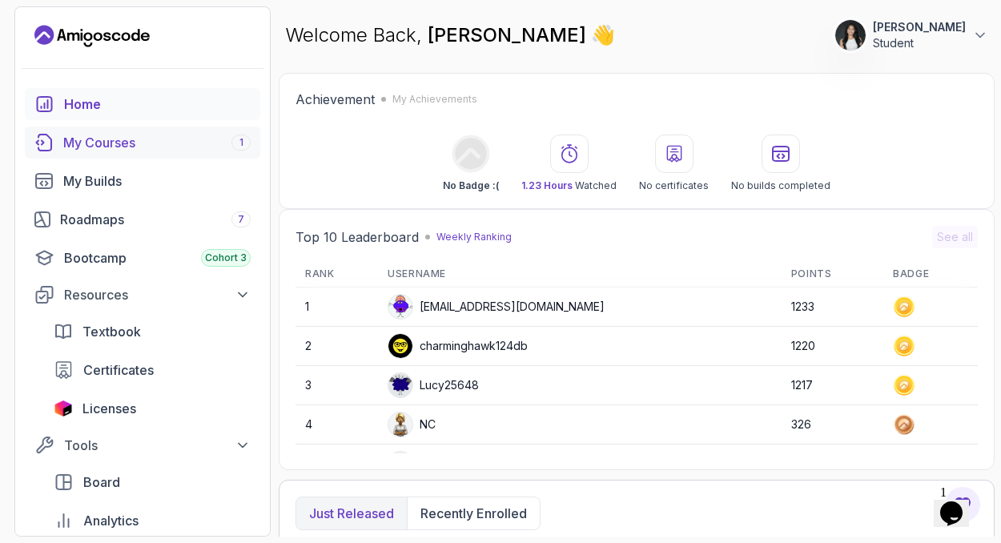
click at [160, 149] on div "My Courses 1" at bounding box center [156, 142] width 187 height 19
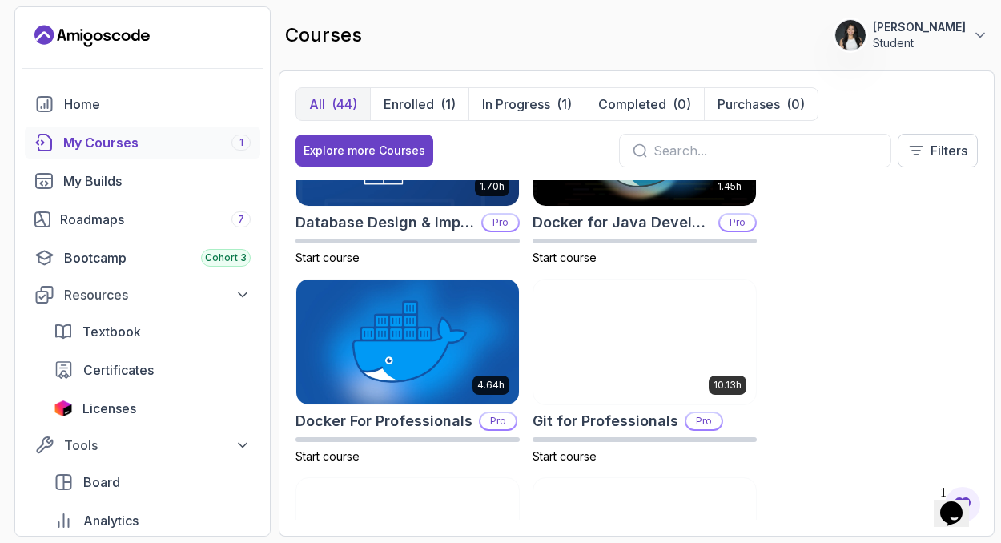
scroll to position [695, 0]
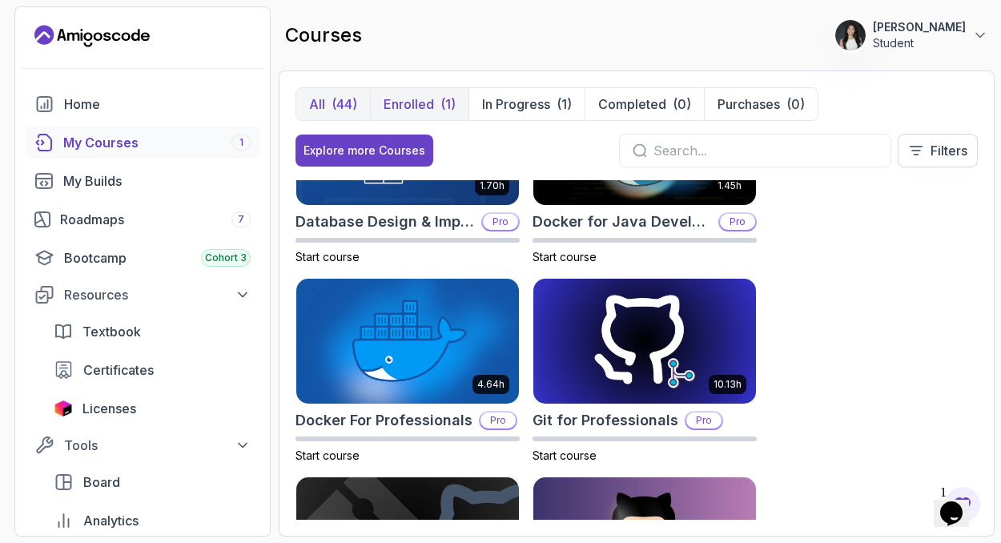
click at [434, 113] on button "Enrolled (1)" at bounding box center [419, 104] width 98 height 32
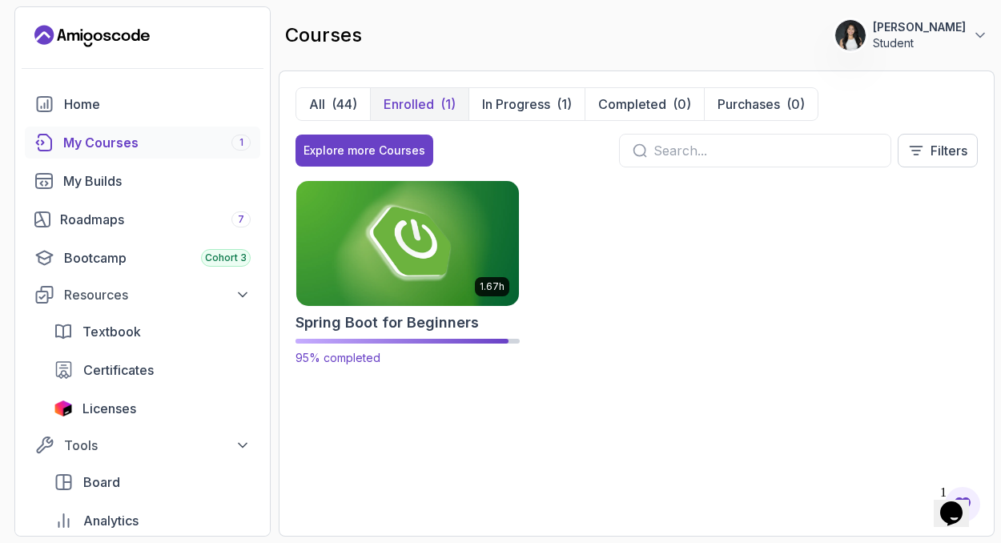
click at [491, 255] on img at bounding box center [408, 243] width 234 height 131
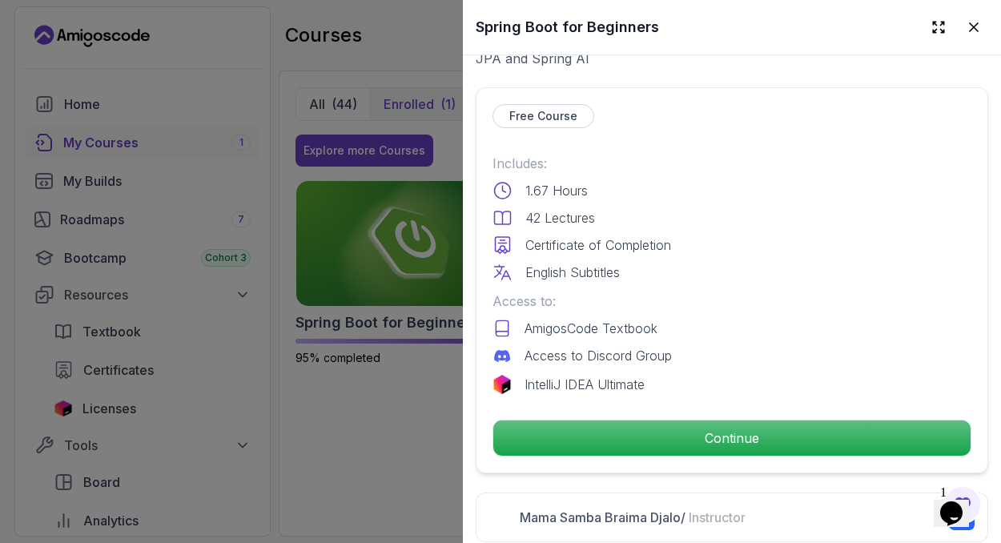
scroll to position [395, 0]
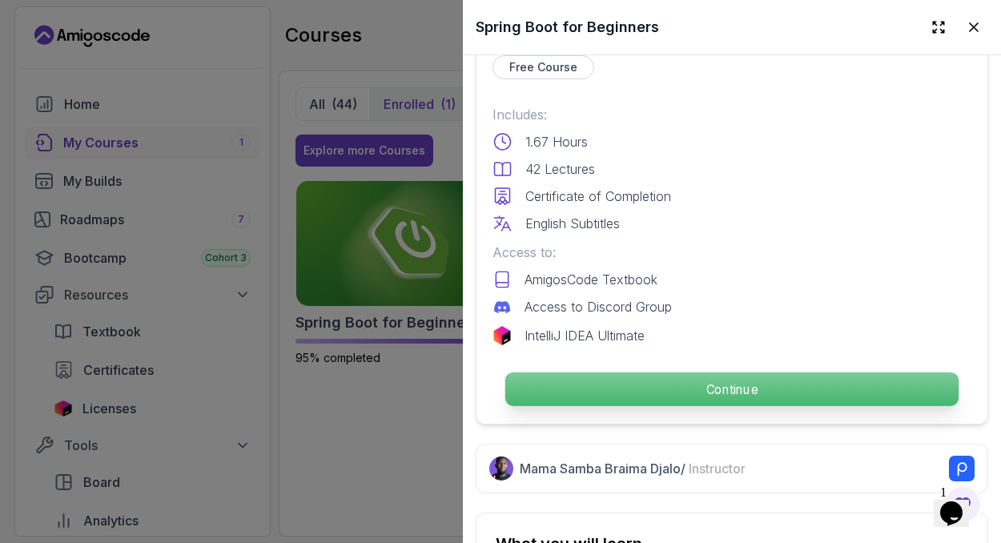
click at [660, 390] on p "Continue" at bounding box center [731, 389] width 453 height 34
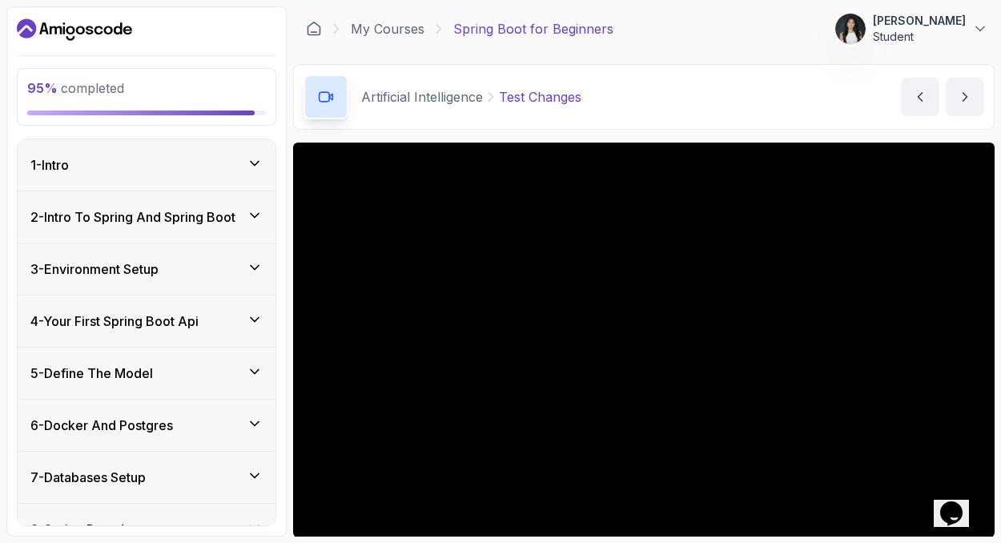
click at [254, 176] on div "1 - Intro" at bounding box center [147, 164] width 258 height 51
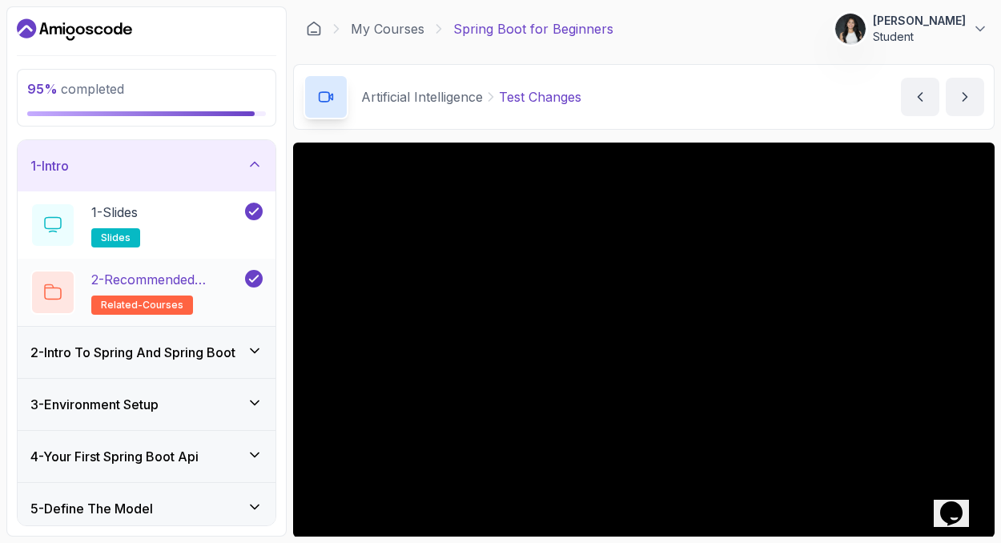
scroll to position [98, 0]
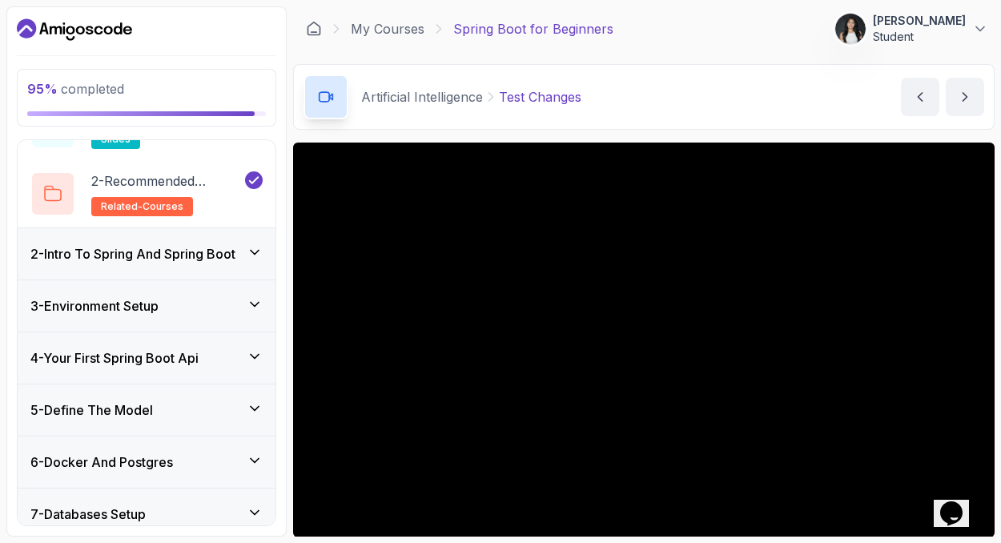
click at [249, 249] on icon at bounding box center [255, 252] width 16 height 16
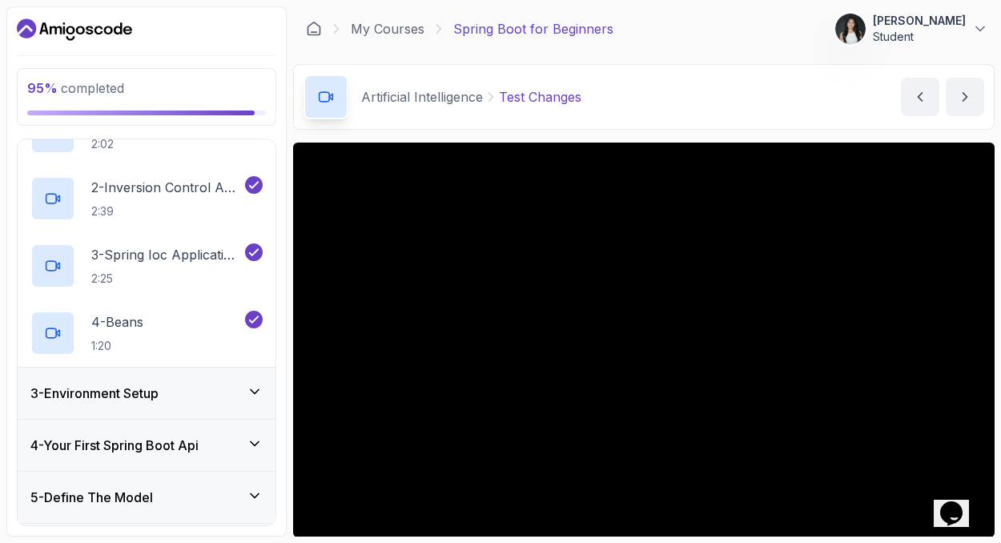
scroll to position [151, 0]
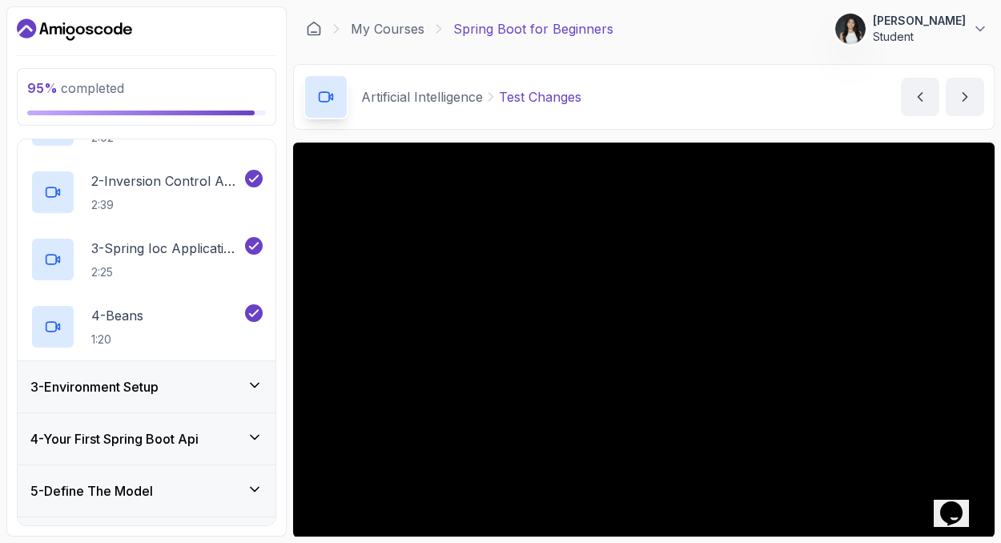
click at [256, 378] on icon at bounding box center [255, 385] width 16 height 16
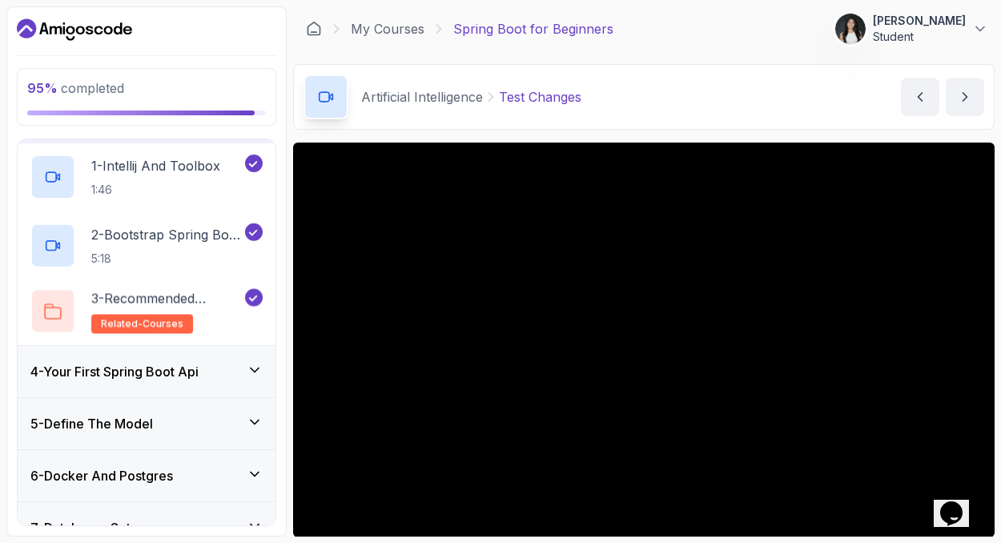
scroll to position [133, 0]
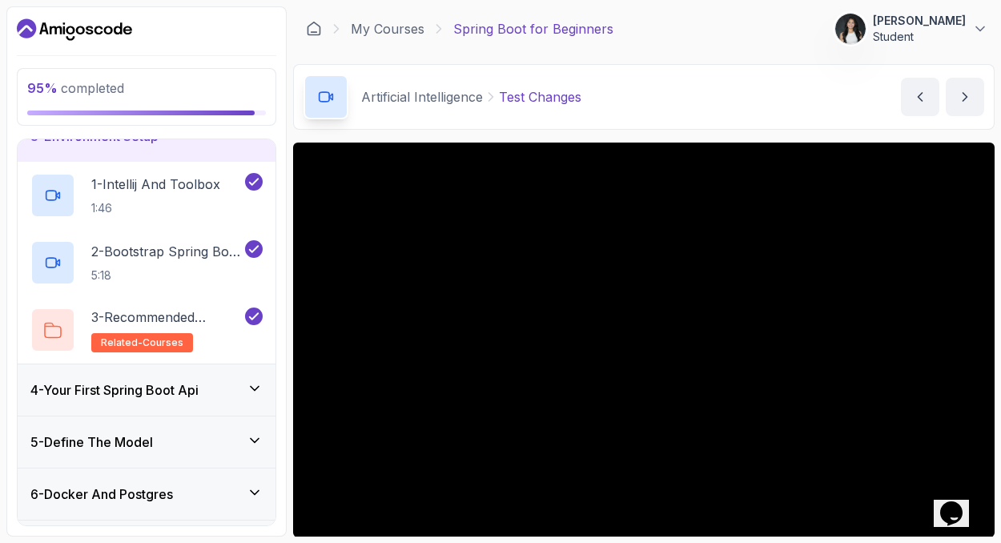
click at [256, 378] on div "4 - Your First Spring Boot Api" at bounding box center [147, 389] width 258 height 51
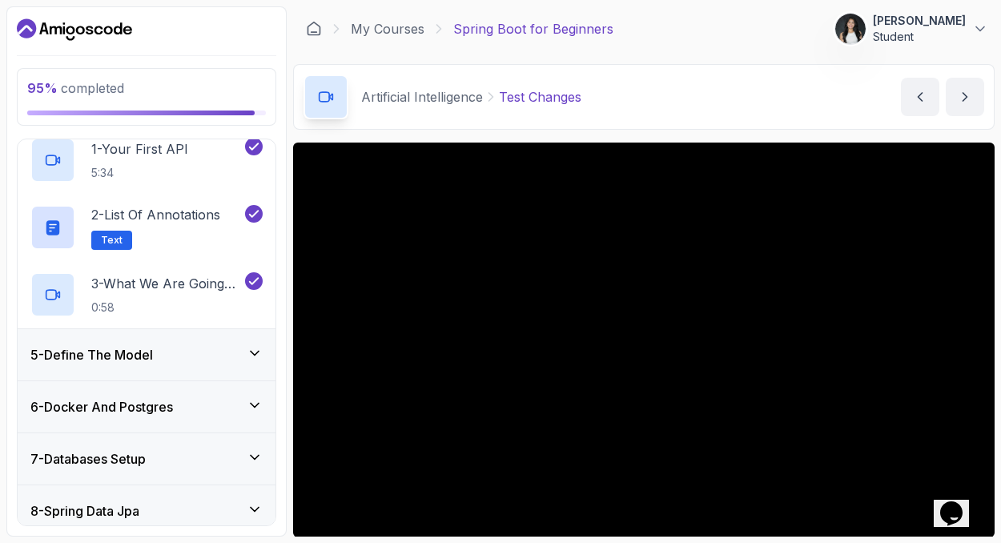
click at [247, 364] on div "5 - Define The Model" at bounding box center [146, 354] width 232 height 19
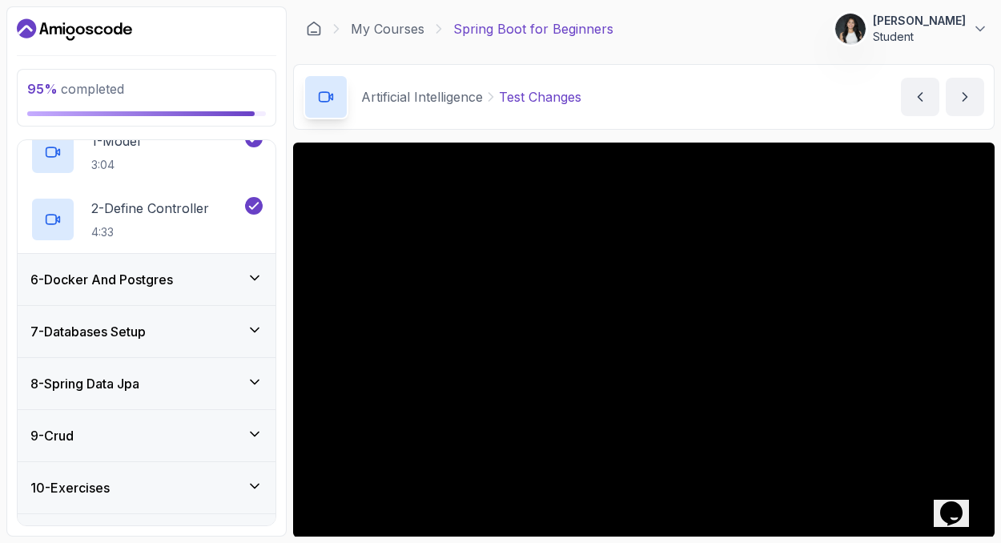
click at [251, 279] on icon at bounding box center [255, 278] width 16 height 16
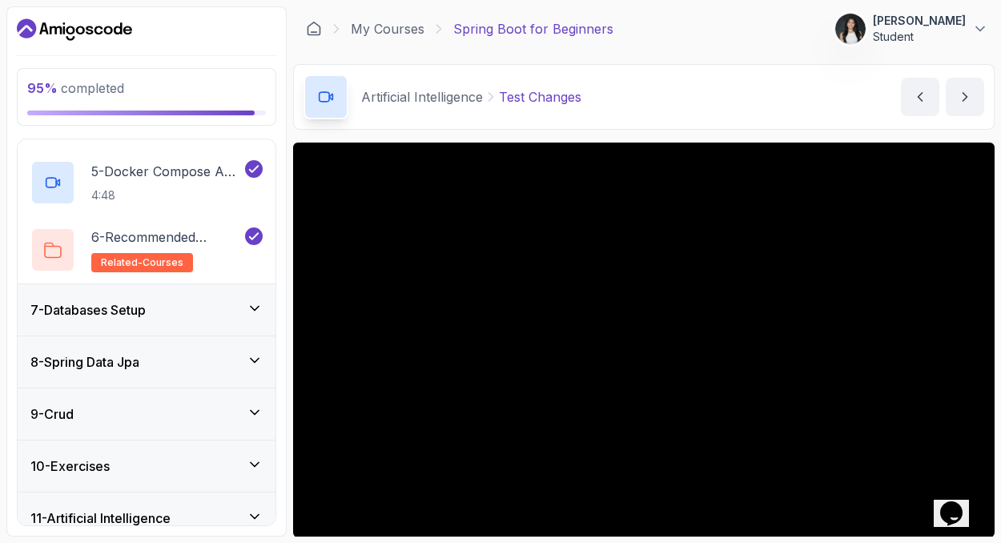
click at [255, 305] on icon at bounding box center [255, 308] width 16 height 16
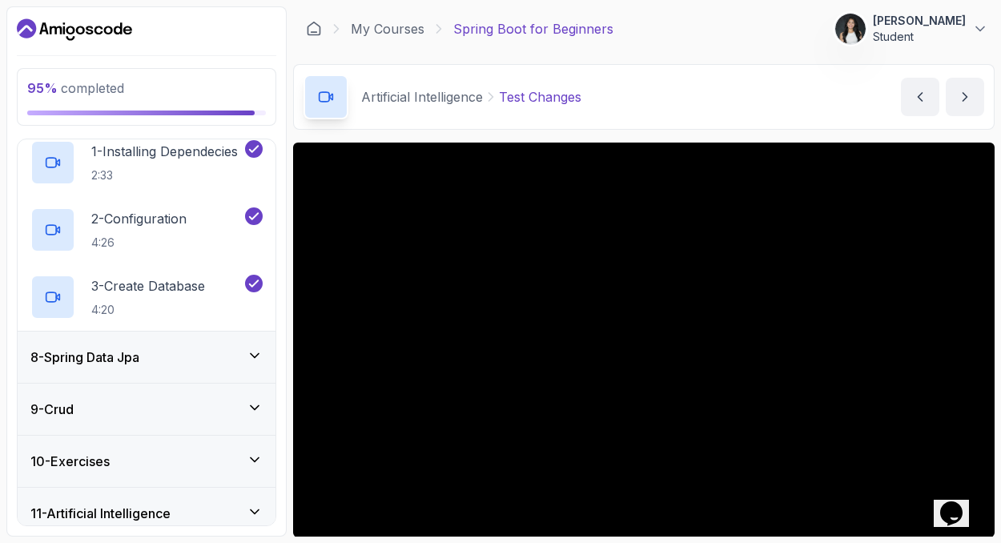
click at [256, 336] on div "8 - Spring Data Jpa" at bounding box center [147, 356] width 258 height 51
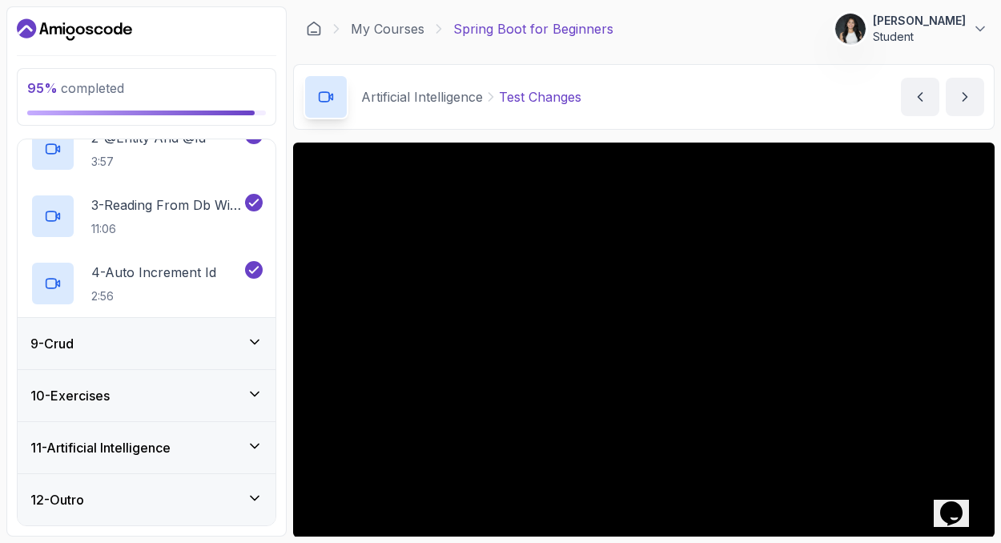
click at [263, 352] on div "9 - Crud" at bounding box center [147, 343] width 258 height 51
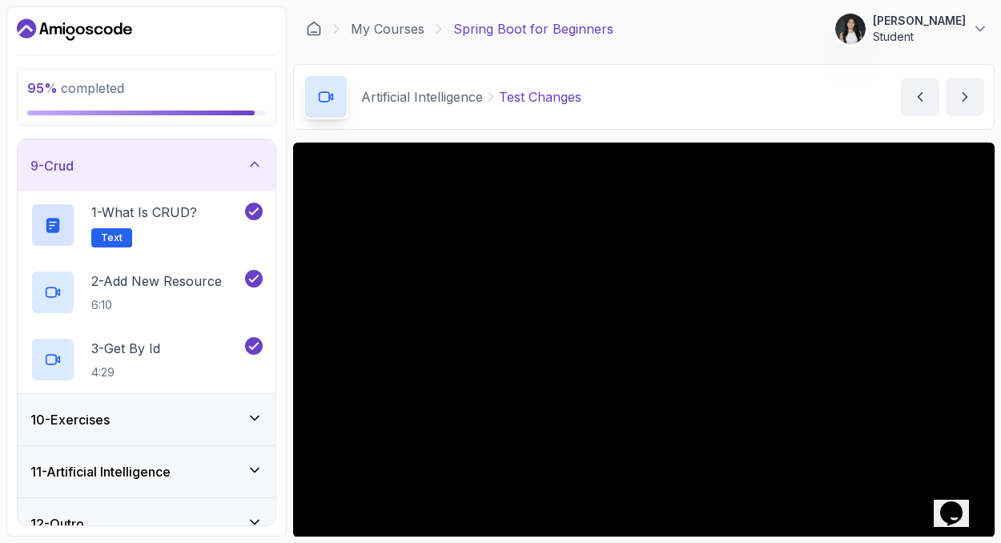
scroll to position [440, 0]
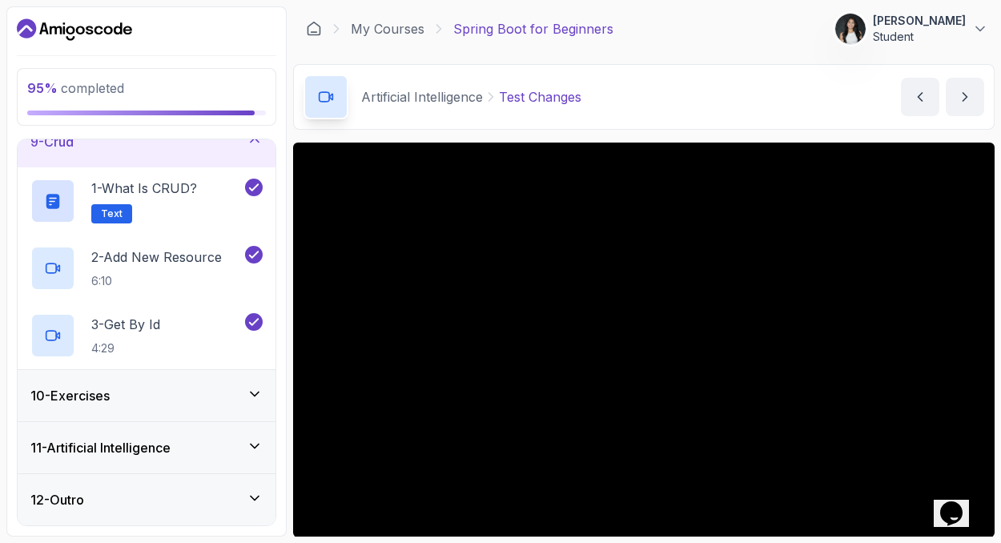
click at [261, 386] on icon at bounding box center [255, 394] width 16 height 16
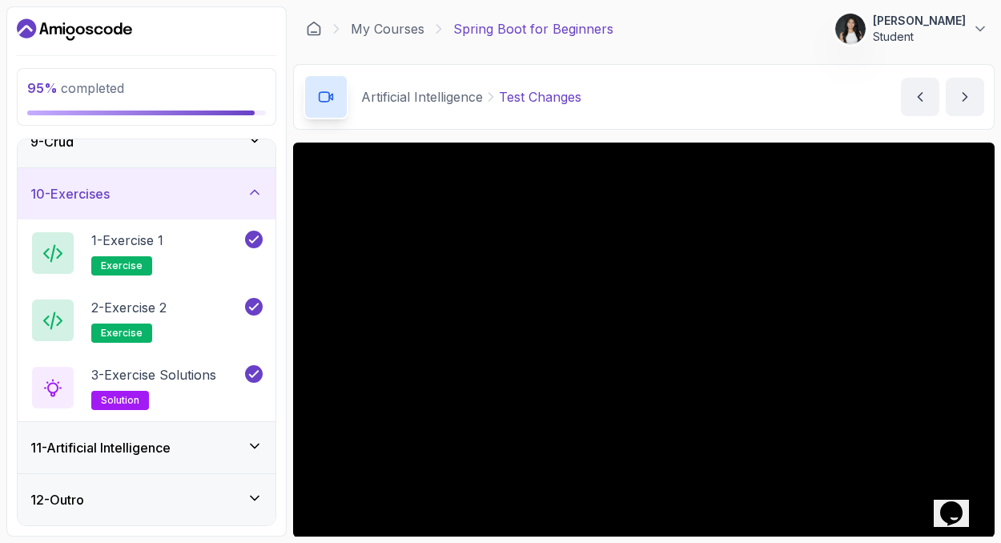
click at [263, 444] on div "11 - Artificial Intelligence" at bounding box center [147, 447] width 258 height 51
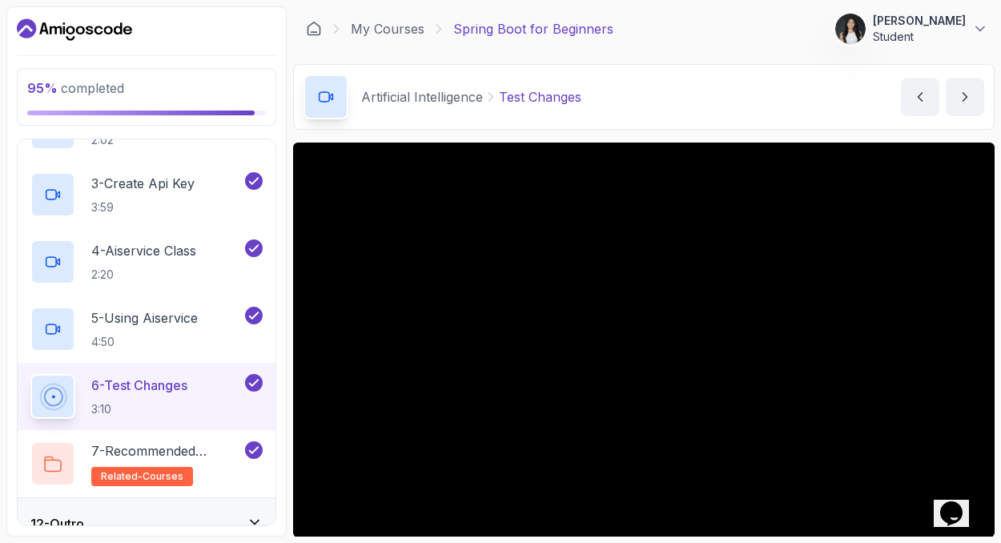
scroll to position [709, 0]
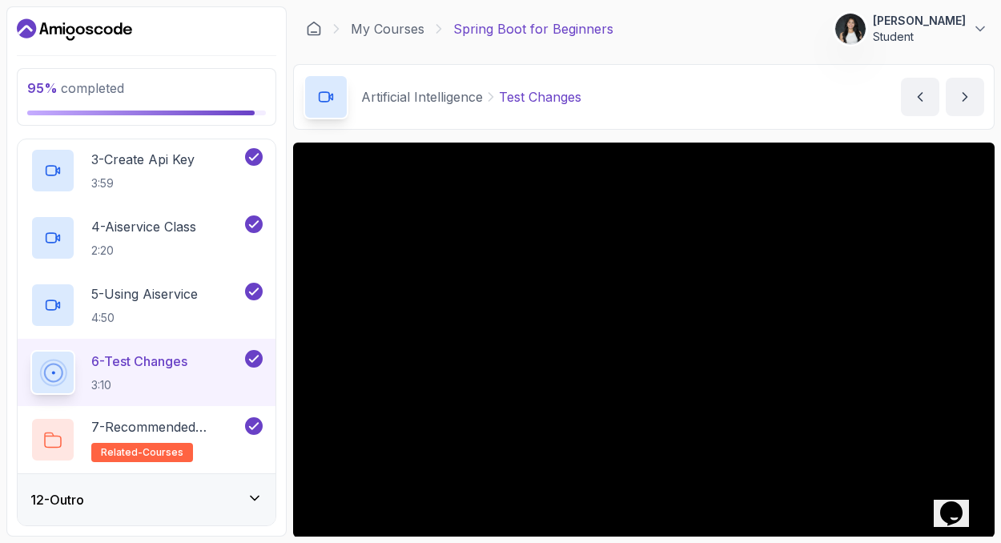
click at [249, 495] on icon at bounding box center [255, 498] width 16 height 16
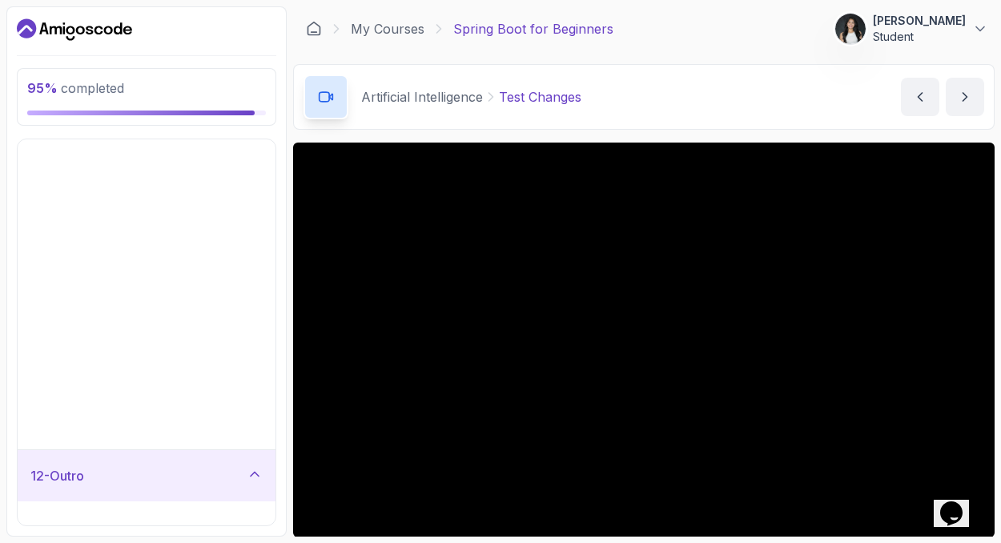
scroll to position [238, 0]
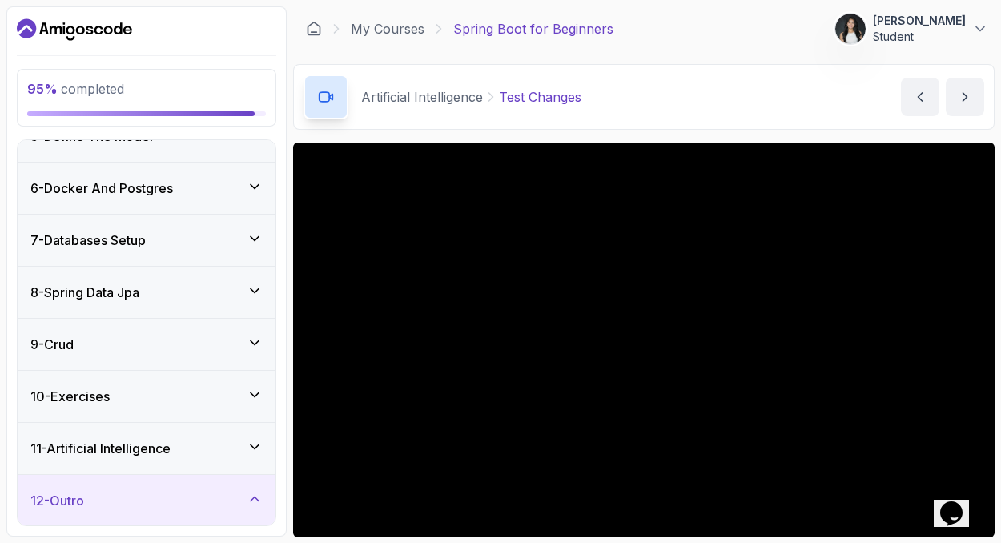
click at [226, 468] on div "11 - Artificial Intelligence" at bounding box center [147, 448] width 258 height 51
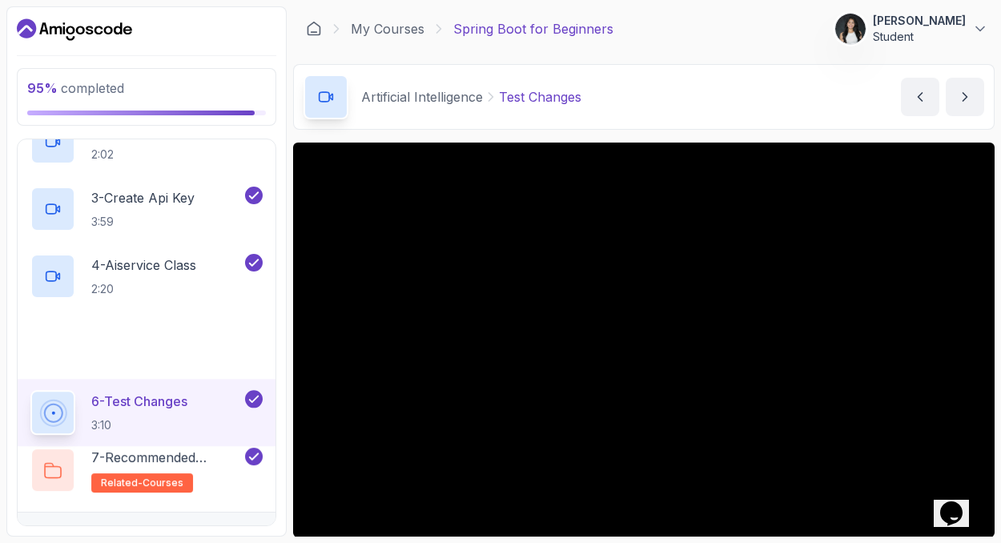
scroll to position [709, 0]
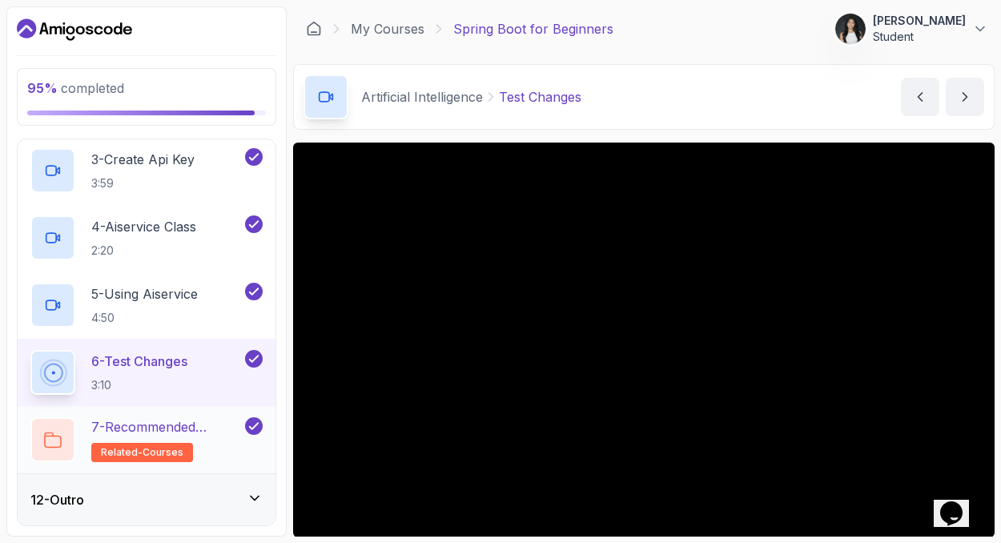
click at [198, 448] on h2 "7 - Recommended Courses related-courses" at bounding box center [166, 439] width 151 height 45
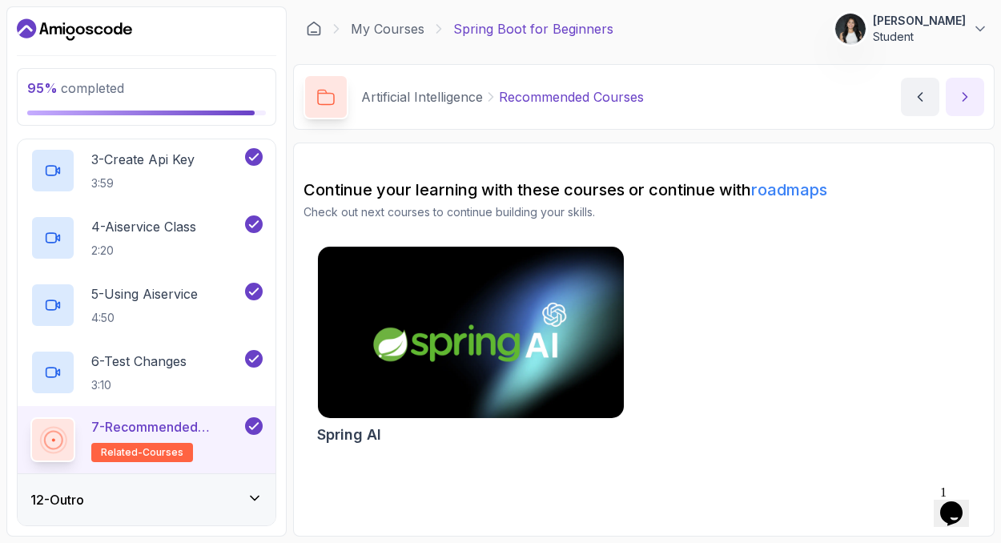
click at [963, 101] on icon "next content" at bounding box center [965, 97] width 16 height 16
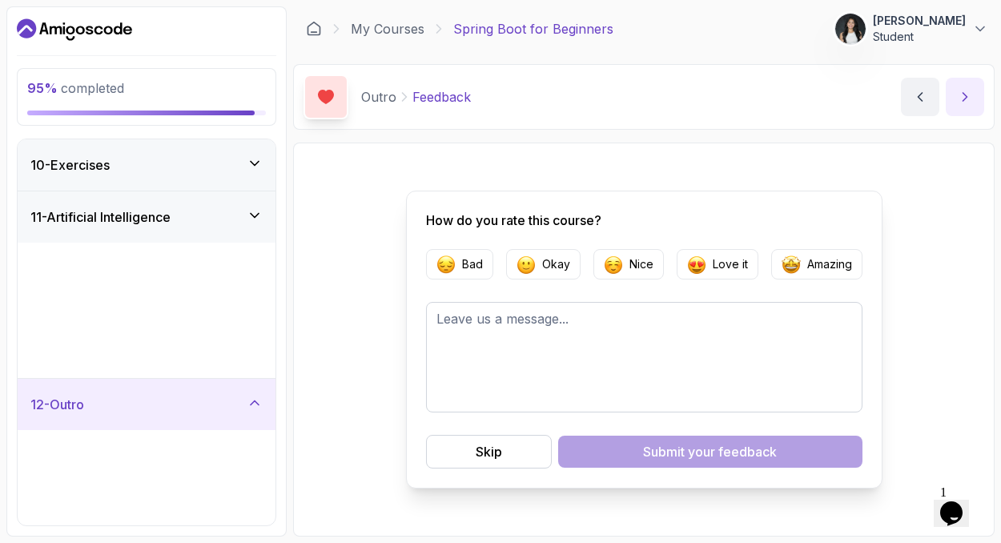
scroll to position [238, 0]
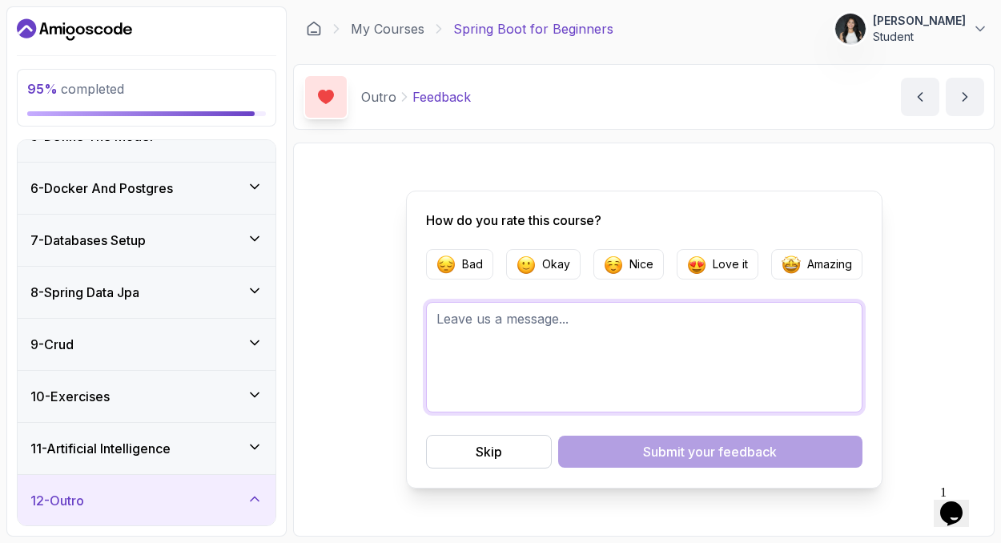
click at [710, 348] on textarea at bounding box center [644, 357] width 436 height 110
type textarea "It was straightforward and easy to follow along!"
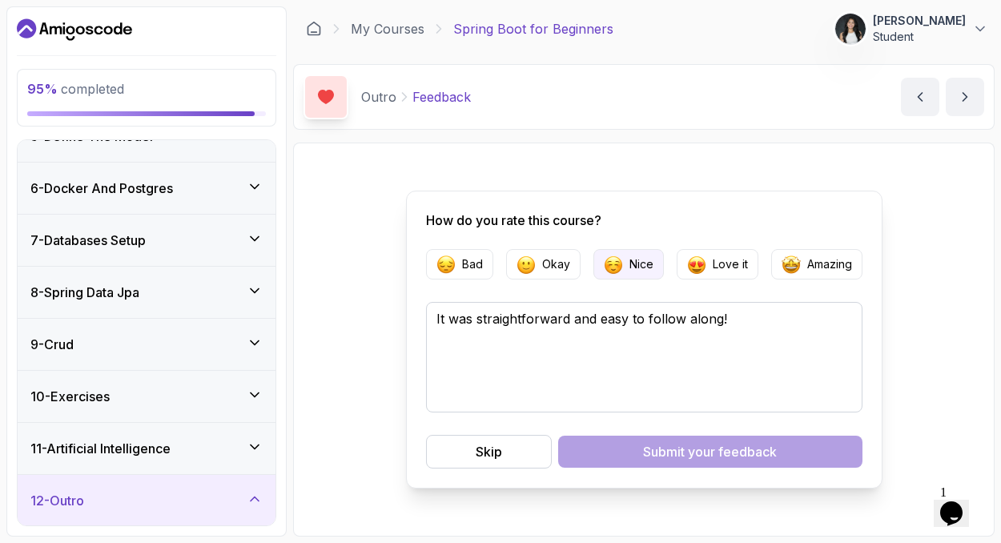
click at [644, 257] on p "Nice" at bounding box center [641, 264] width 24 height 16
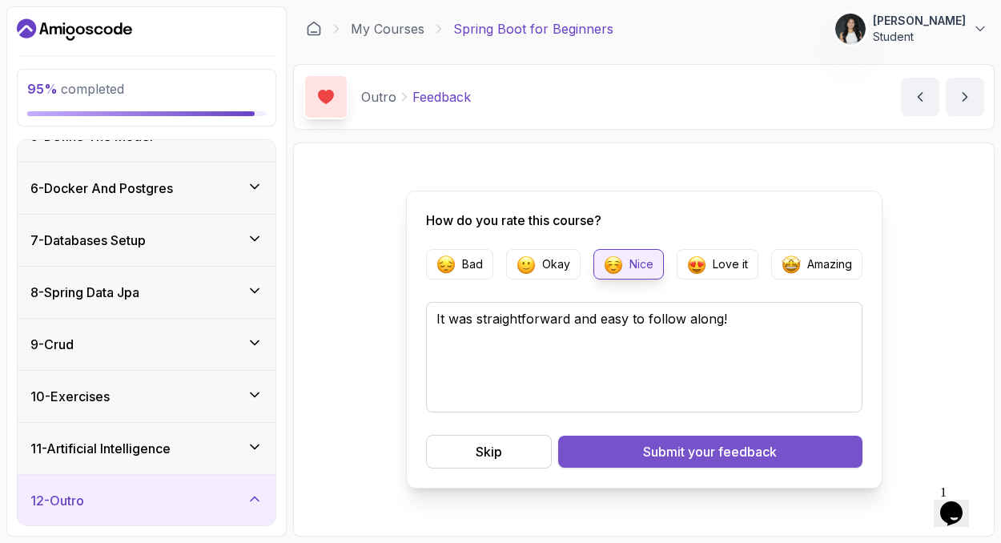
click at [697, 464] on button "Submit your feedback" at bounding box center [710, 452] width 304 height 32
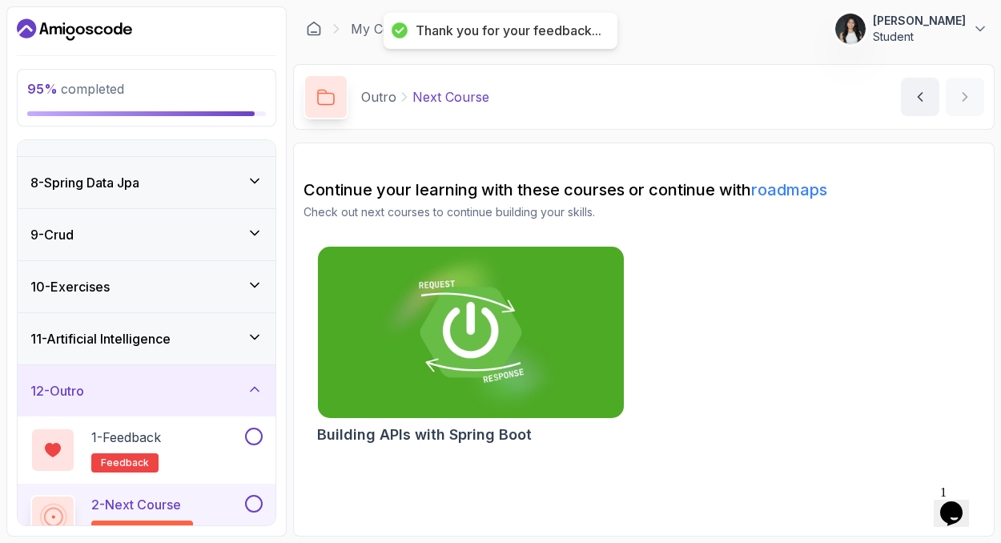
scroll to position [372, 0]
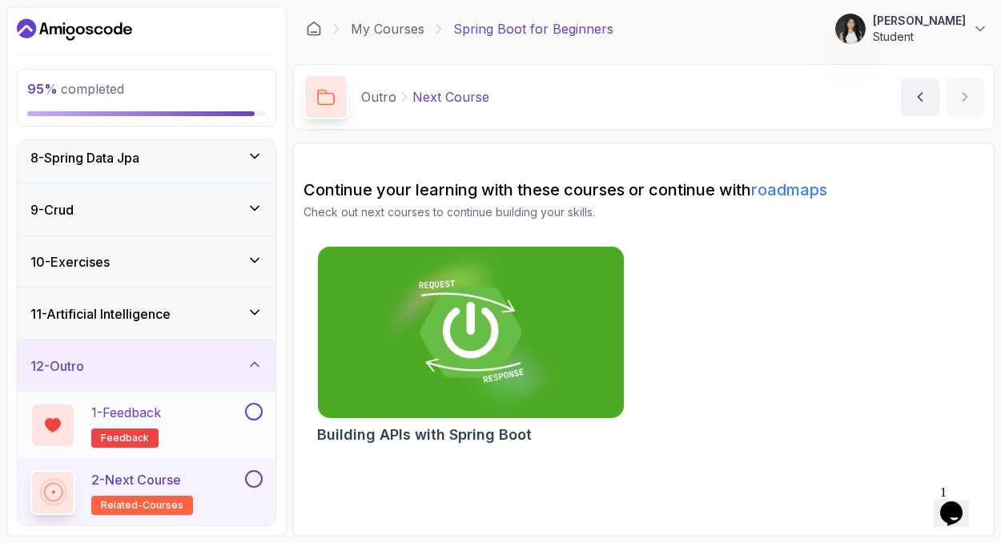
click at [254, 413] on button at bounding box center [254, 412] width 18 height 18
click at [255, 480] on button at bounding box center [254, 479] width 18 height 18
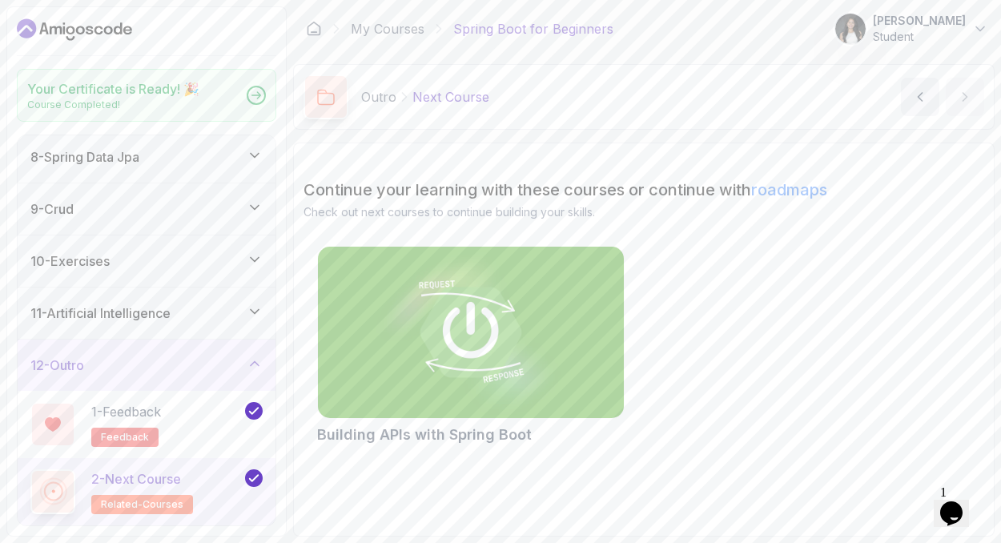
scroll to position [368, 0]
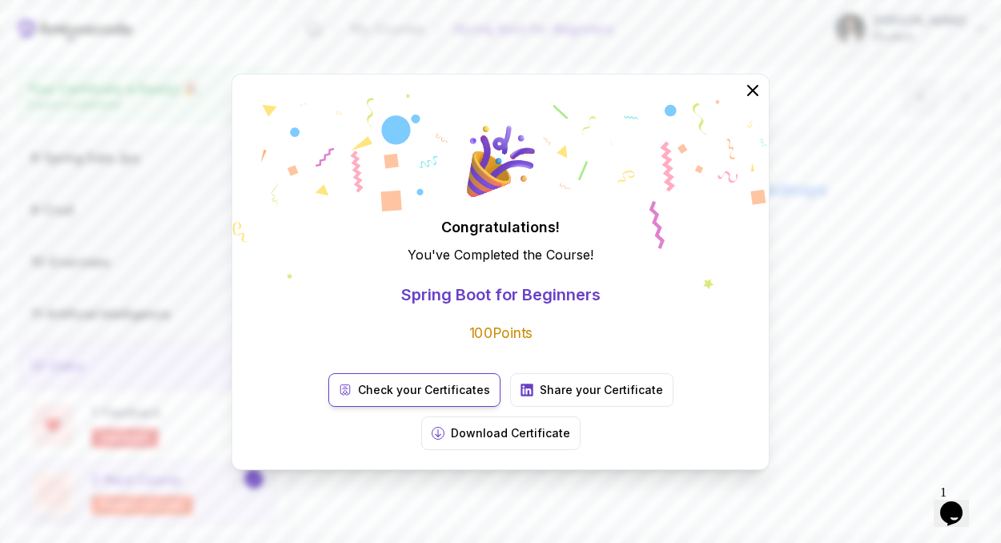
click at [358, 398] on p "Check your Certificates" at bounding box center [424, 390] width 132 height 16
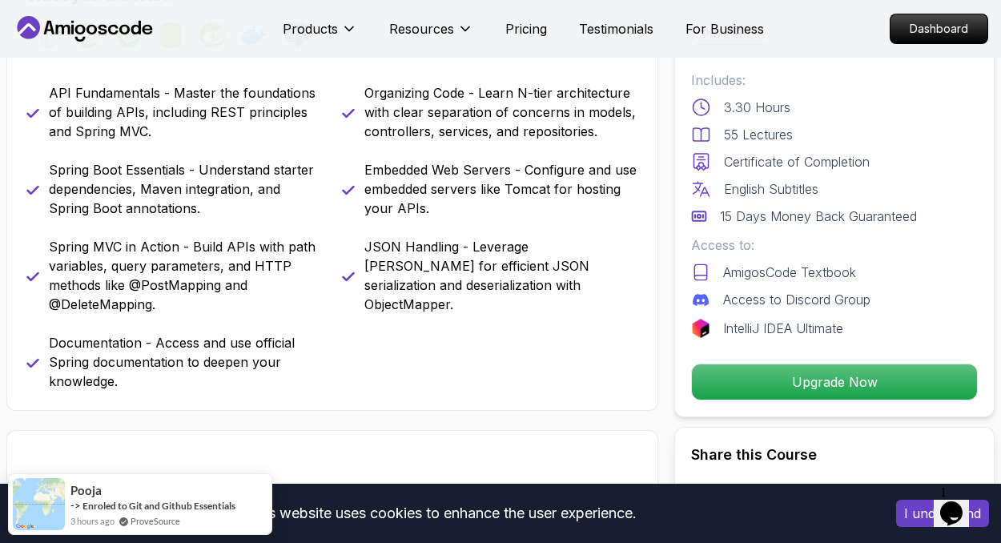
scroll to position [683, 0]
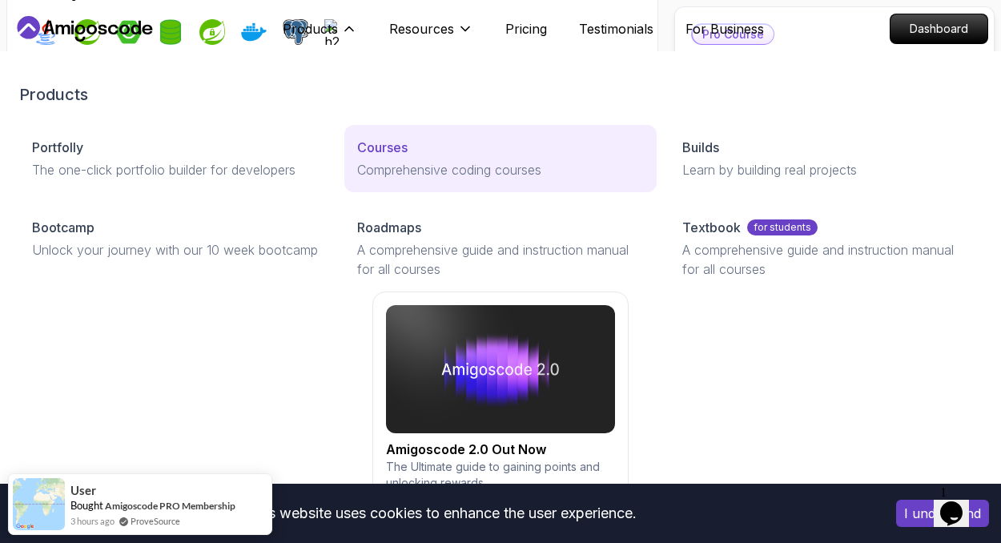
click at [384, 151] on p "Courses" at bounding box center [382, 147] width 50 height 19
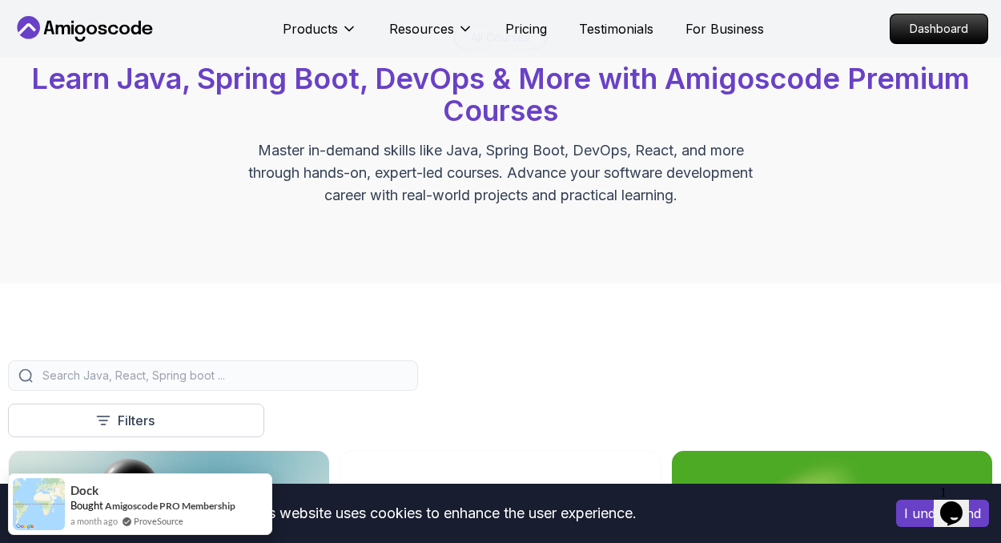
scroll to position [123, 0]
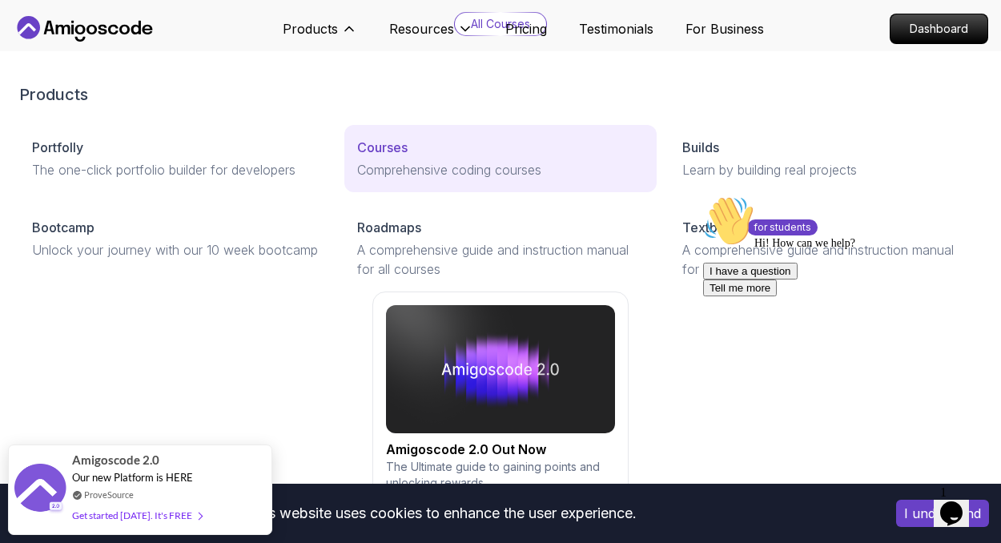
click at [400, 164] on p "Comprehensive coding courses" at bounding box center [500, 169] width 287 height 19
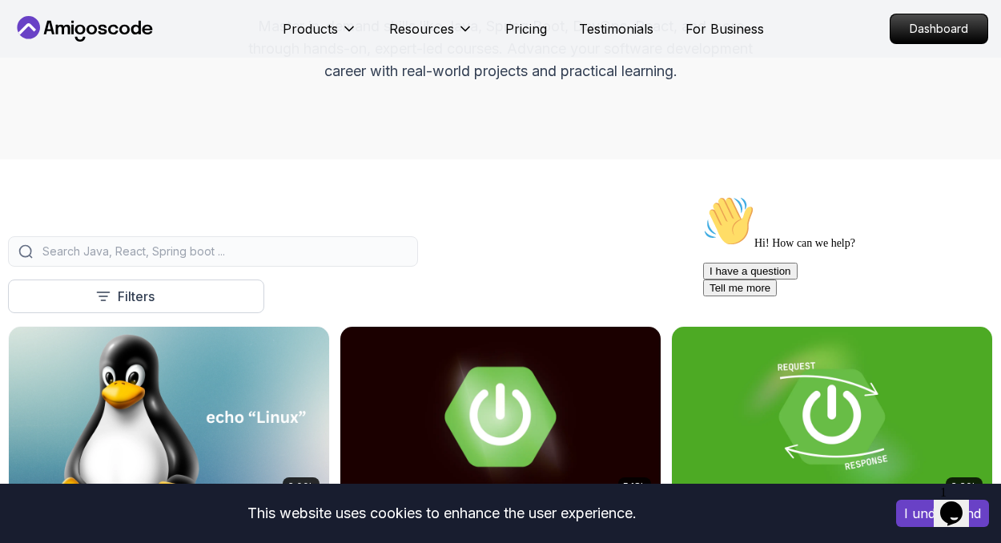
scroll to position [239, 0]
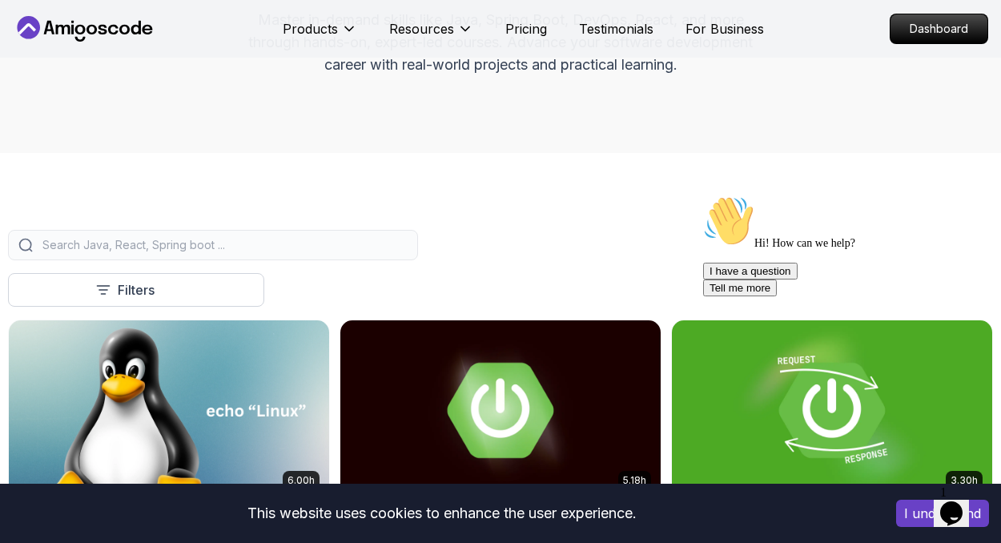
click at [267, 251] on input "search" at bounding box center [223, 245] width 368 height 16
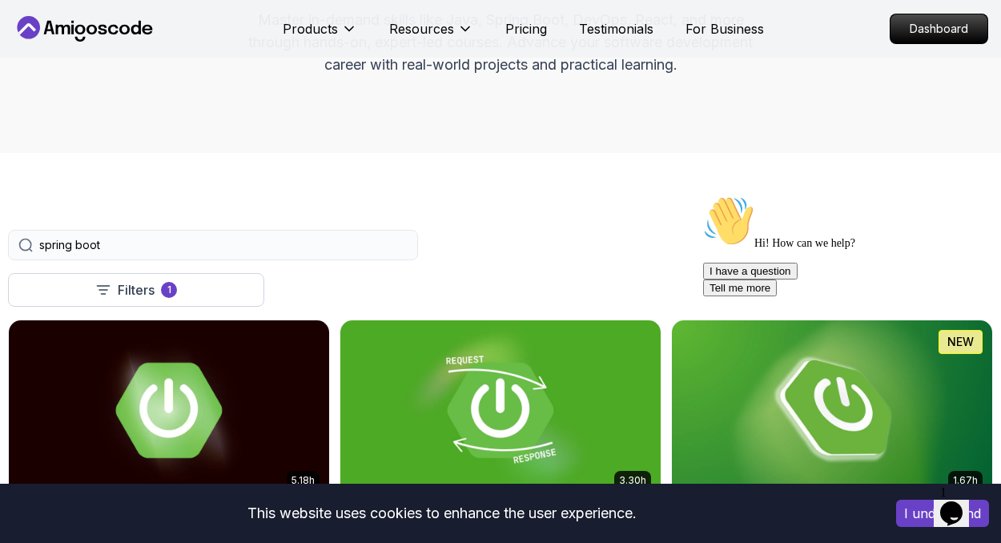
type input "spring boot"
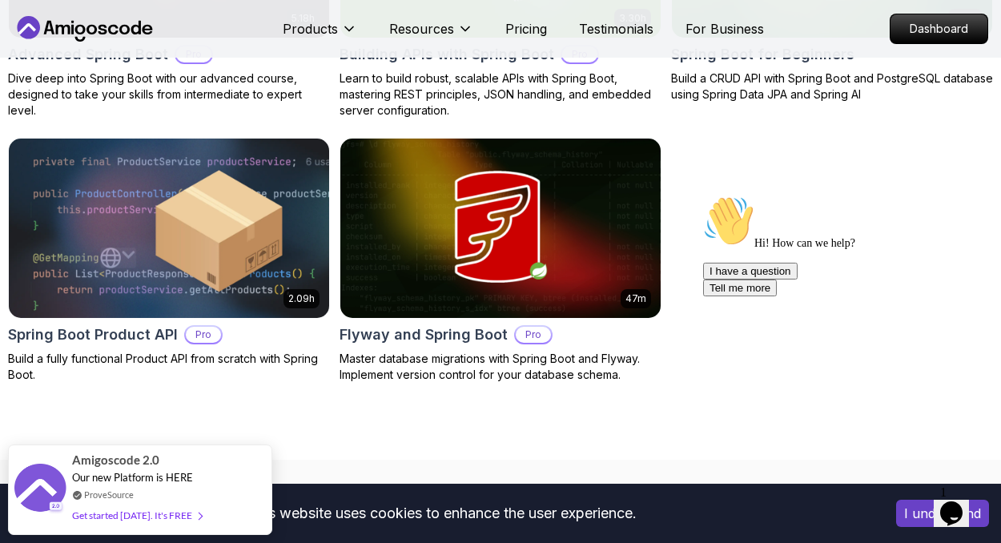
scroll to position [716, 0]
